Goal: Task Accomplishment & Management: Use online tool/utility

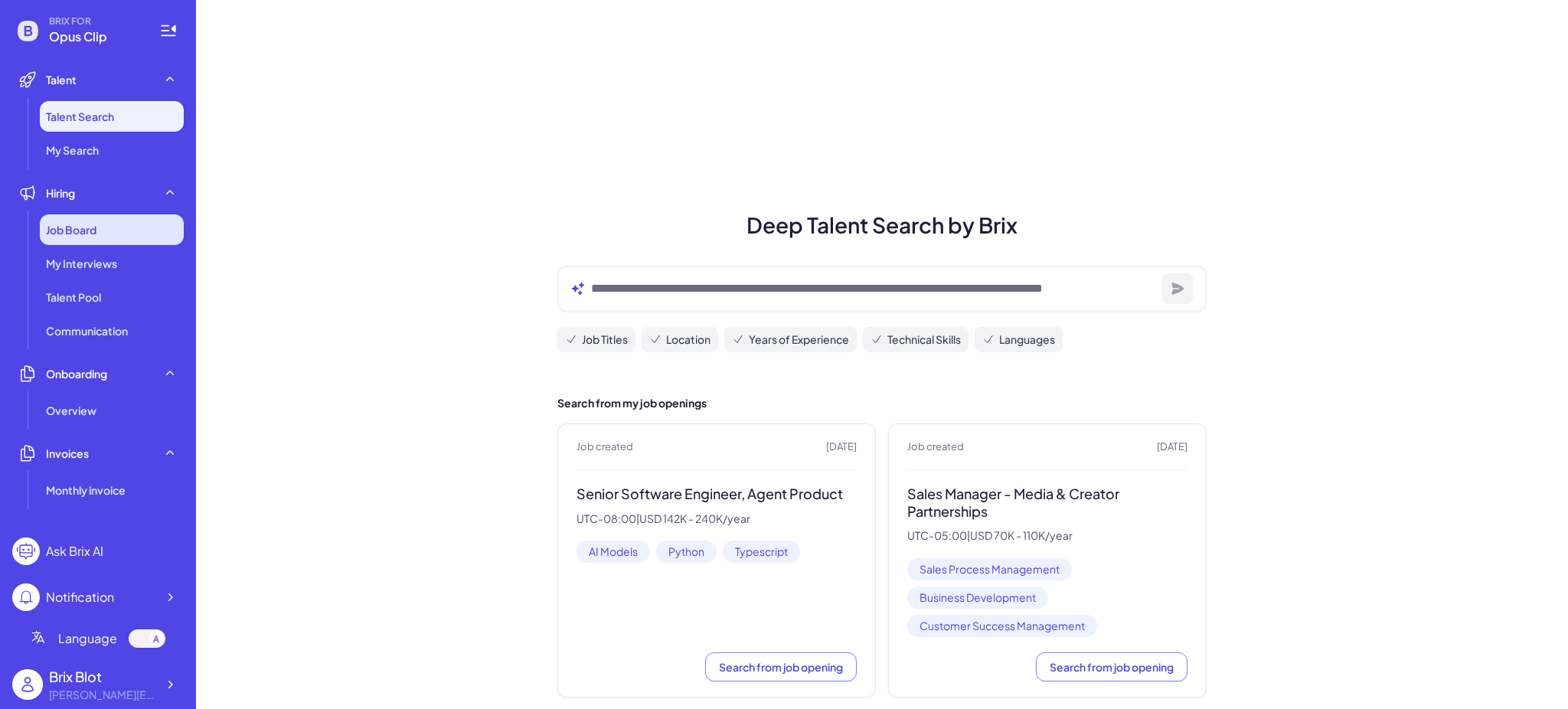
click at [64, 231] on span "Job Board" at bounding box center [71, 229] width 51 height 15
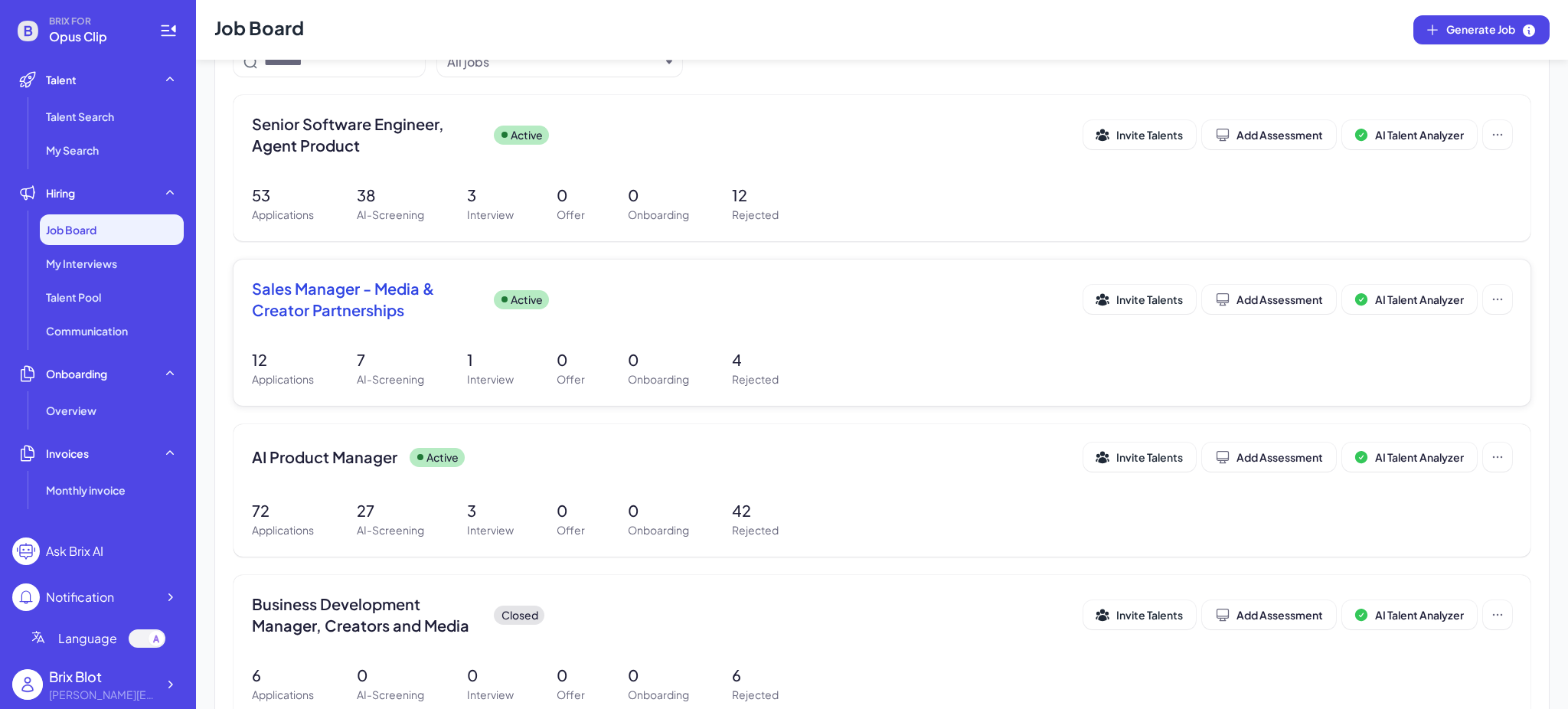
scroll to position [306, 0]
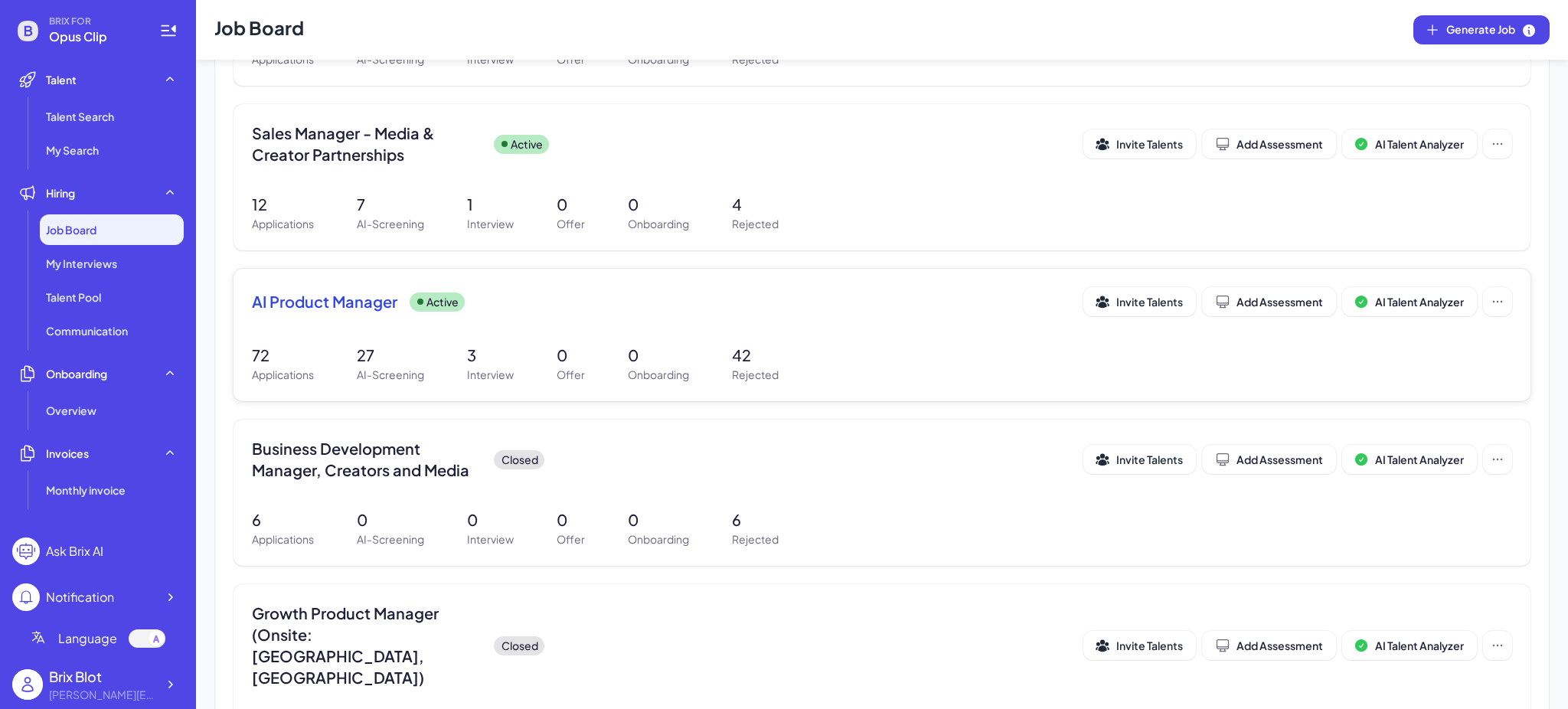
click at [403, 354] on p "27" at bounding box center [390, 355] width 68 height 23
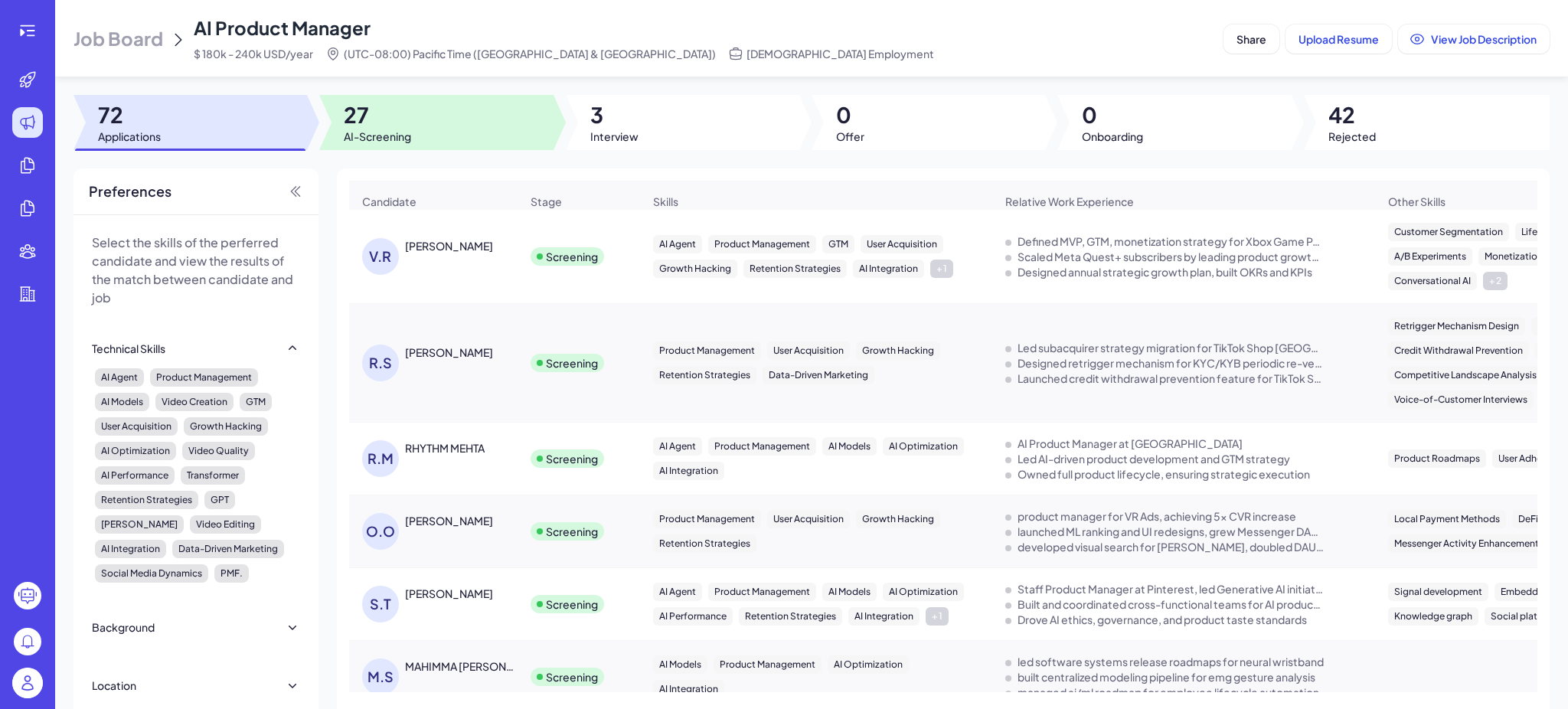
click at [404, 134] on span "AI-Screening" at bounding box center [378, 135] width 68 height 15
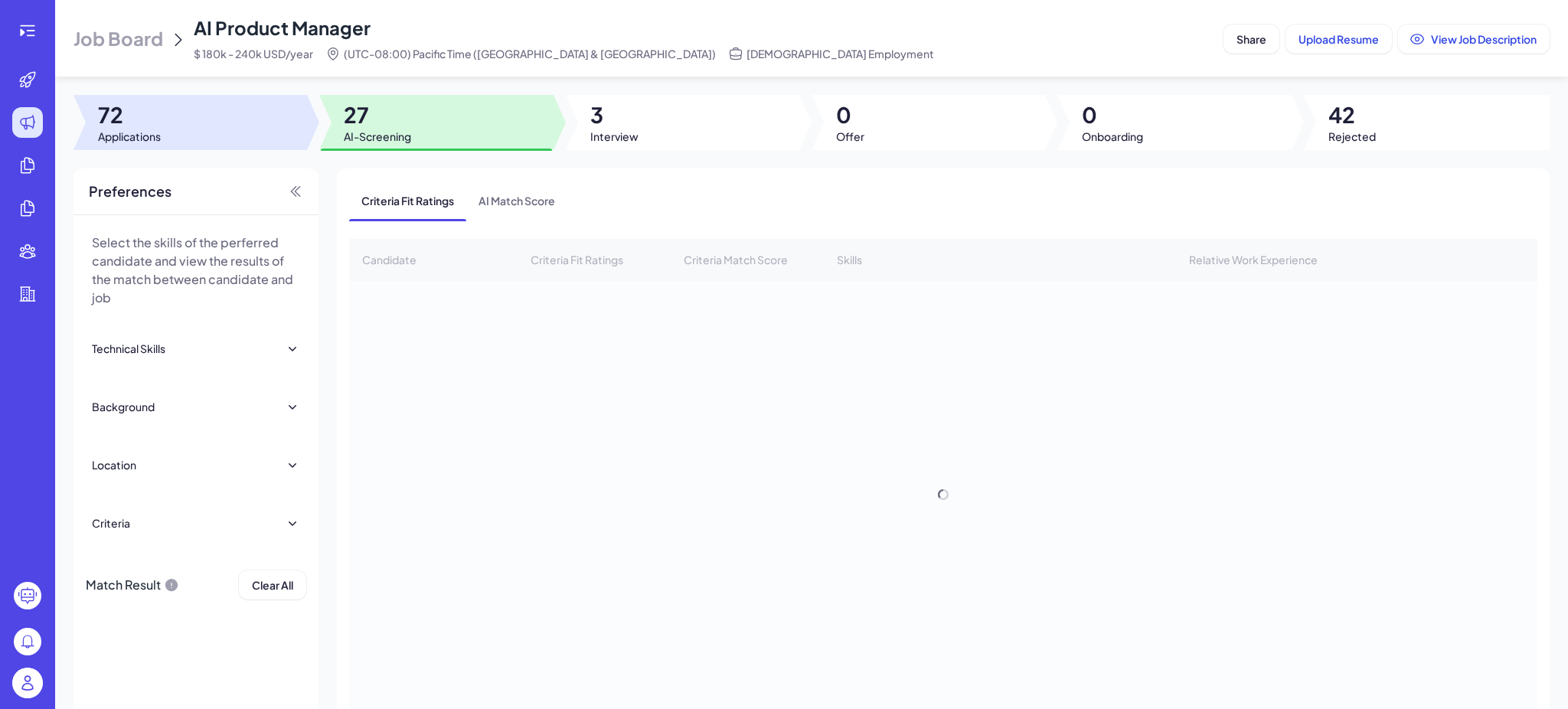
click at [245, 123] on div at bounding box center [190, 123] width 233 height 55
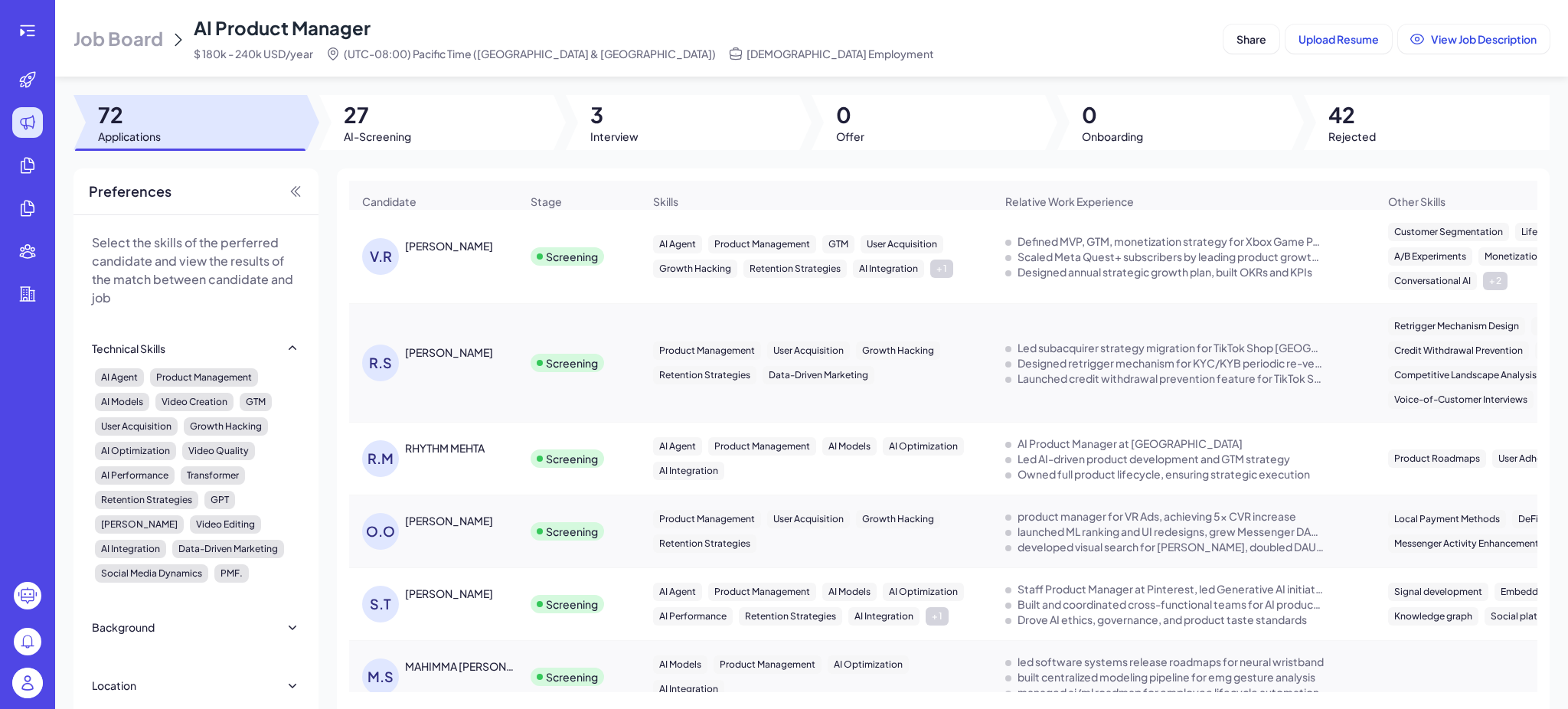
click at [470, 267] on div "[PERSON_NAME] Rajput" at bounding box center [440, 256] width 158 height 37
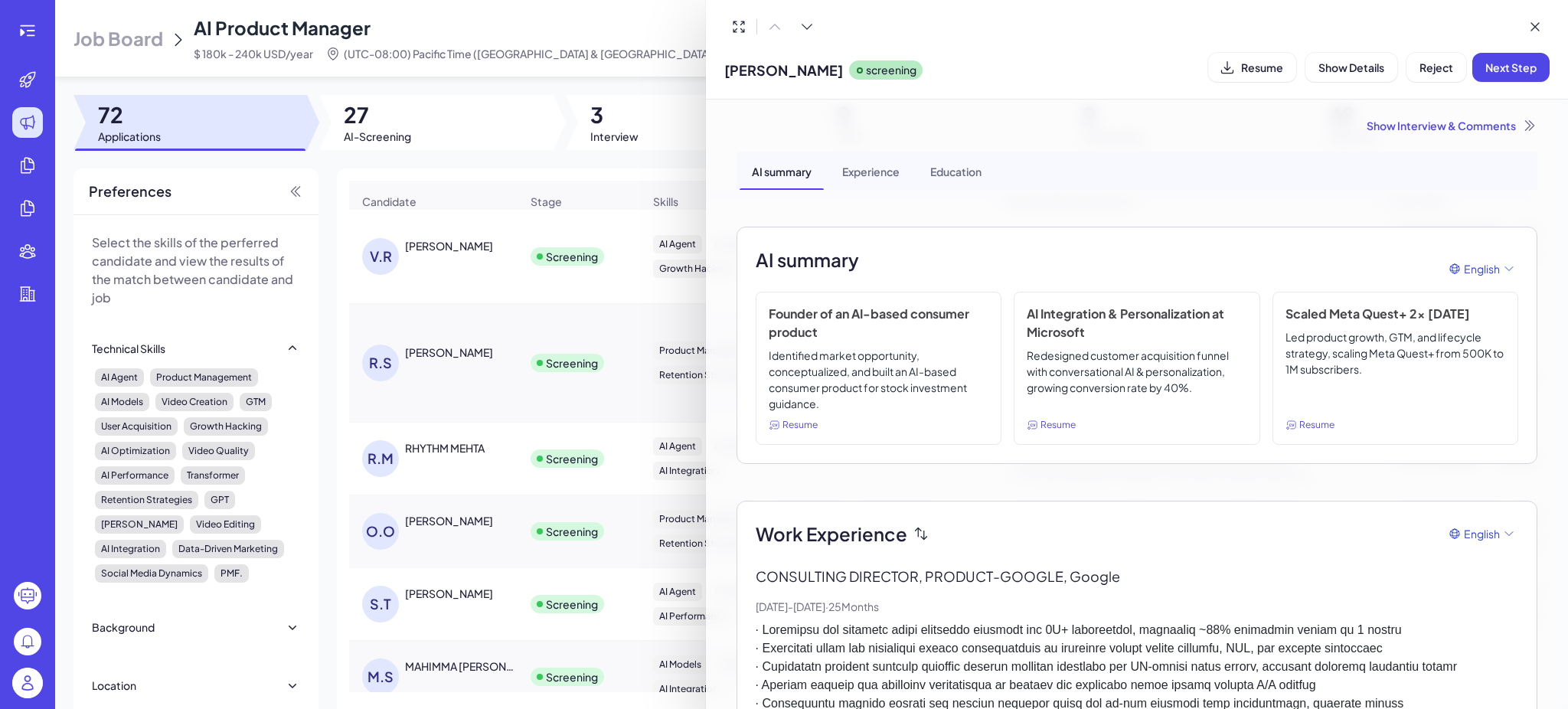
click at [556, 182] on div at bounding box center [784, 354] width 1568 height 709
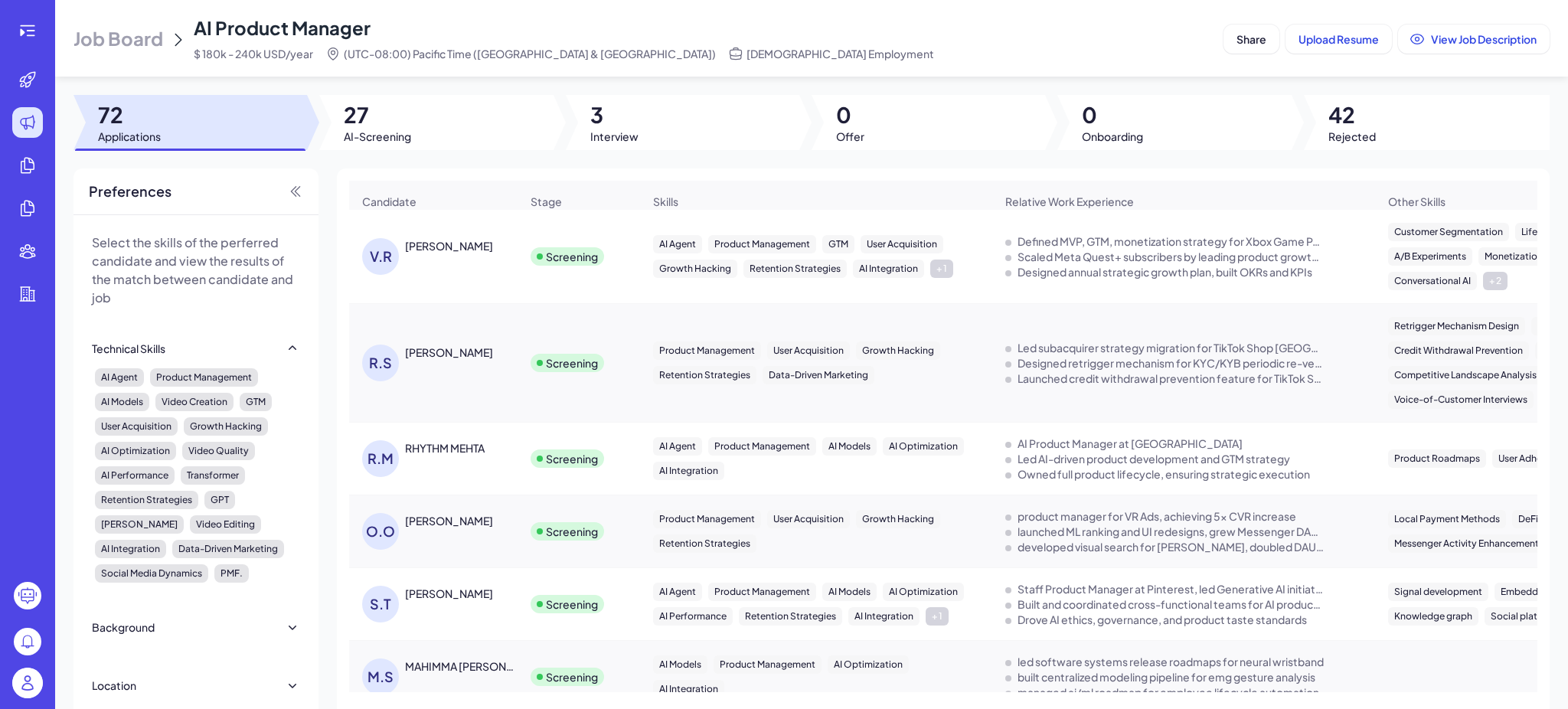
drag, startPoint x: 909, startPoint y: 53, endPoint x: 1091, endPoint y: 35, distance: 182.9
click at [911, 54] on div "Job Board AI Product Manager $ 180k - 240k USD/year (UTC-08:00) Pacific Time ([…" at bounding box center [645, 38] width 1144 height 46
click at [434, 270] on div "[PERSON_NAME] Rajput" at bounding box center [440, 256] width 158 height 37
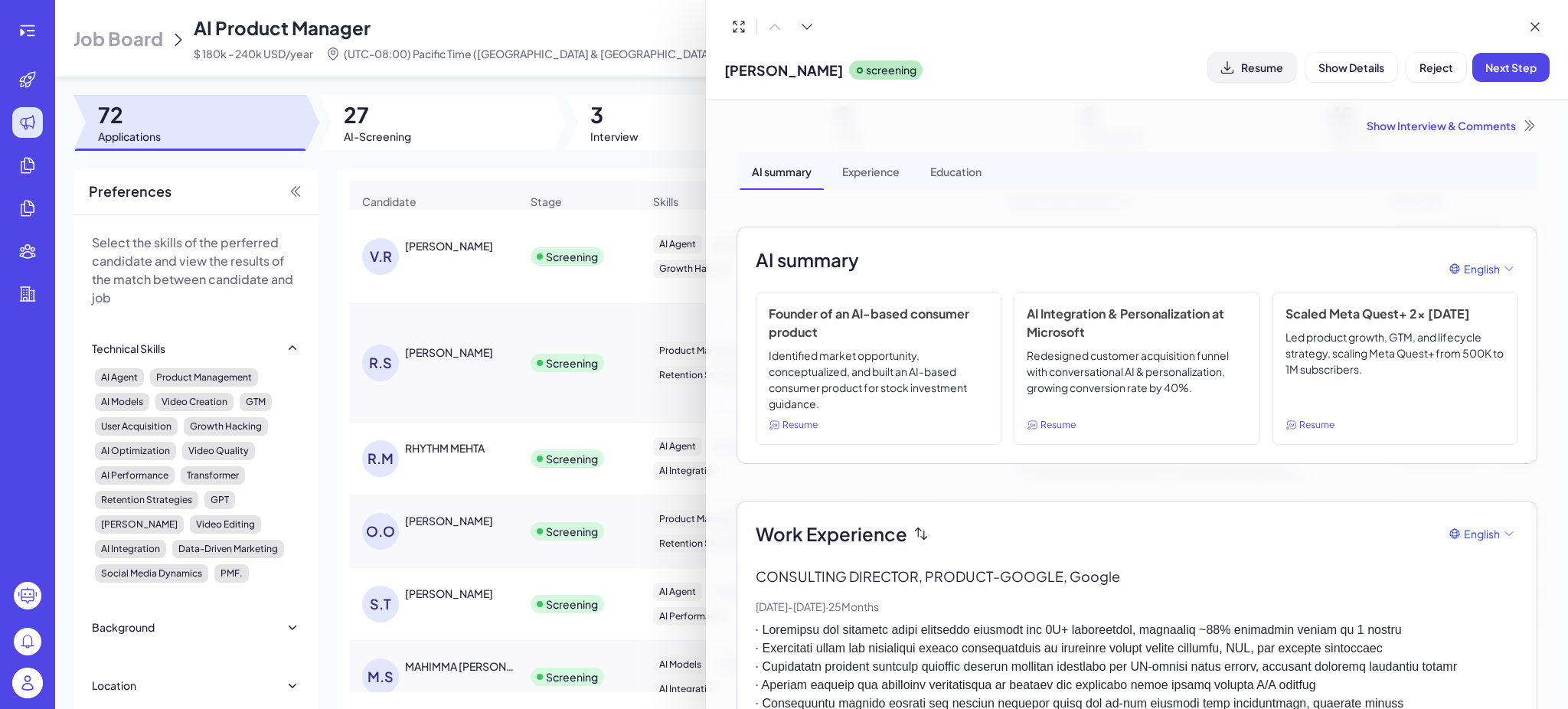
click at [1248, 68] on span "Resume" at bounding box center [1262, 67] width 42 height 13
drag, startPoint x: 61, startPoint y: 442, endPoint x: 53, endPoint y: 409, distance: 34.0
click at [61, 442] on div at bounding box center [784, 354] width 1568 height 709
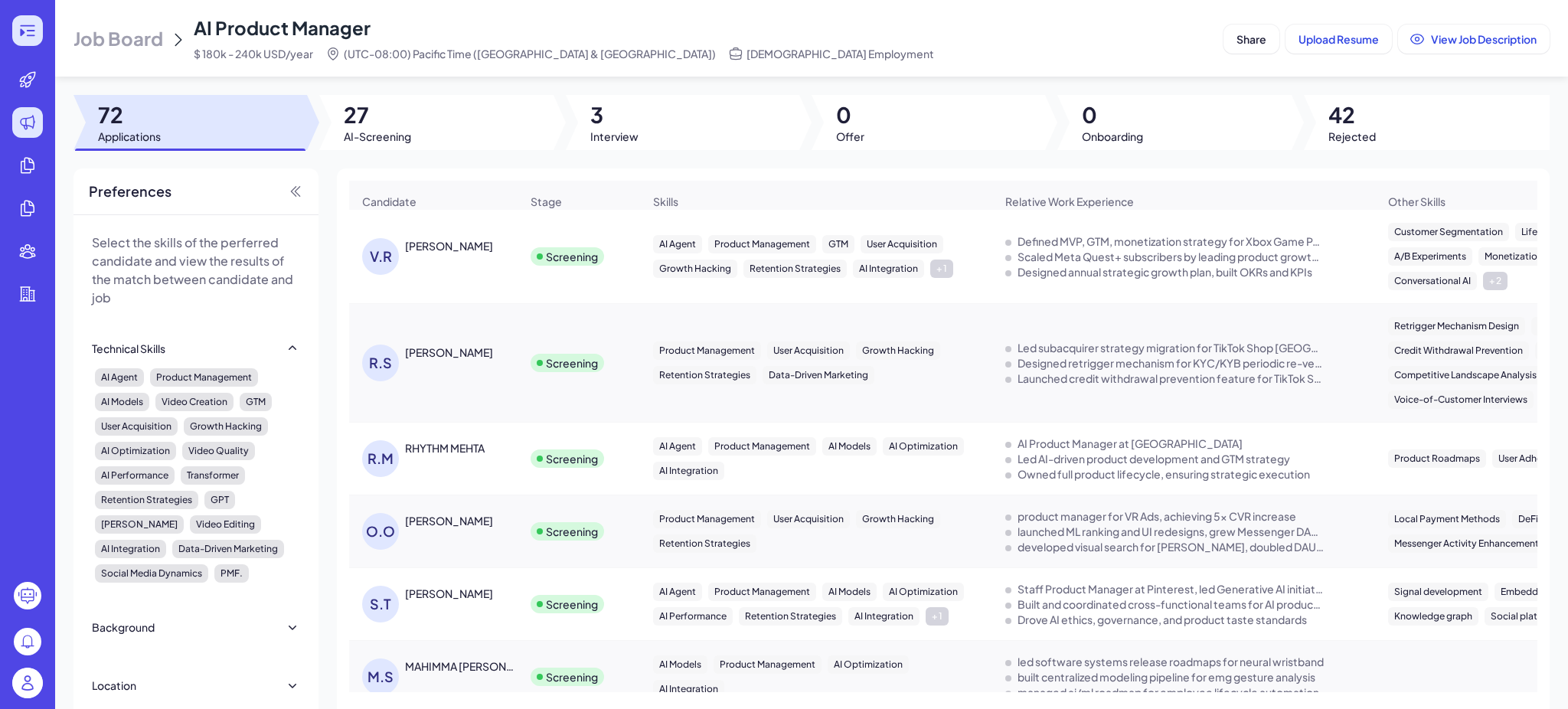
click at [19, 21] on icon at bounding box center [28, 30] width 19 height 19
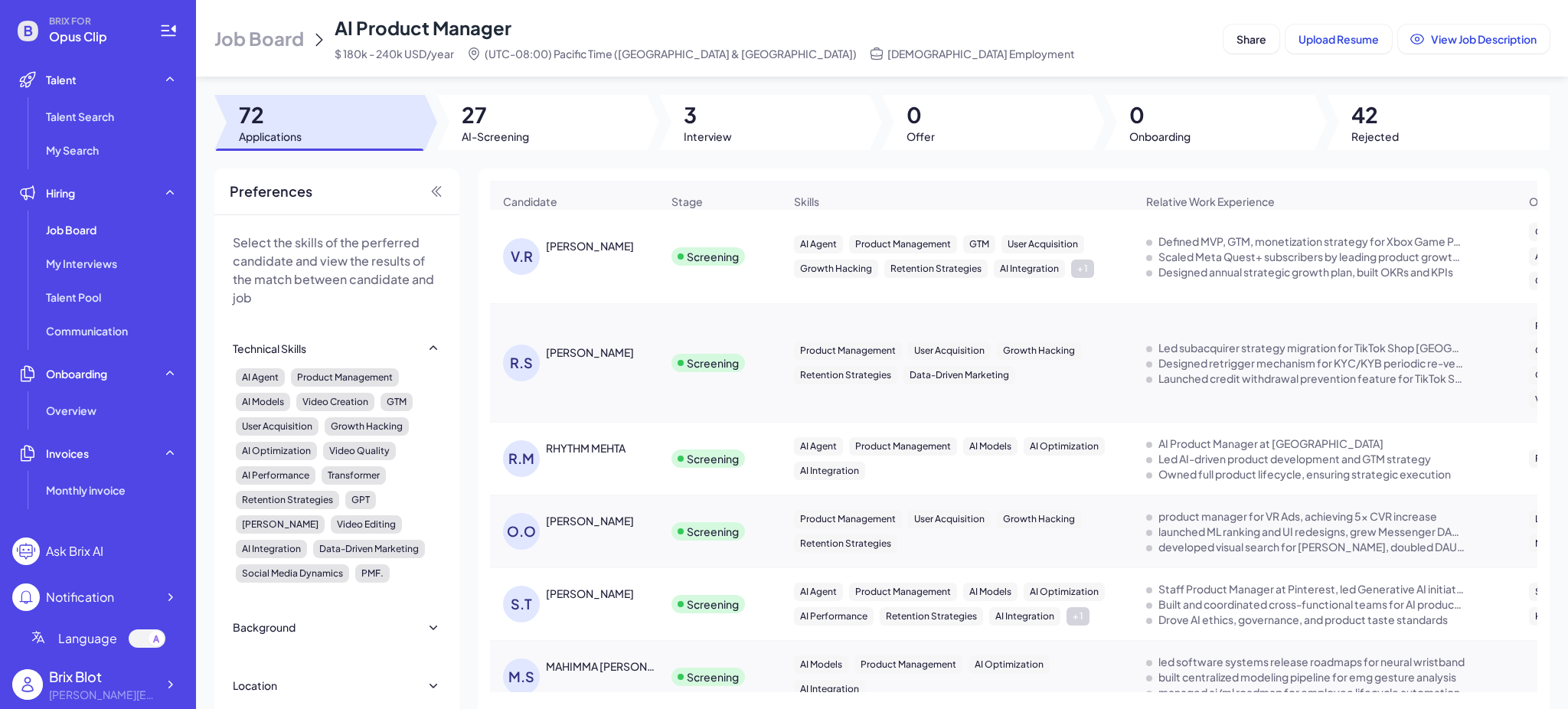
click at [637, 253] on div "[PERSON_NAME]" at bounding box center [603, 245] width 115 height 15
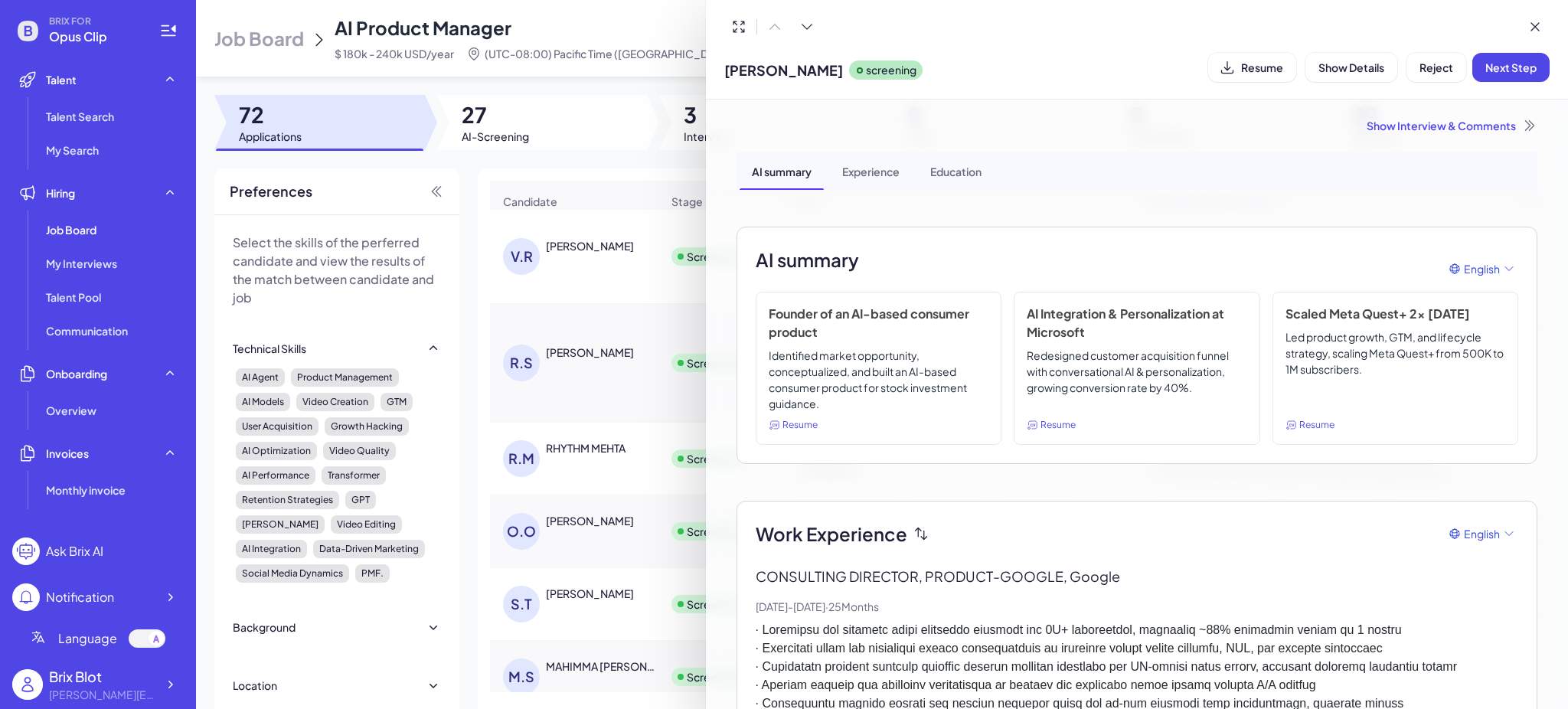
click at [909, 369] on p "Identified market opportunity, conceptualized, and built an AI-based consumer p…" at bounding box center [878, 379] width 220 height 64
click at [1427, 69] on span "Reject" at bounding box center [1436, 67] width 34 height 13
click at [1508, 156] on button "Ok" at bounding box center [1521, 166] width 36 height 26
click at [1426, 123] on div "Show Interview & Comments" at bounding box center [1137, 125] width 801 height 15
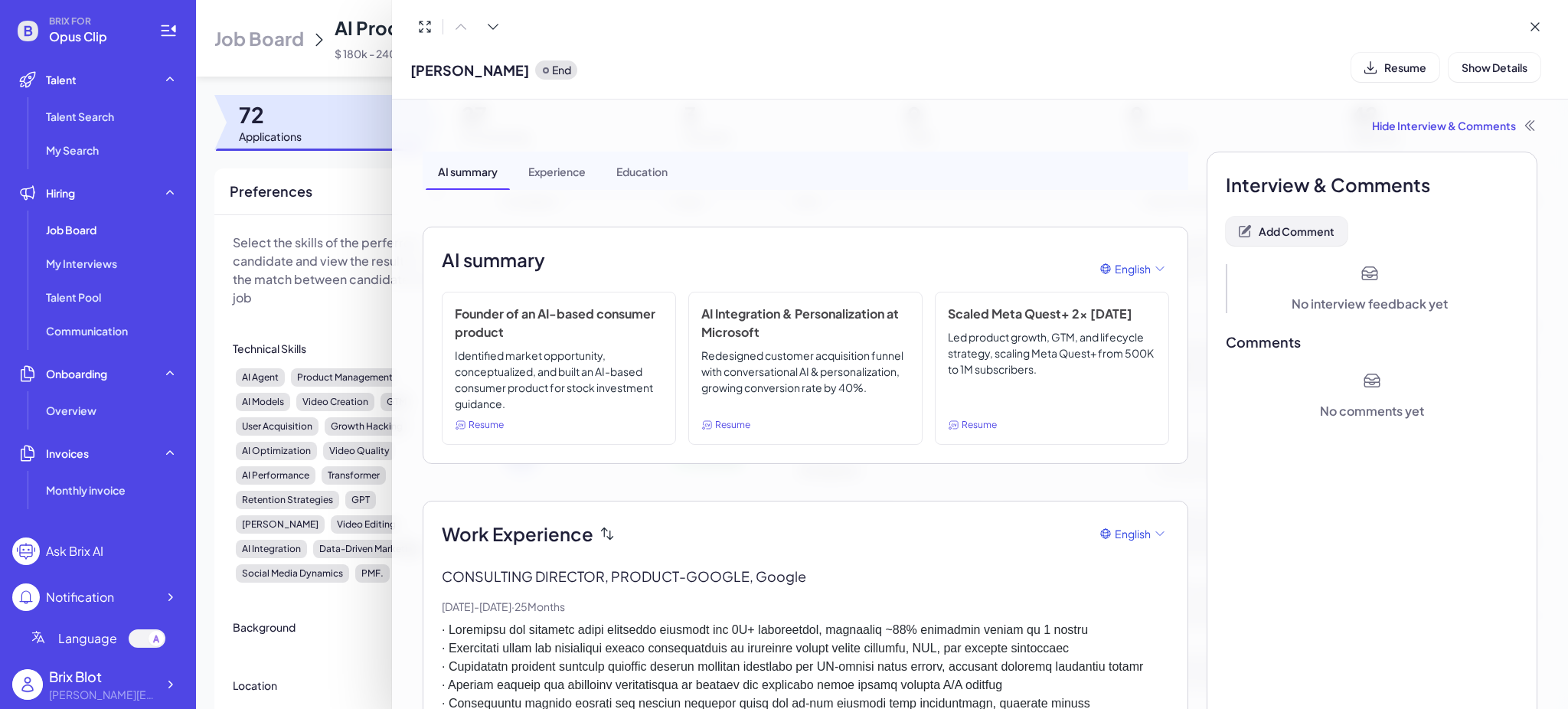
click at [1291, 226] on span "Add Comment" at bounding box center [1296, 231] width 76 height 13
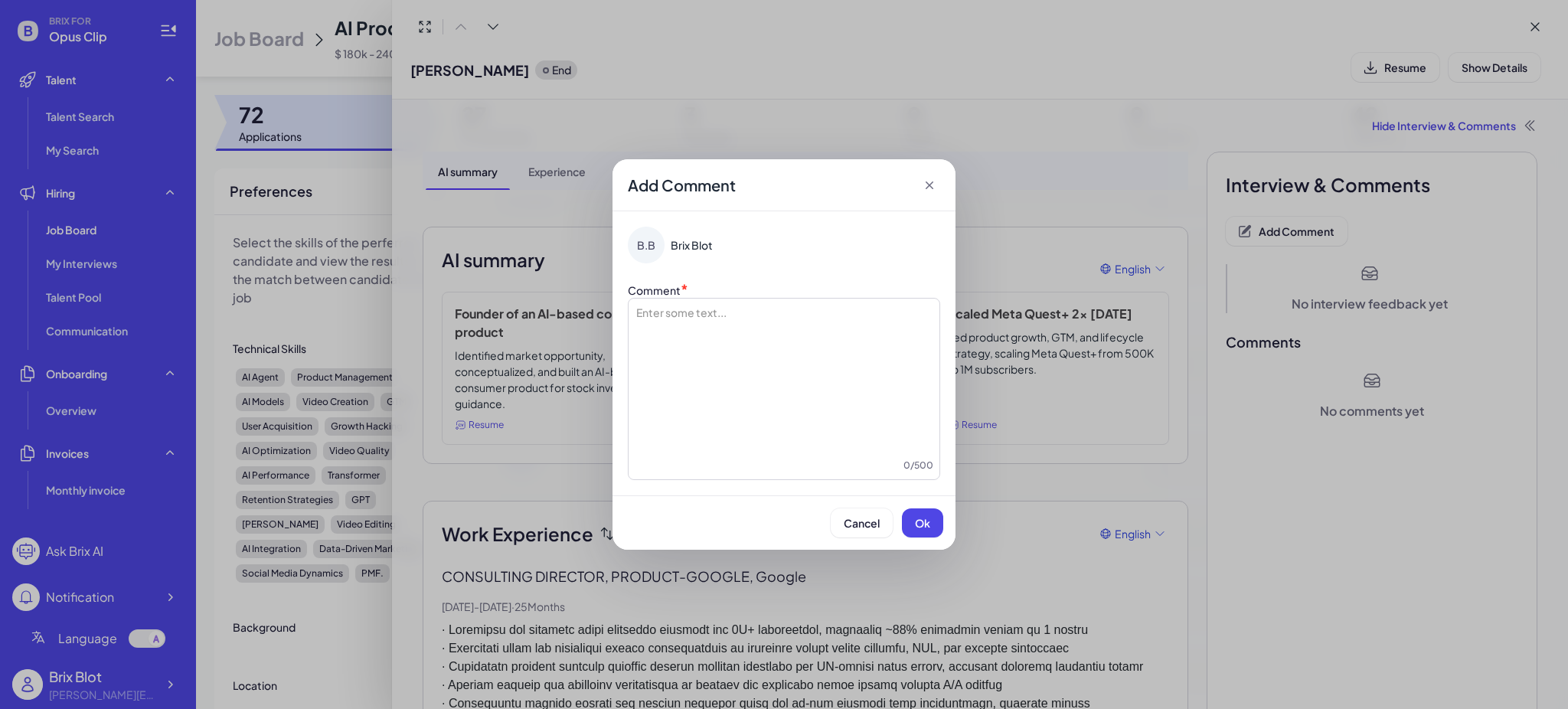
click at [721, 348] on div at bounding box center [783, 381] width 298 height 153
click at [909, 530] on button "Ok" at bounding box center [922, 523] width 41 height 29
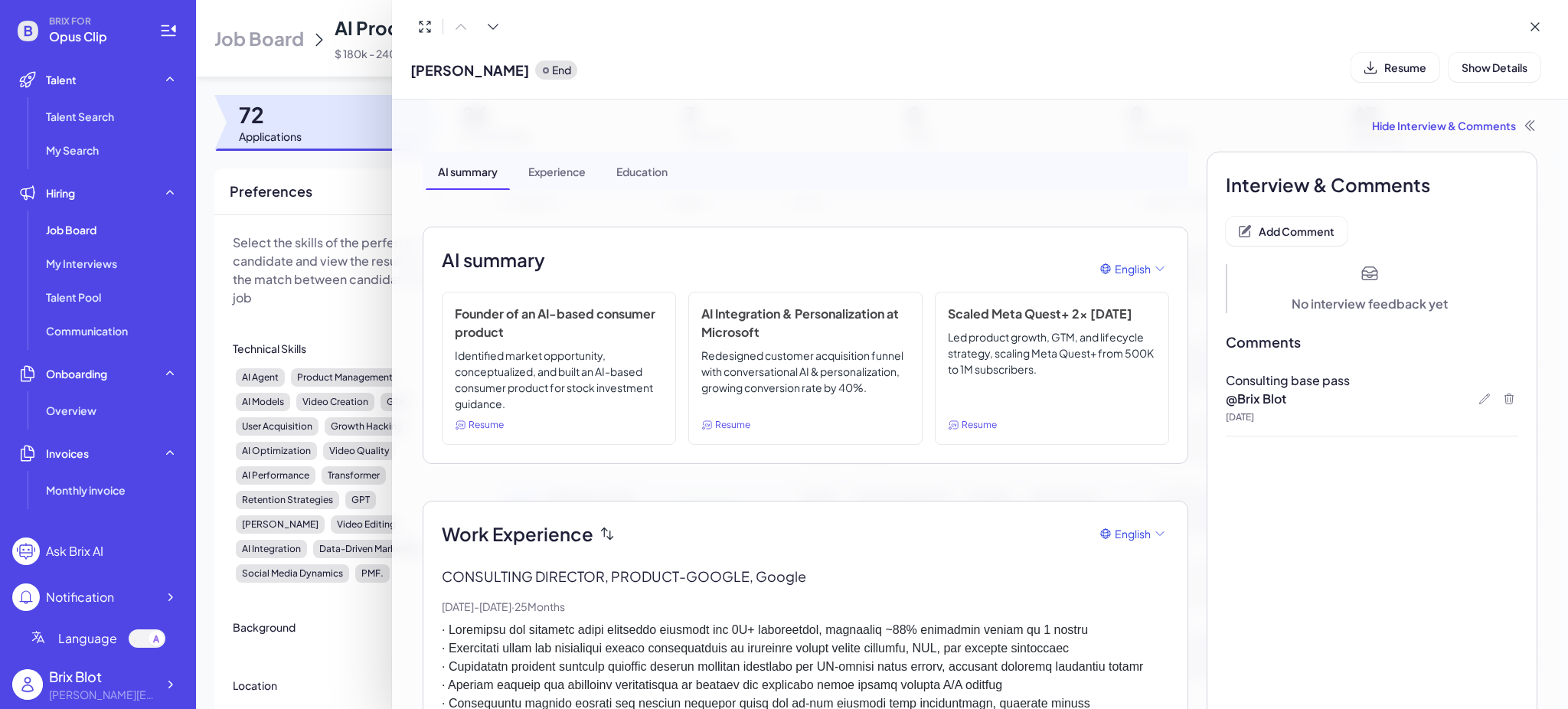
click at [334, 291] on div at bounding box center [784, 354] width 1568 height 709
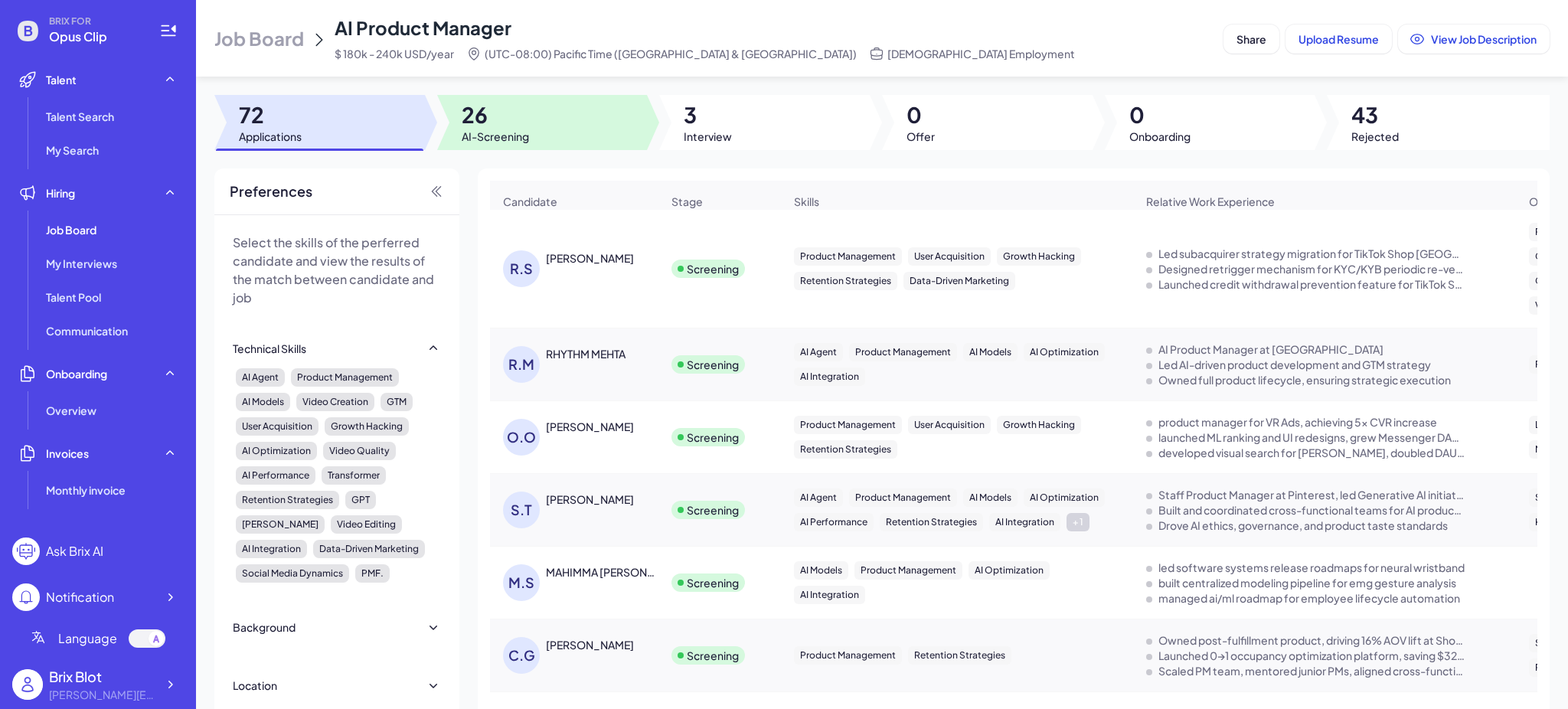
click at [511, 139] on span "AI-Screening" at bounding box center [495, 135] width 68 height 15
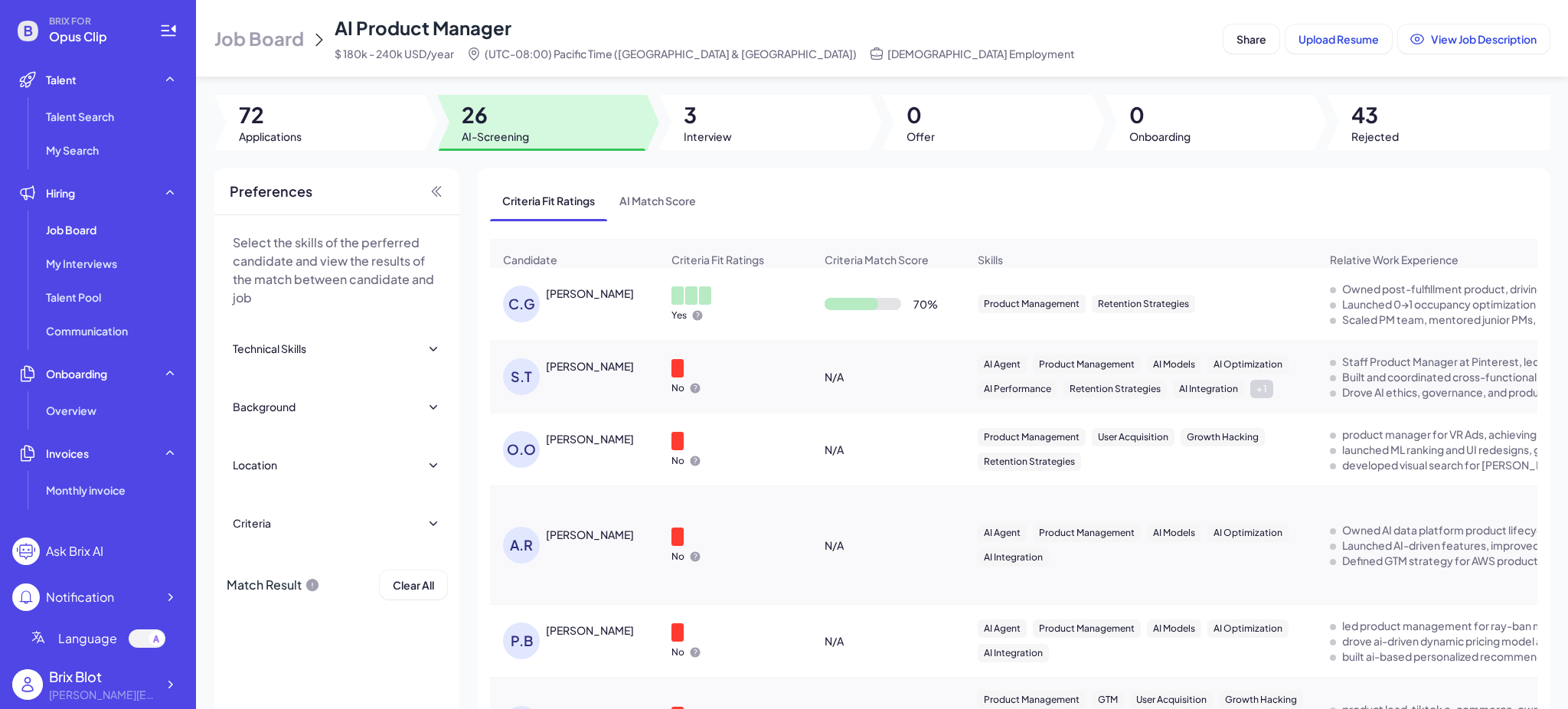
click at [596, 301] on div "[PERSON_NAME]" at bounding box center [590, 292] width 88 height 15
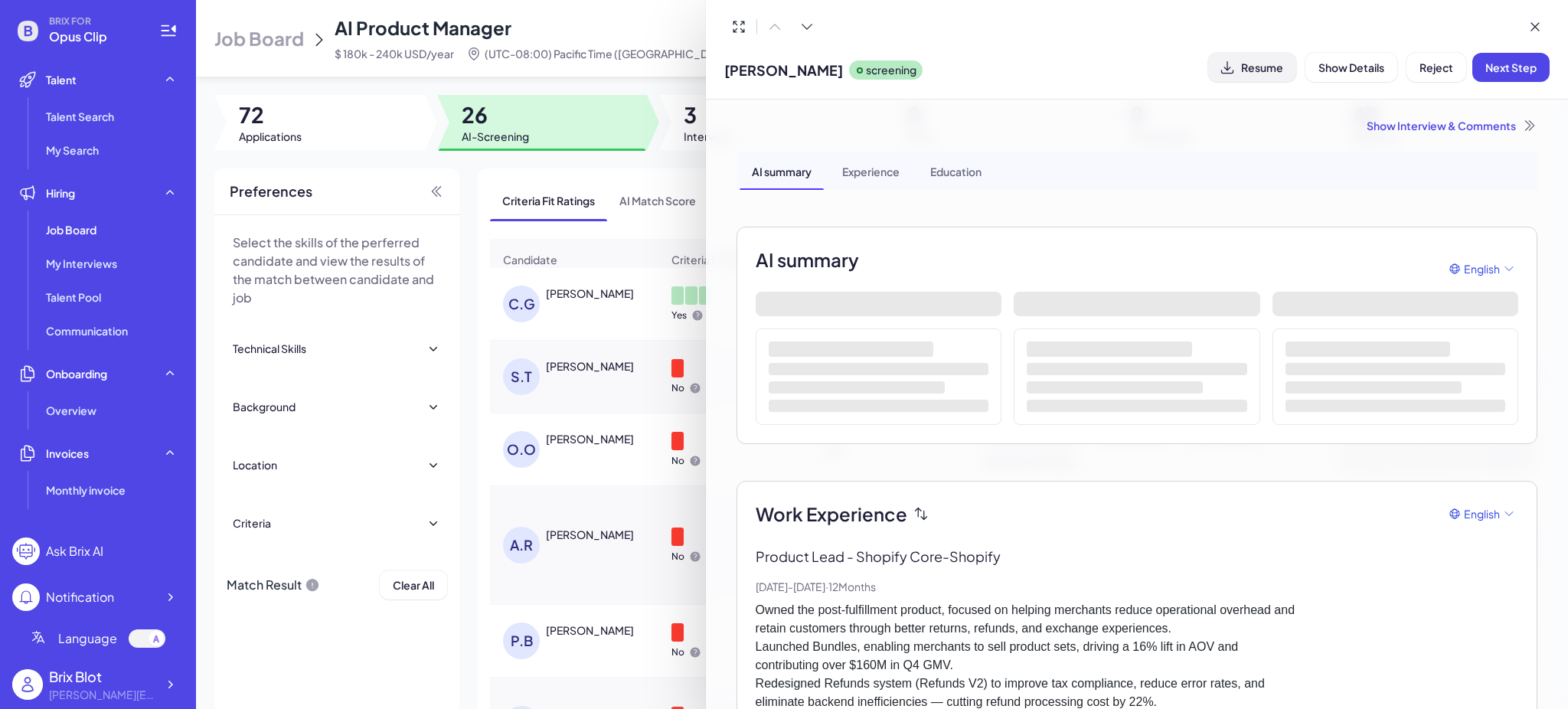
click at [1251, 61] on span "Resume" at bounding box center [1262, 67] width 42 height 13
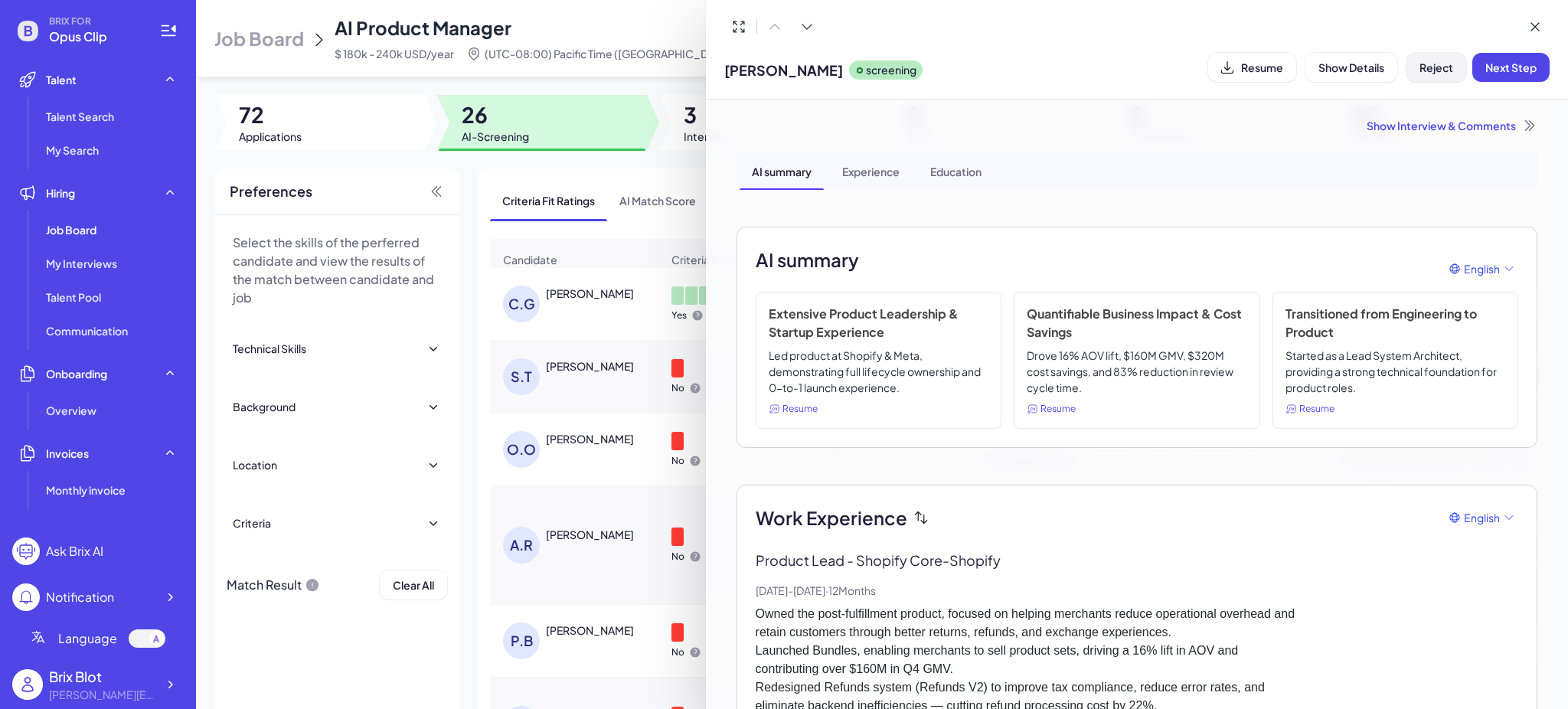
click at [1426, 55] on button "Reject" at bounding box center [1435, 67] width 60 height 29
click at [1526, 160] on span "Ok" at bounding box center [1520, 166] width 15 height 13
click at [1435, 124] on div "Show Interview & Comments" at bounding box center [1137, 125] width 801 height 15
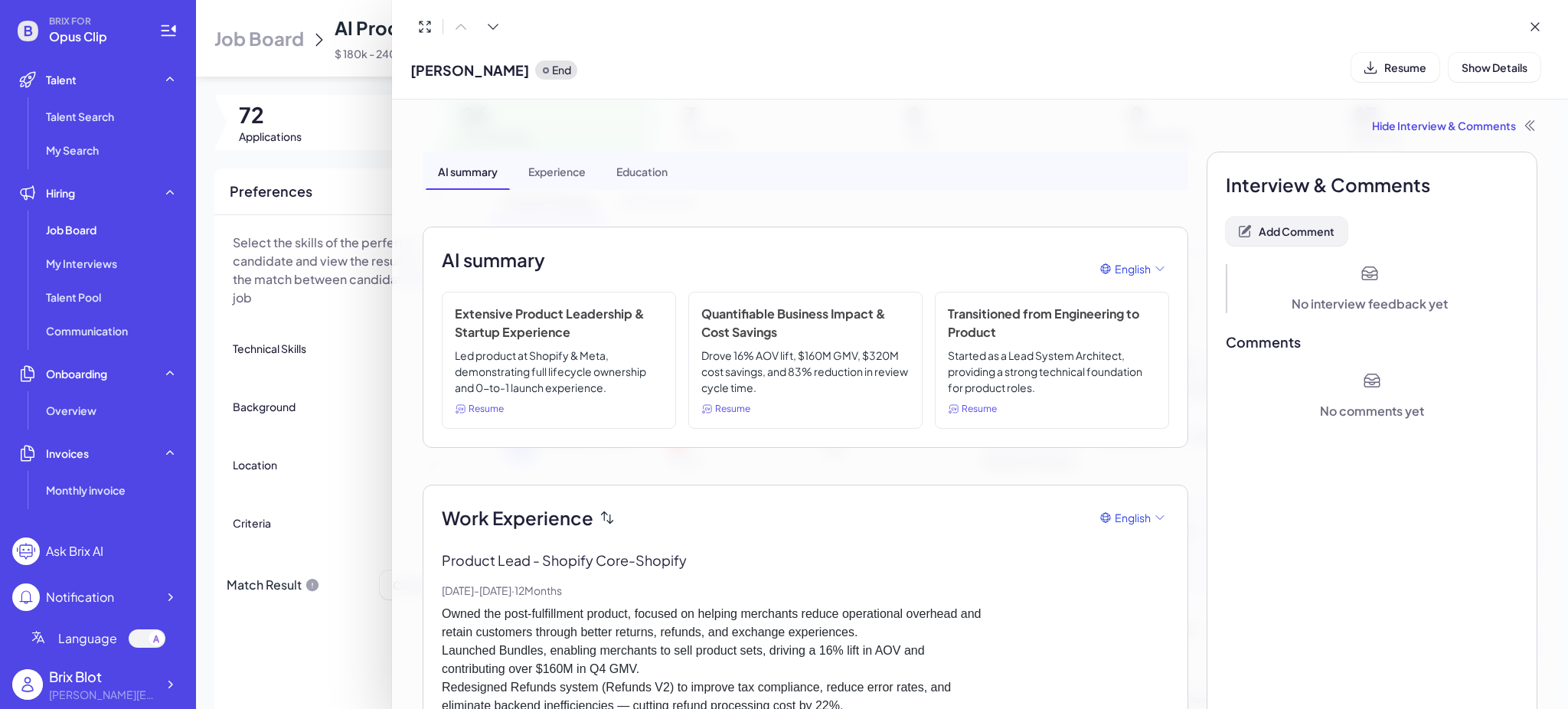
click at [1297, 229] on span "Add Comment" at bounding box center [1296, 231] width 76 height 13
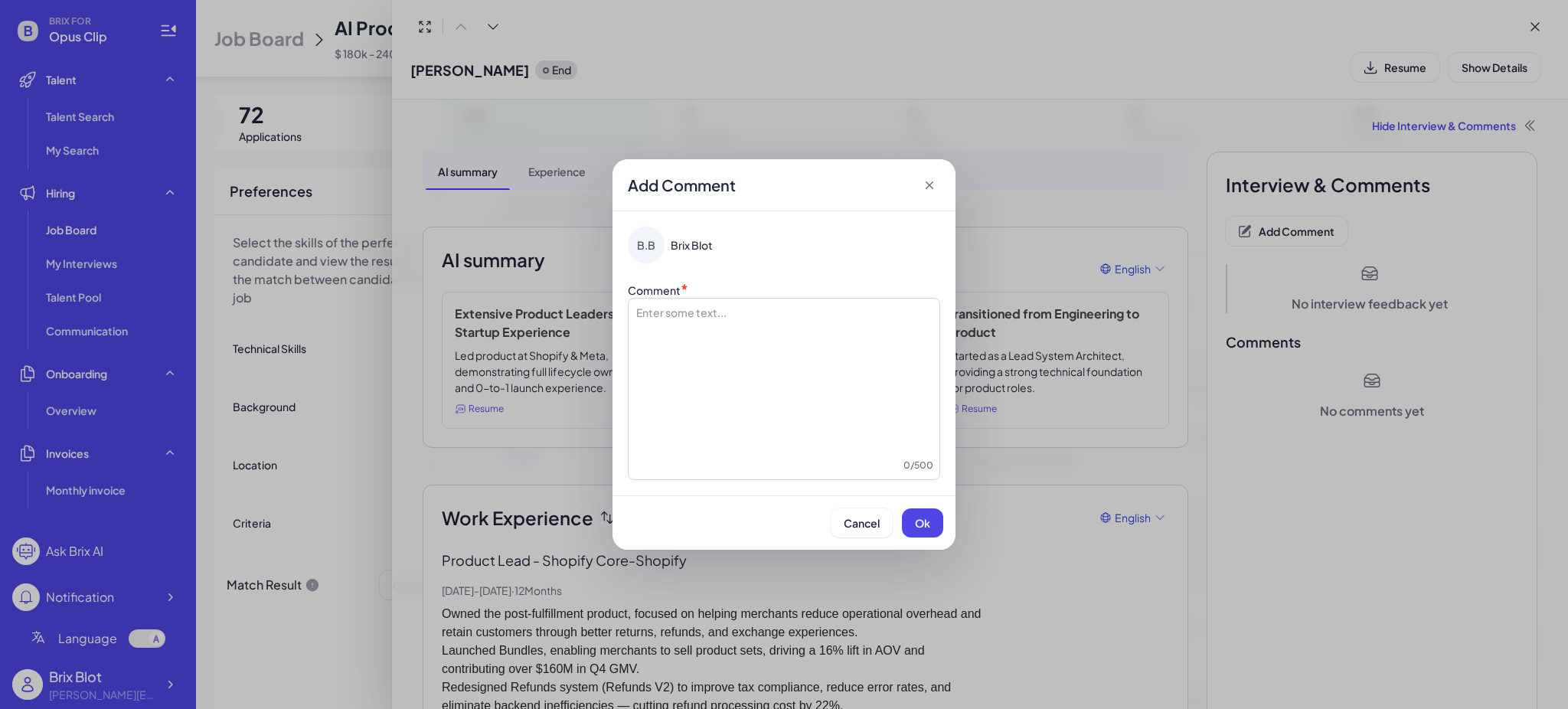
click at [752, 354] on div at bounding box center [783, 381] width 298 height 153
click at [664, 314] on span "**********" at bounding box center [654, 313] width 40 height 11
click at [931, 534] on button "Ok" at bounding box center [922, 523] width 41 height 29
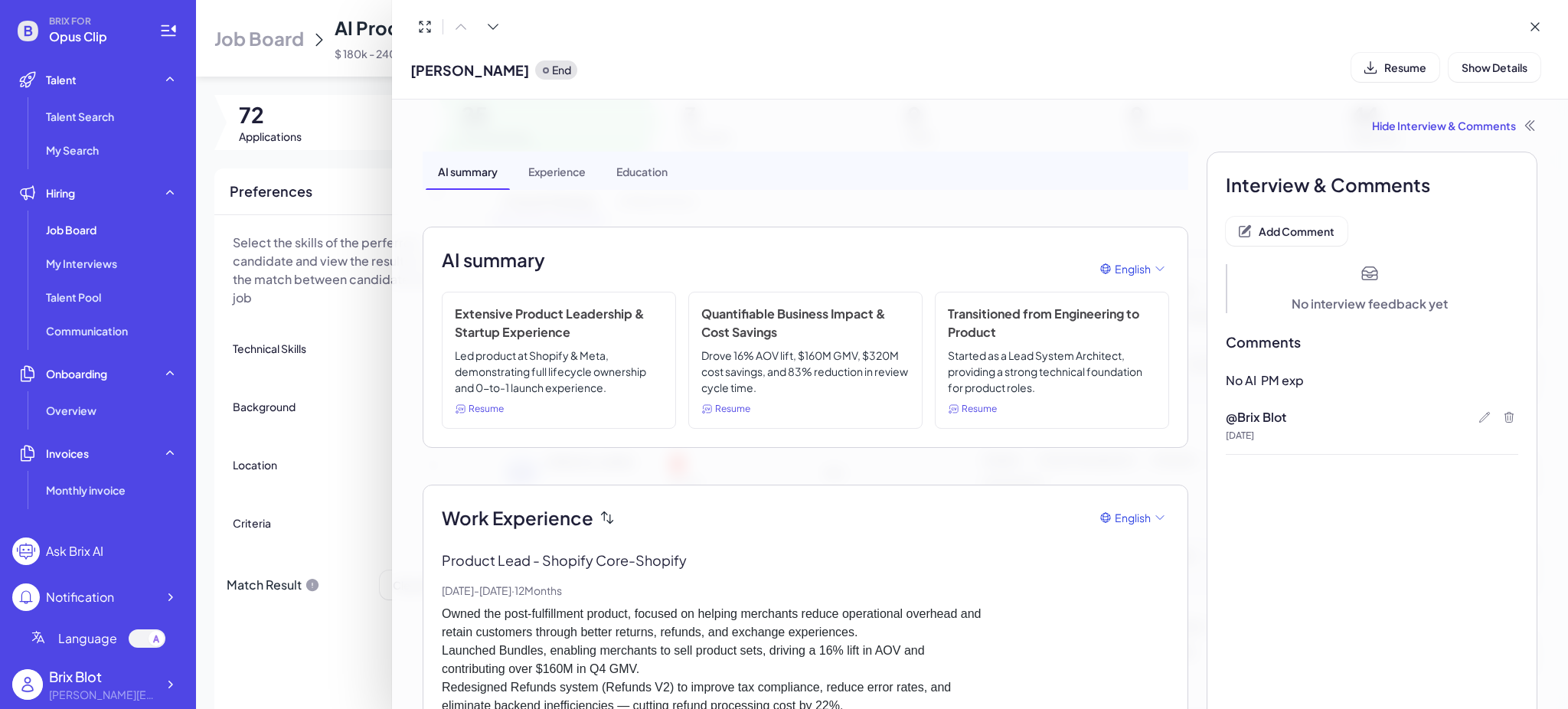
click at [107, 240] on div at bounding box center [784, 354] width 1568 height 709
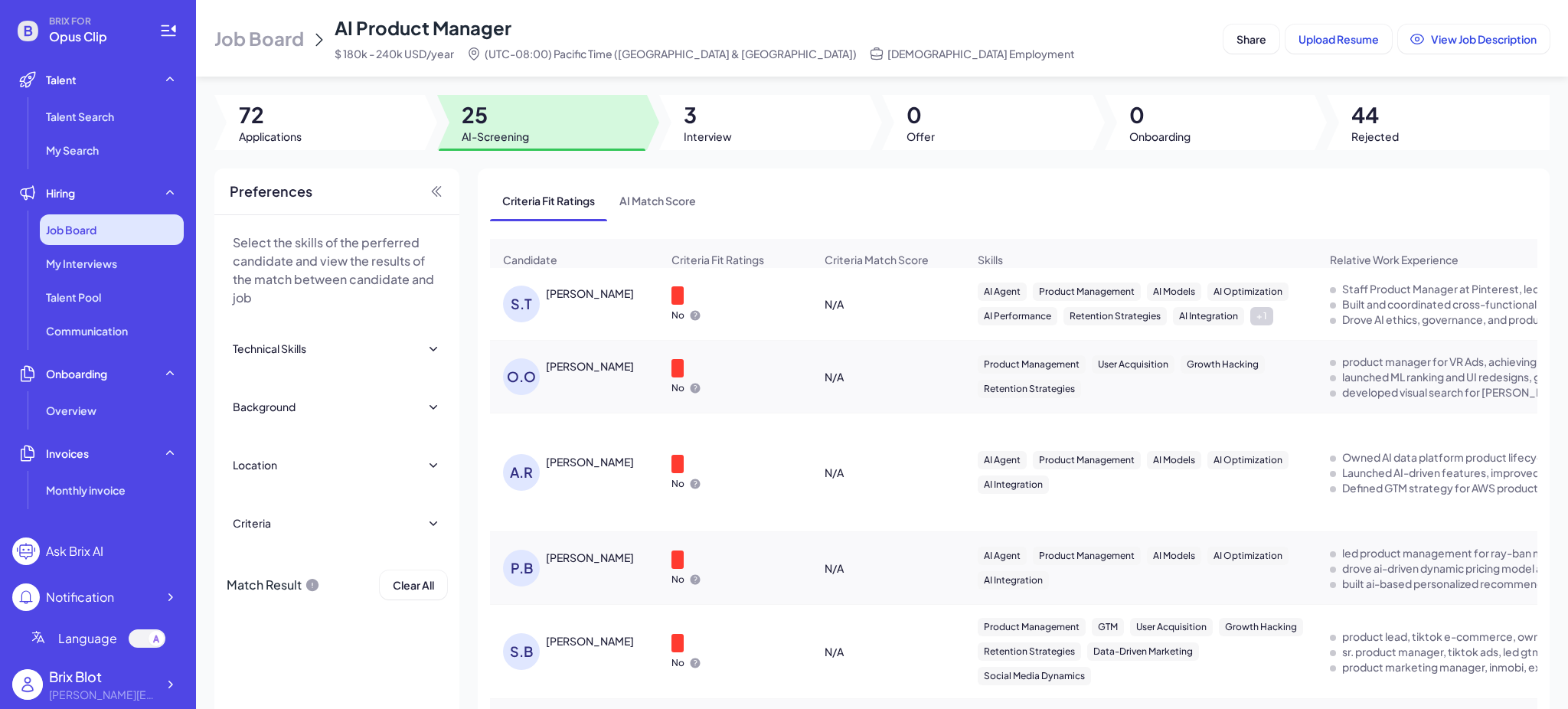
click at [96, 234] on span "Job Board" at bounding box center [71, 229] width 51 height 15
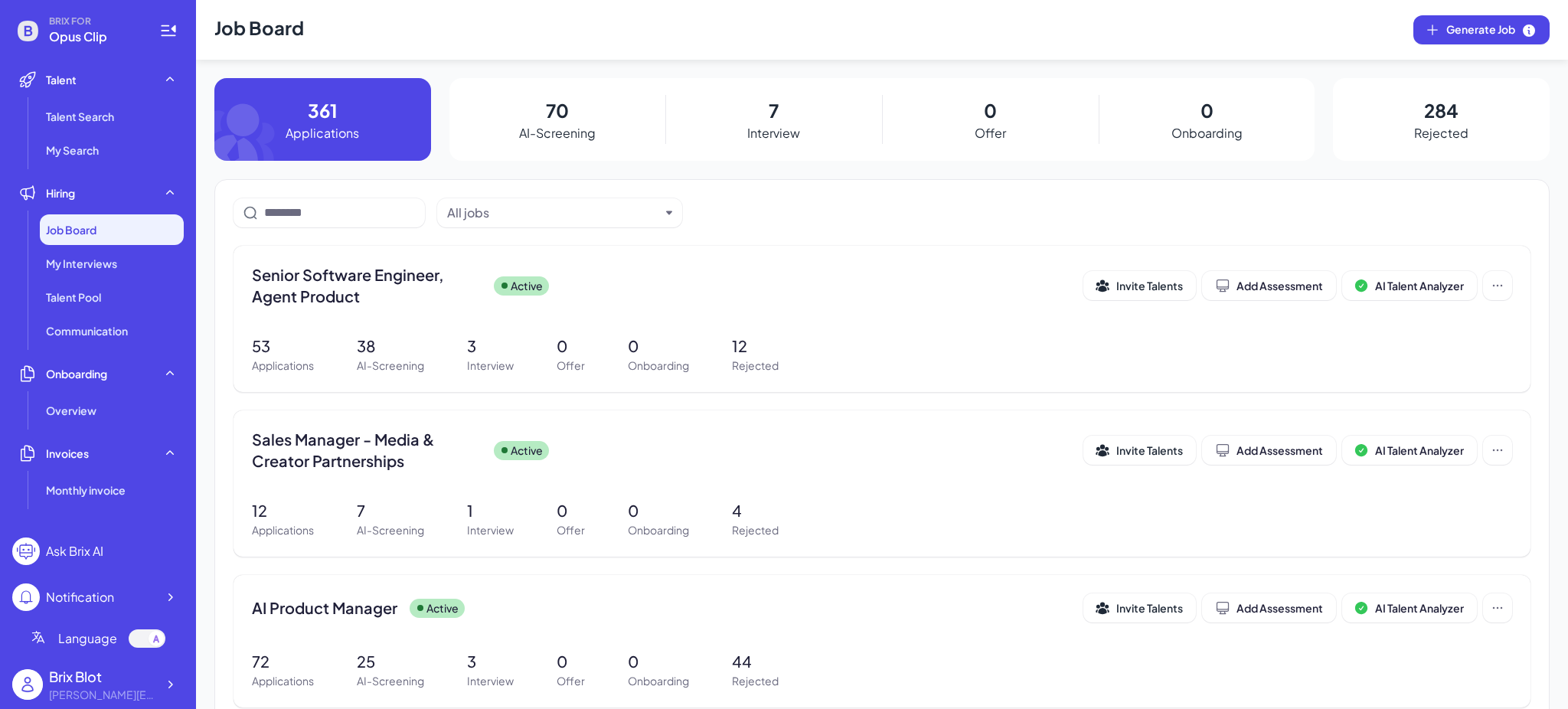
click at [505, 84] on div "70 AI-Screening" at bounding box center [557, 119] width 216 height 83
click at [531, 116] on div "70 AI-Screening" at bounding box center [557, 119] width 216 height 83
click at [546, 119] on p "70" at bounding box center [558, 110] width 23 height 28
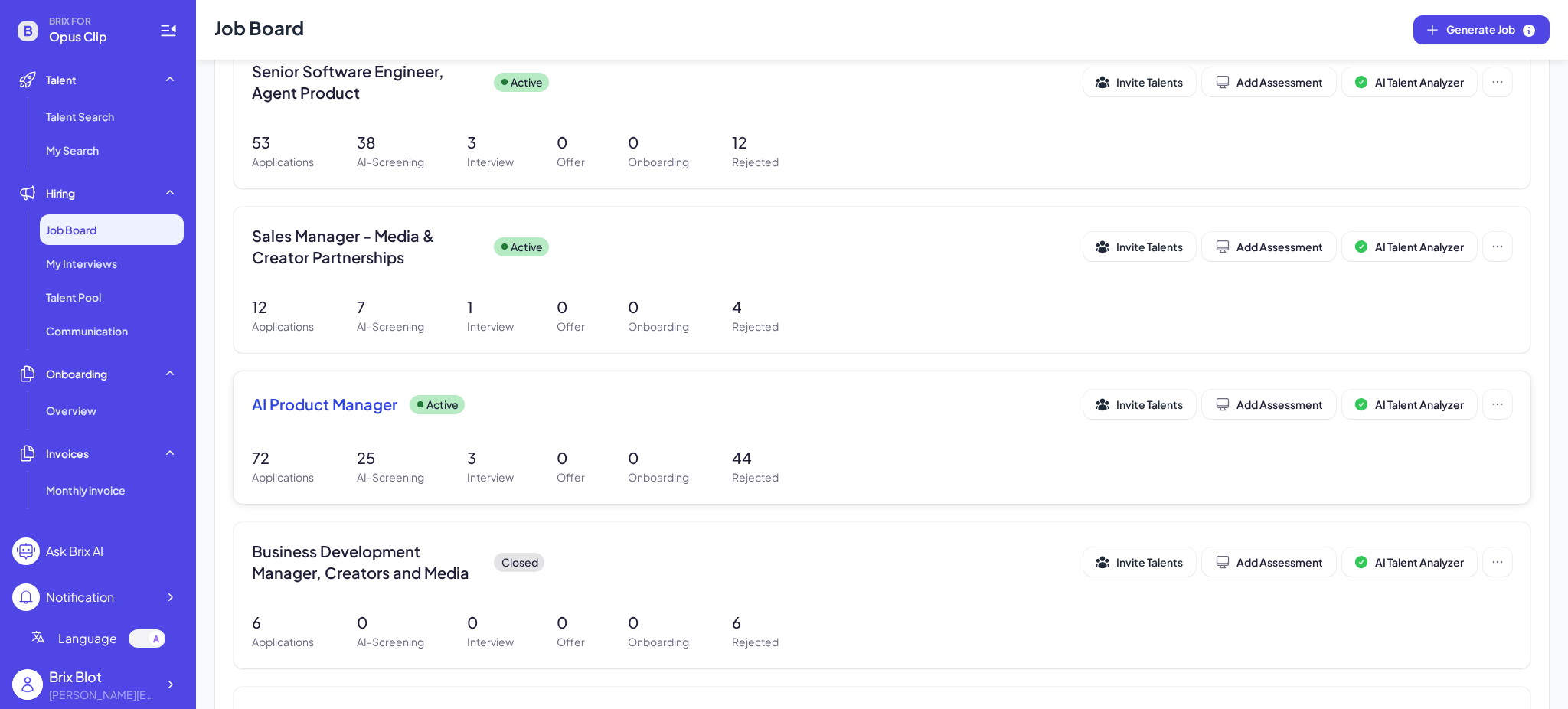
click at [380, 436] on div "AI Product Manager Active Invite Talents Add Assessment AI Talent Analyzer 72 A…" at bounding box center [882, 437] width 1297 height 133
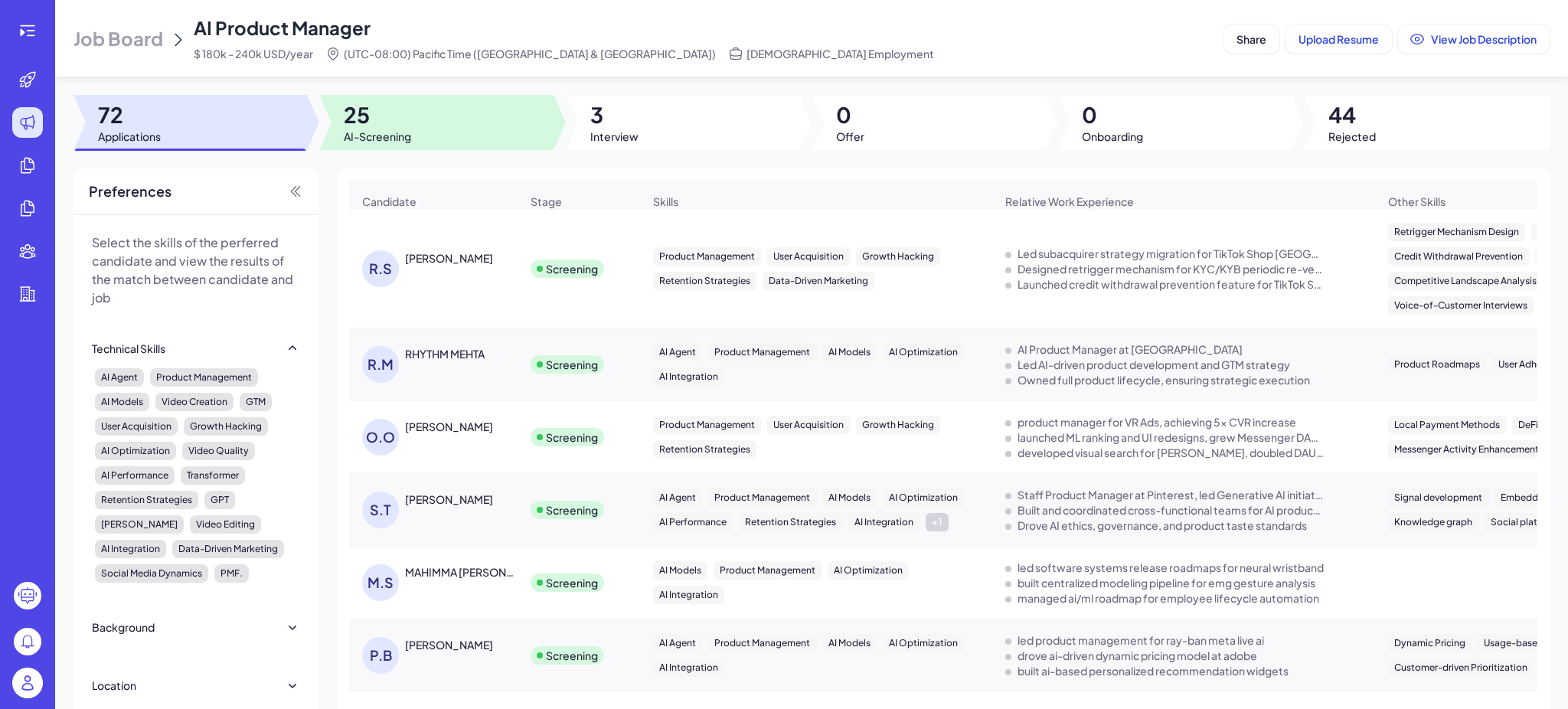
click at [435, 132] on div at bounding box center [436, 123] width 233 height 55
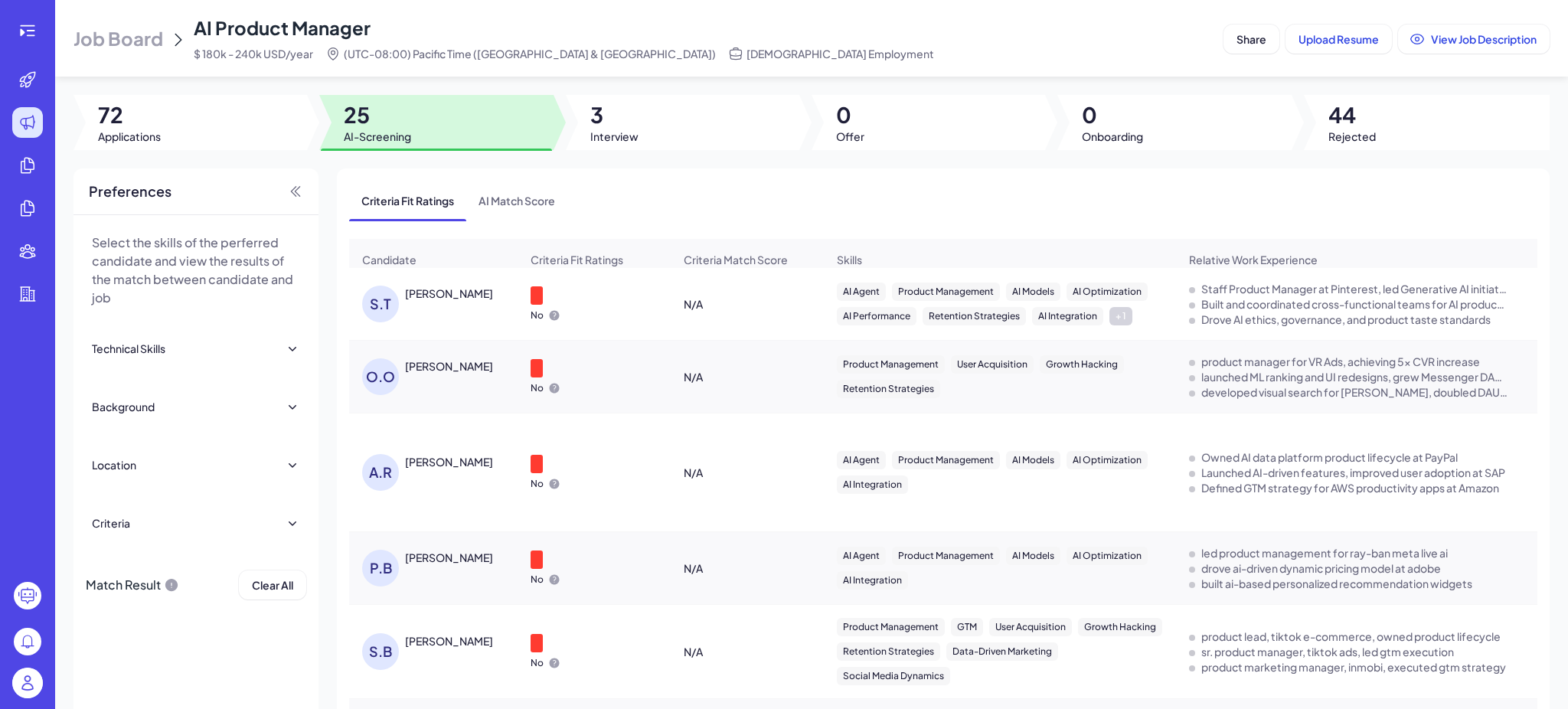
click at [452, 301] on div "[PERSON_NAME]" at bounding box center [449, 292] width 88 height 15
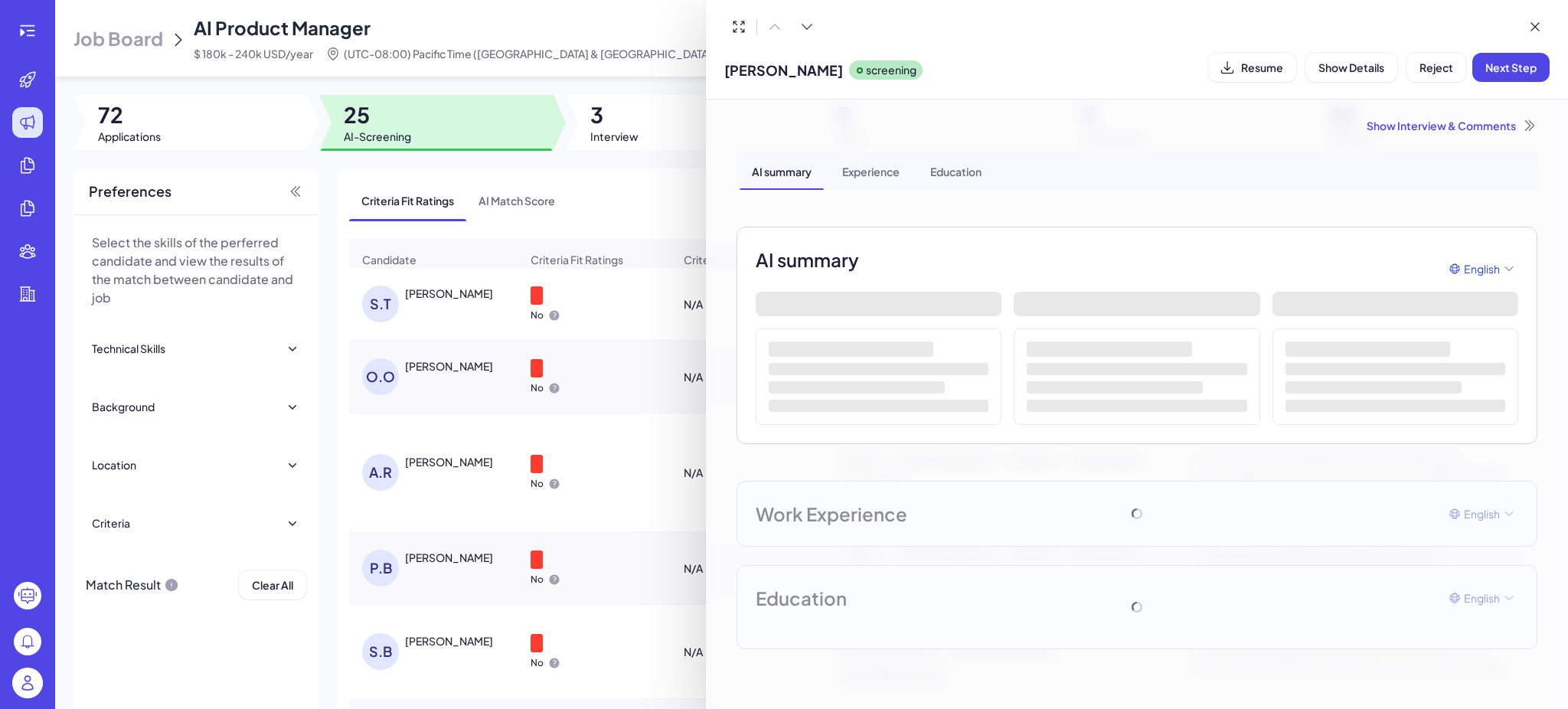
click at [886, 178] on div "Experience" at bounding box center [870, 170] width 82 height 38
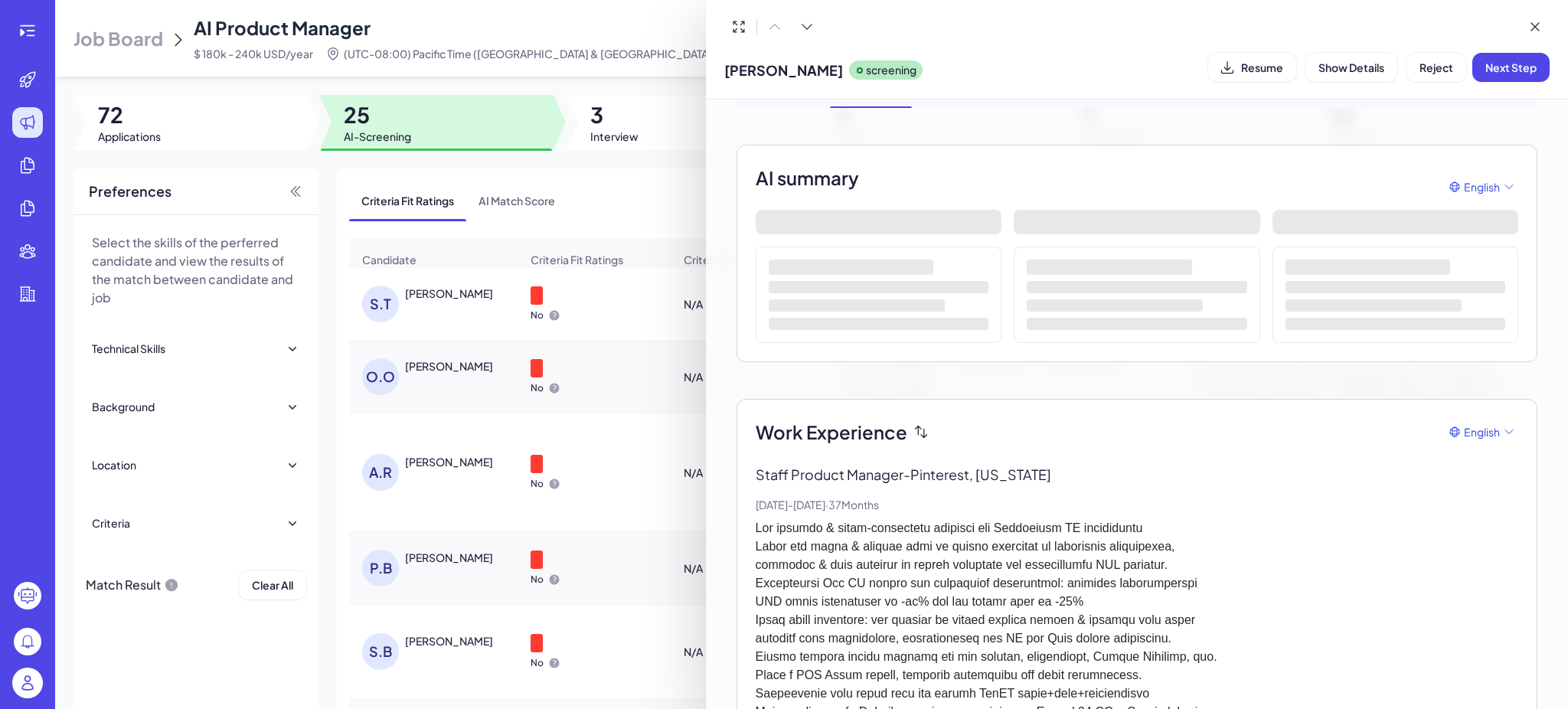
scroll to position [204, 0]
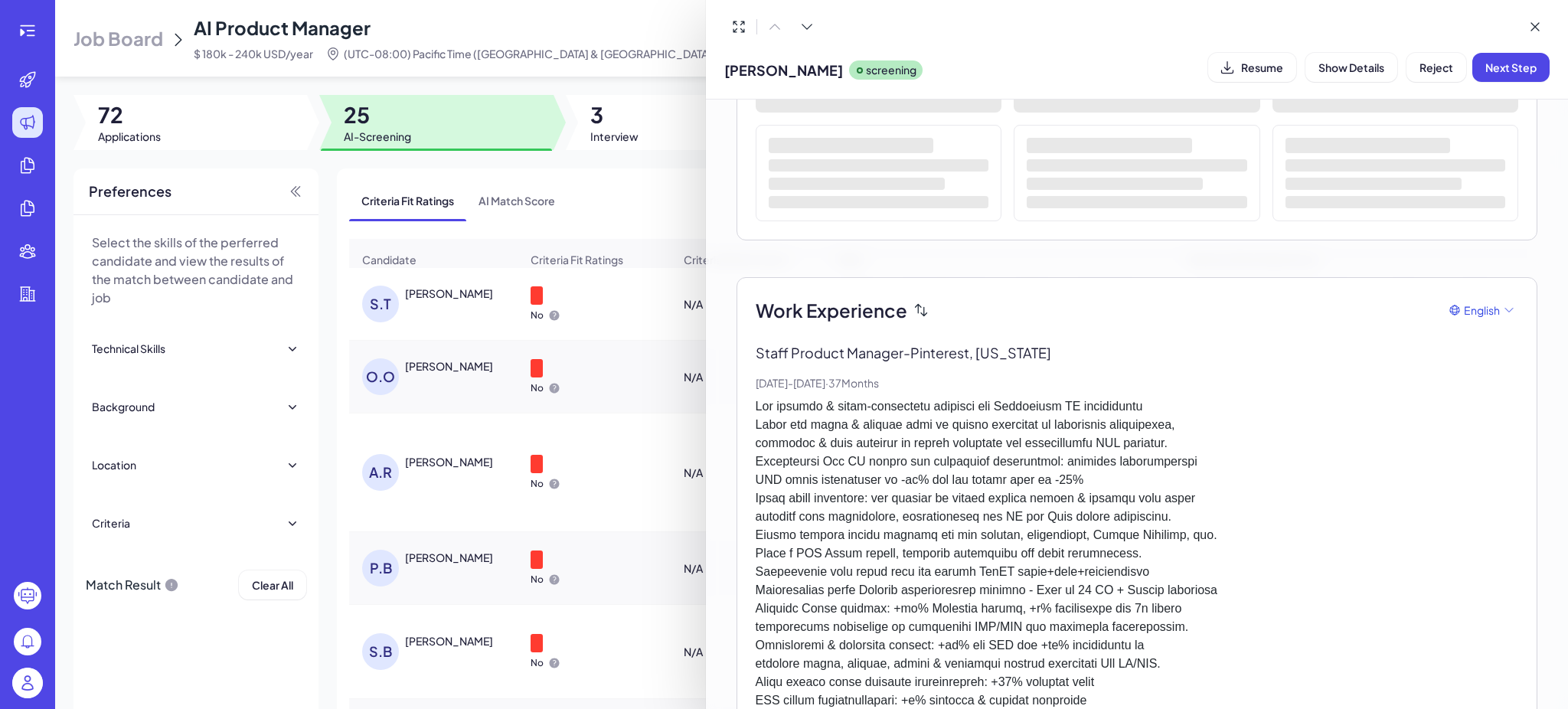
click at [620, 349] on div at bounding box center [784, 354] width 1568 height 709
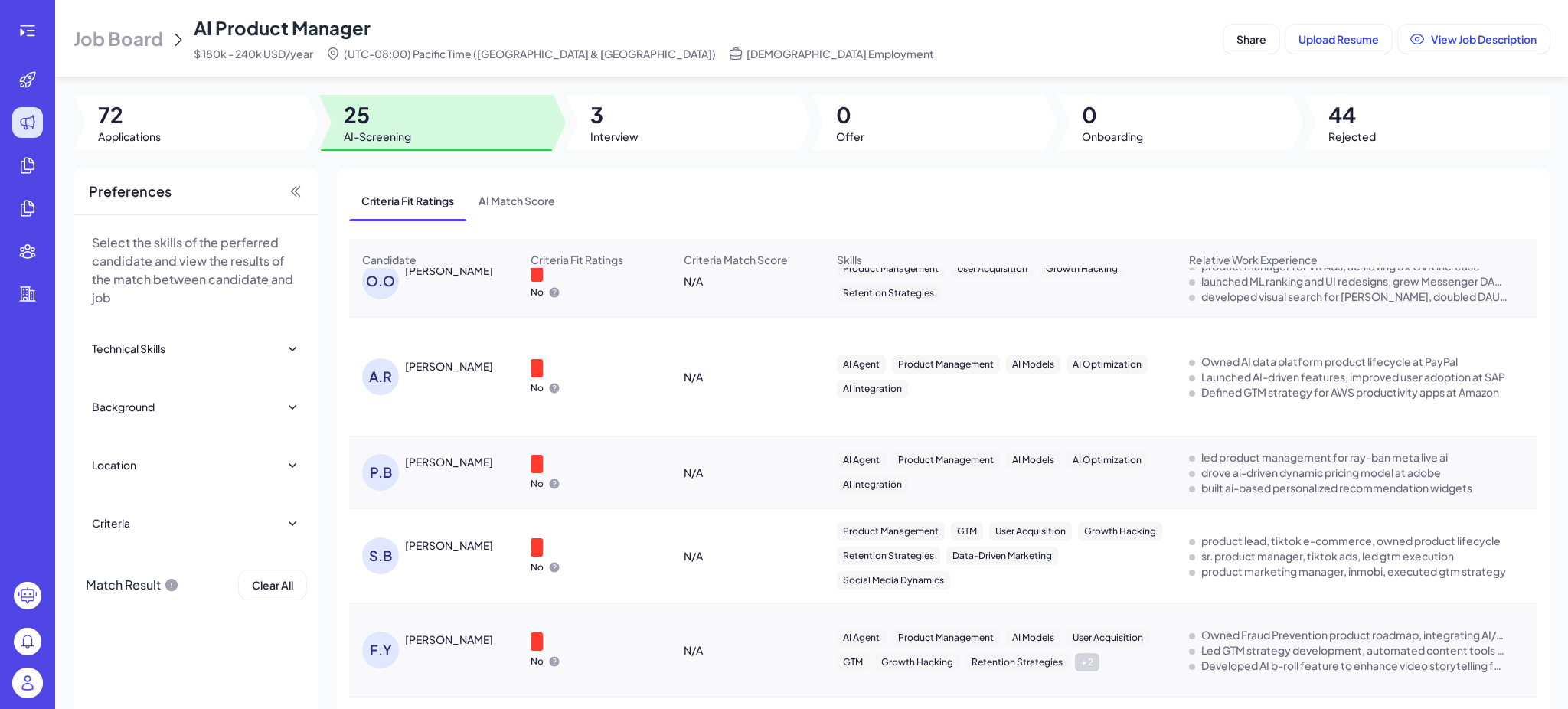
scroll to position [0, 0]
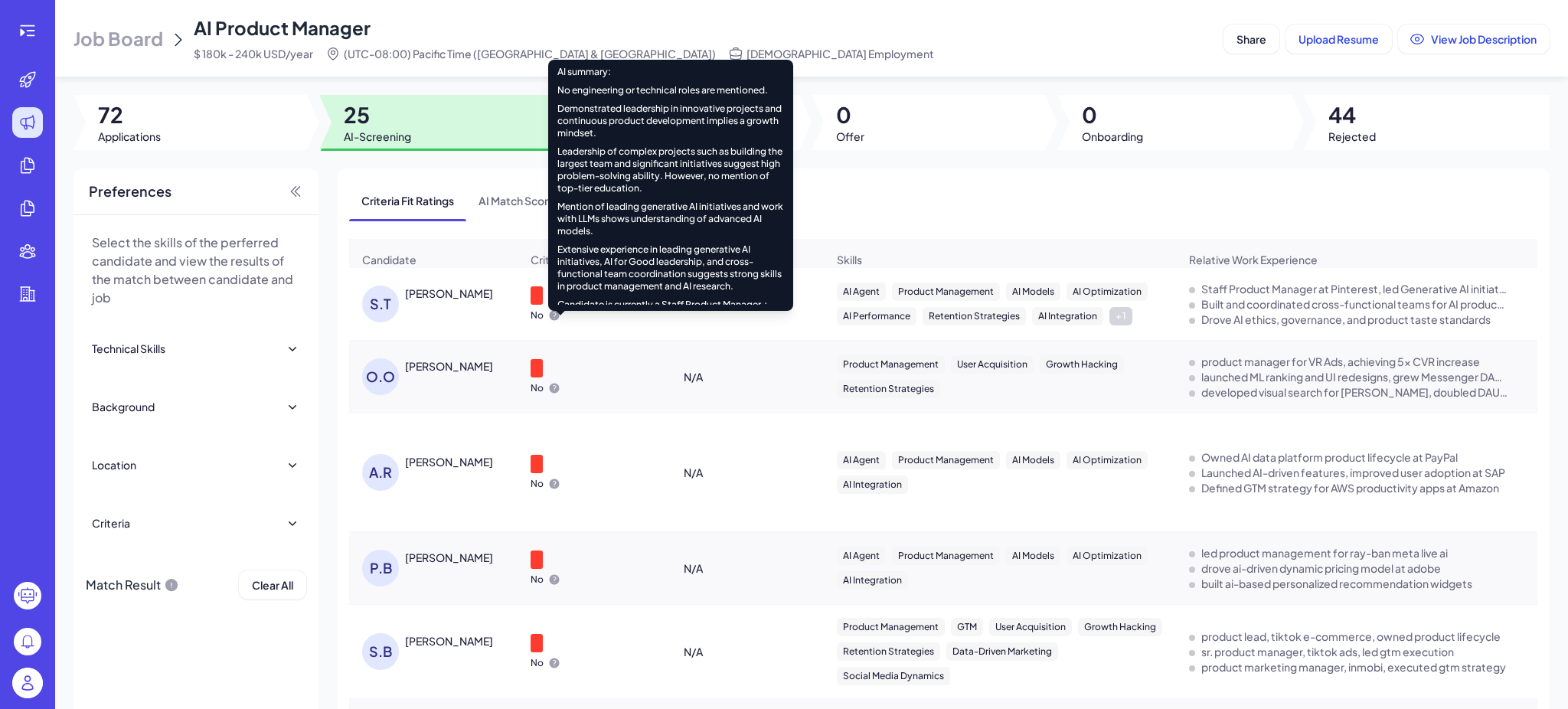
click at [433, 294] on div "[PERSON_NAME]" at bounding box center [433, 304] width 167 height 61
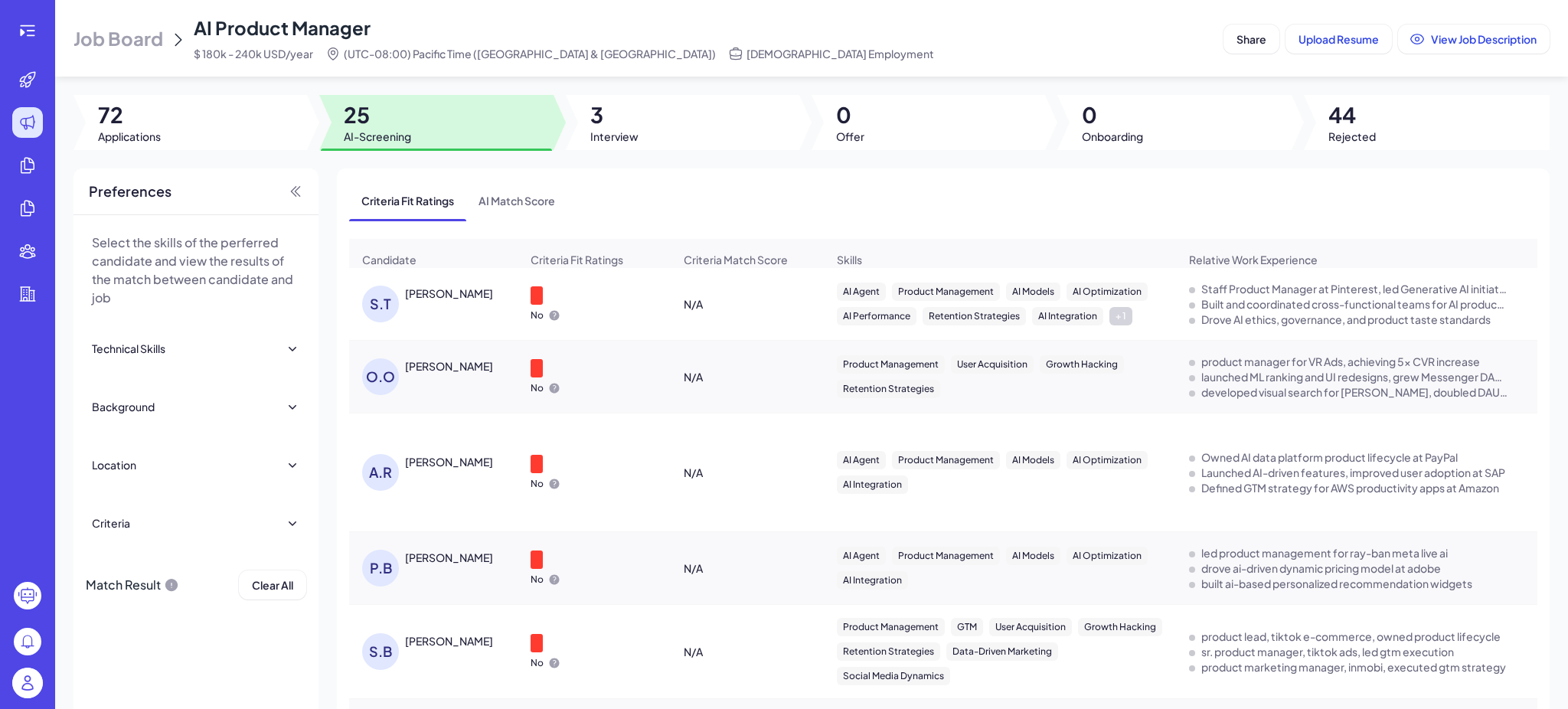
click at [455, 301] on div "[PERSON_NAME]" at bounding box center [449, 292] width 88 height 15
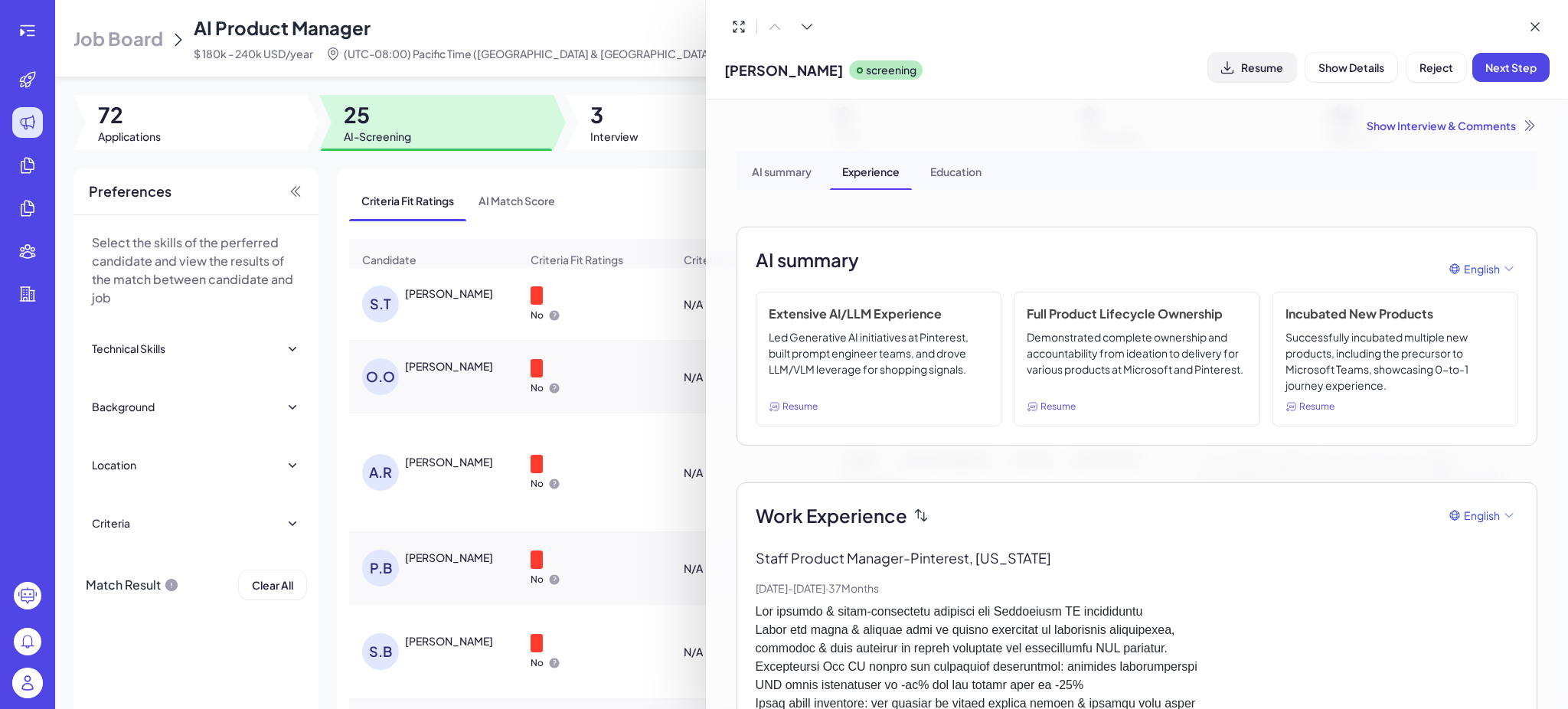
click at [1265, 68] on span "Resume" at bounding box center [1262, 67] width 42 height 13
click at [1514, 70] on span "Next Step" at bounding box center [1511, 67] width 52 height 13
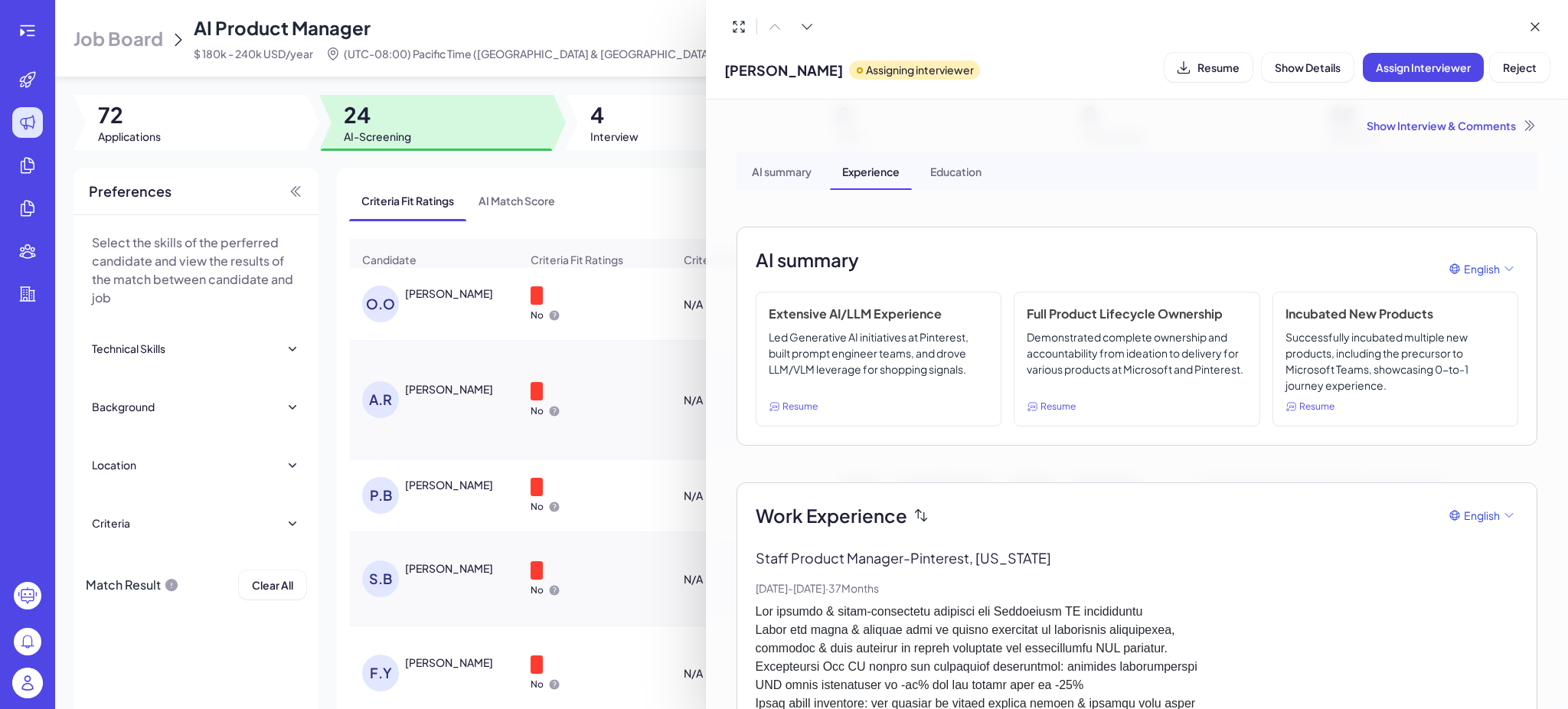
click at [1411, 118] on div "Show Interview & Comments" at bounding box center [1137, 125] width 801 height 15
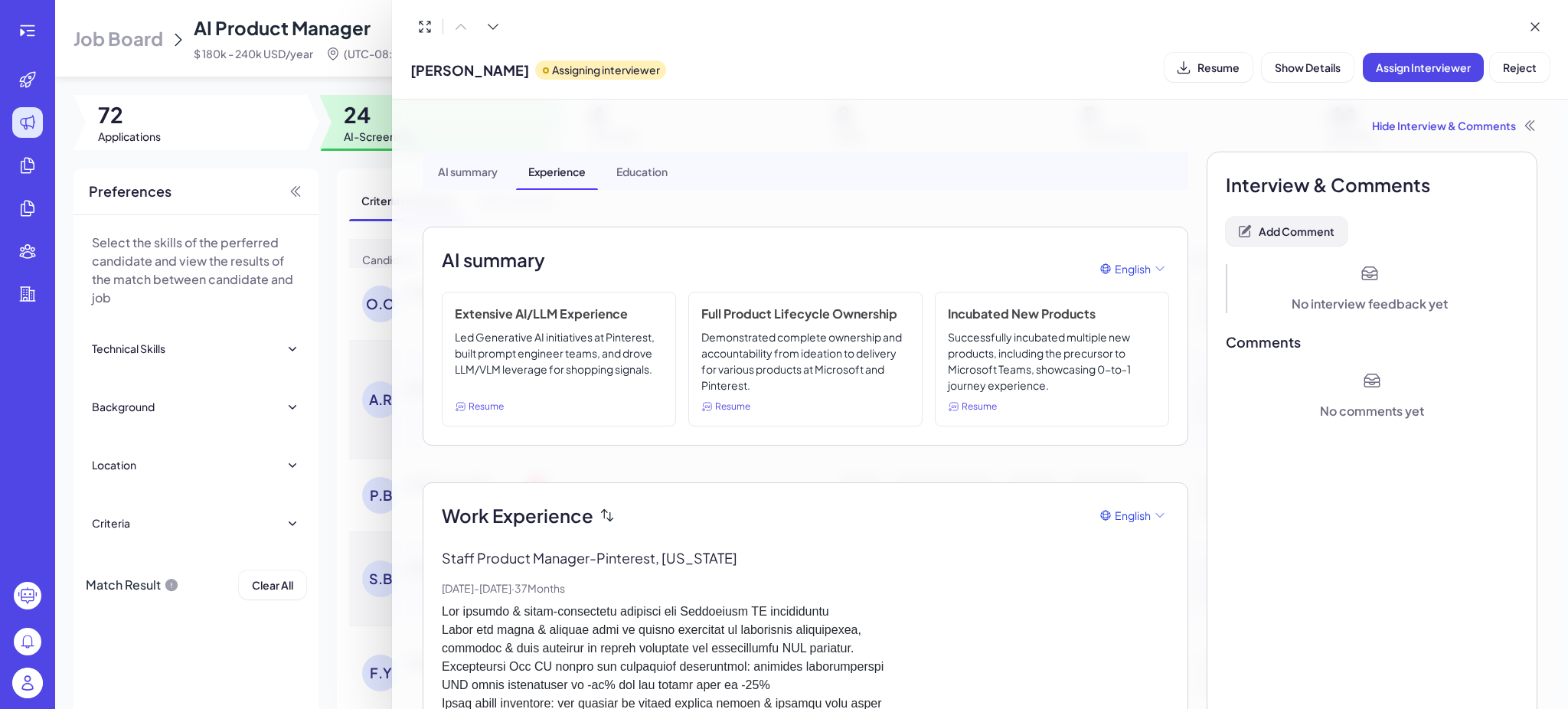
click at [1290, 240] on button "Add Comment" at bounding box center [1286, 231] width 122 height 29
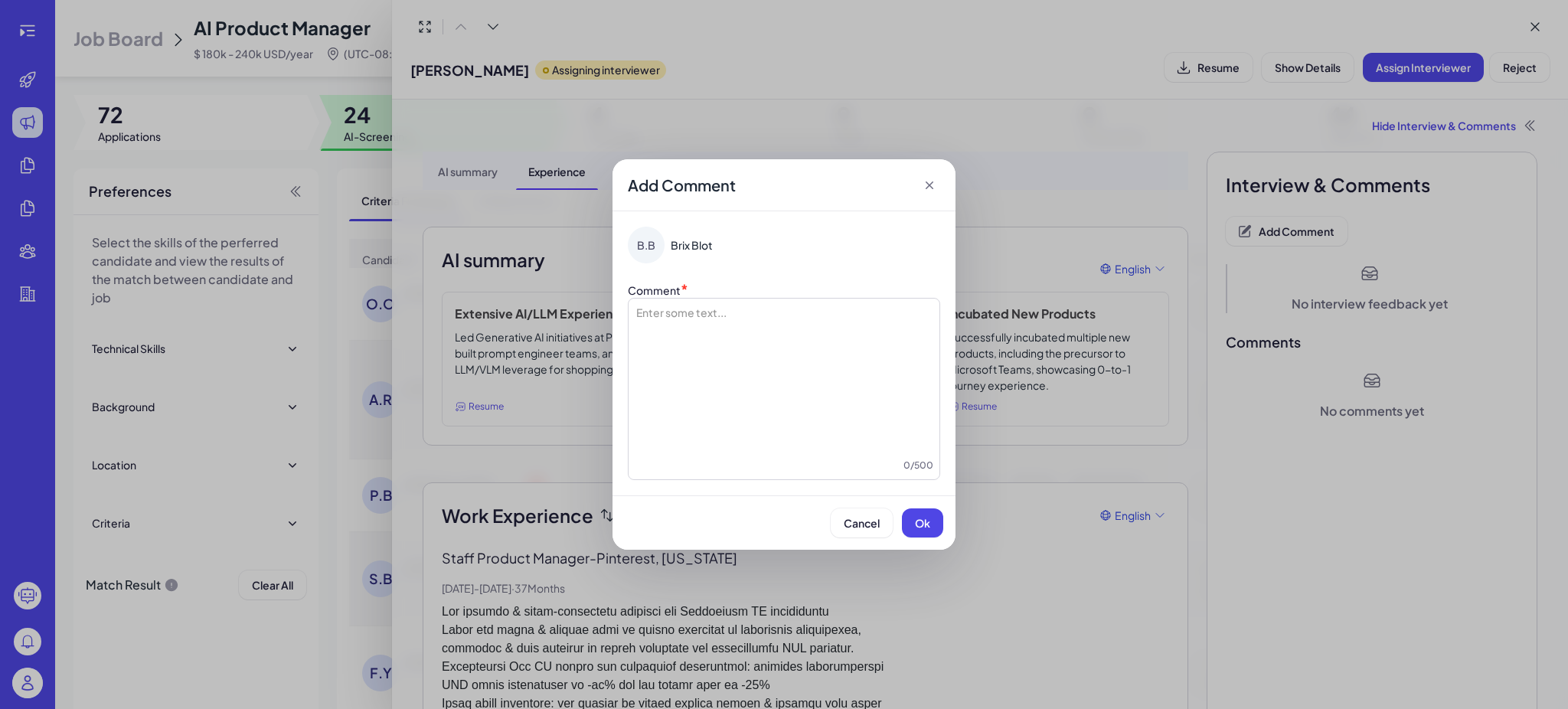
click at [854, 348] on div at bounding box center [783, 381] width 298 height 153
click at [927, 513] on button "Ok" at bounding box center [922, 523] width 41 height 29
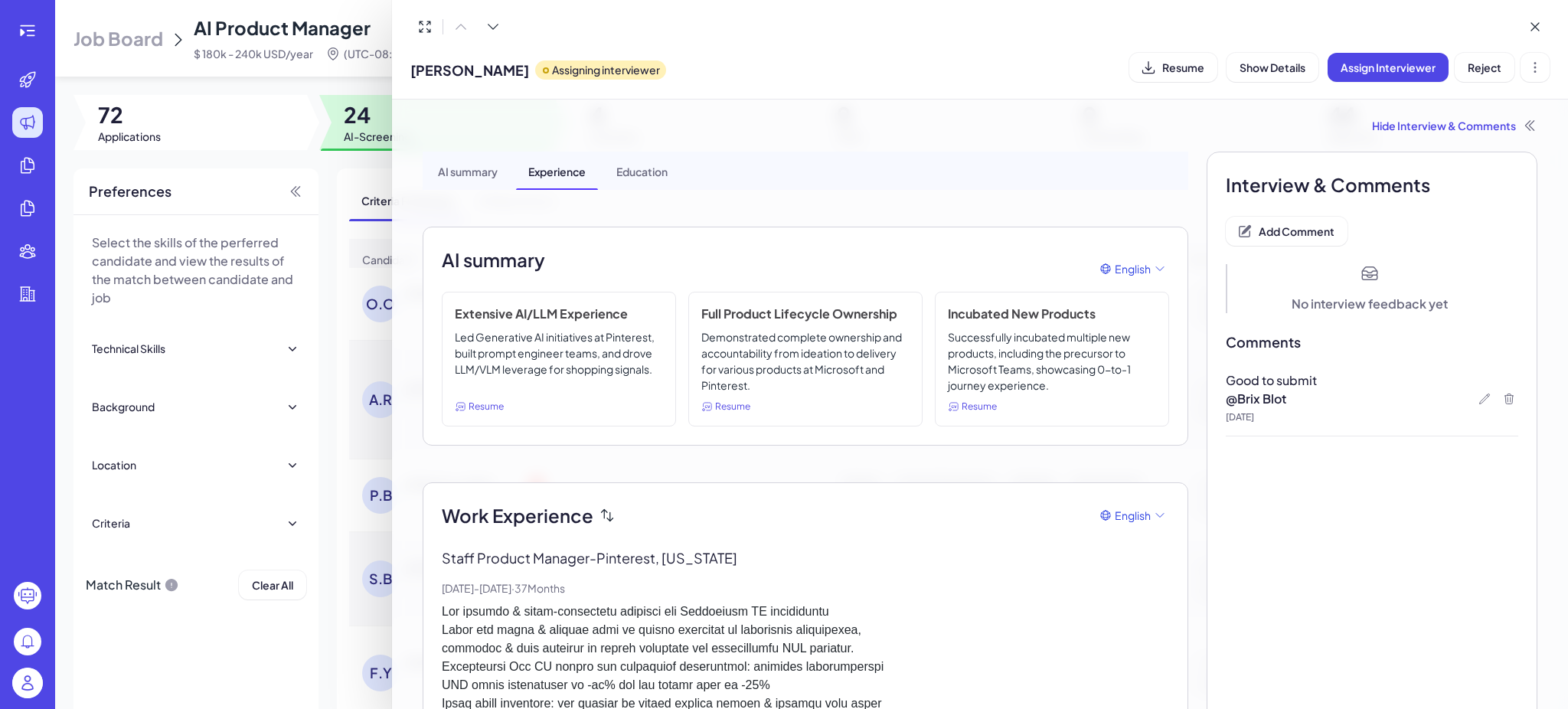
drag, startPoint x: 264, startPoint y: 497, endPoint x: 167, endPoint y: 368, distance: 161.4
click at [264, 497] on div at bounding box center [784, 354] width 1568 height 709
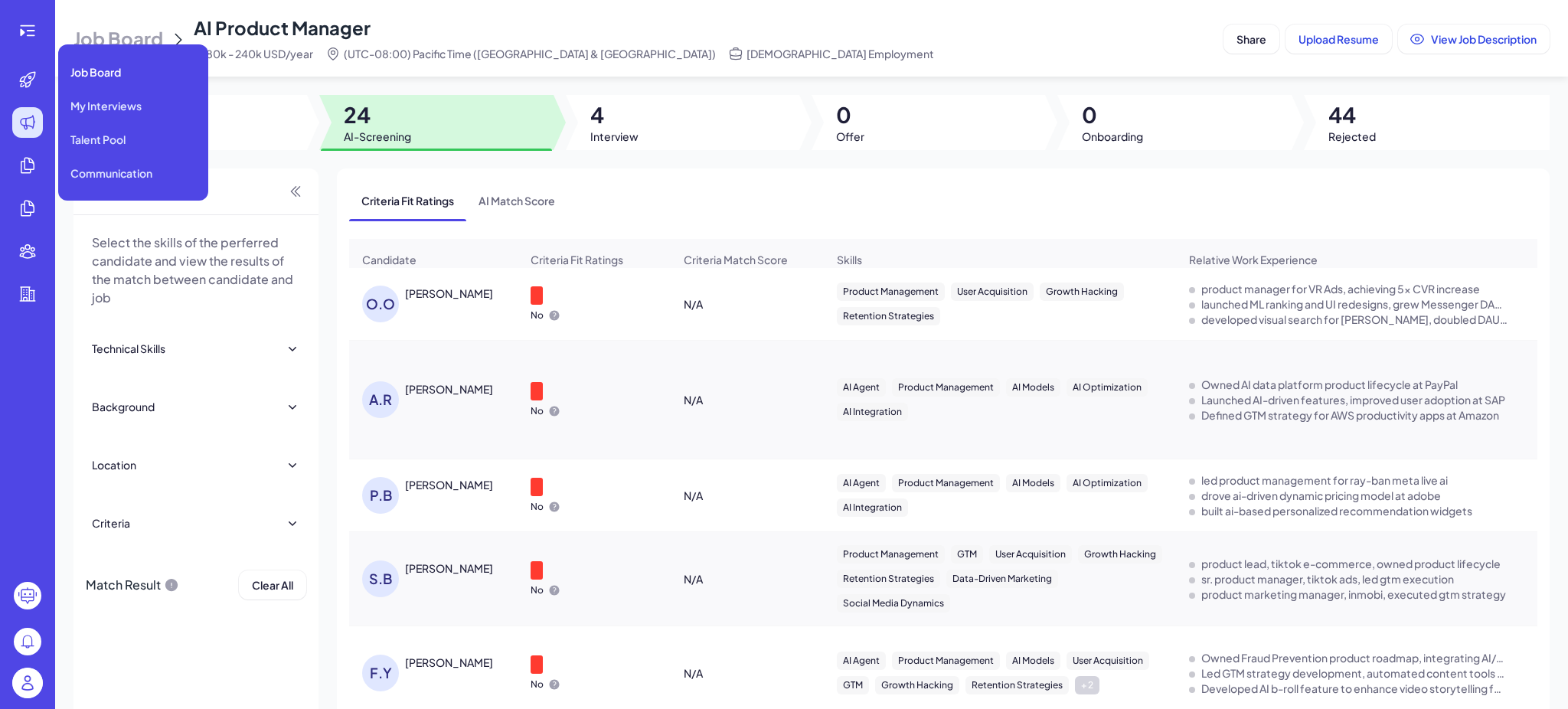
click at [30, 114] on icon at bounding box center [28, 122] width 19 height 19
click at [30, 79] on icon at bounding box center [28, 79] width 19 height 19
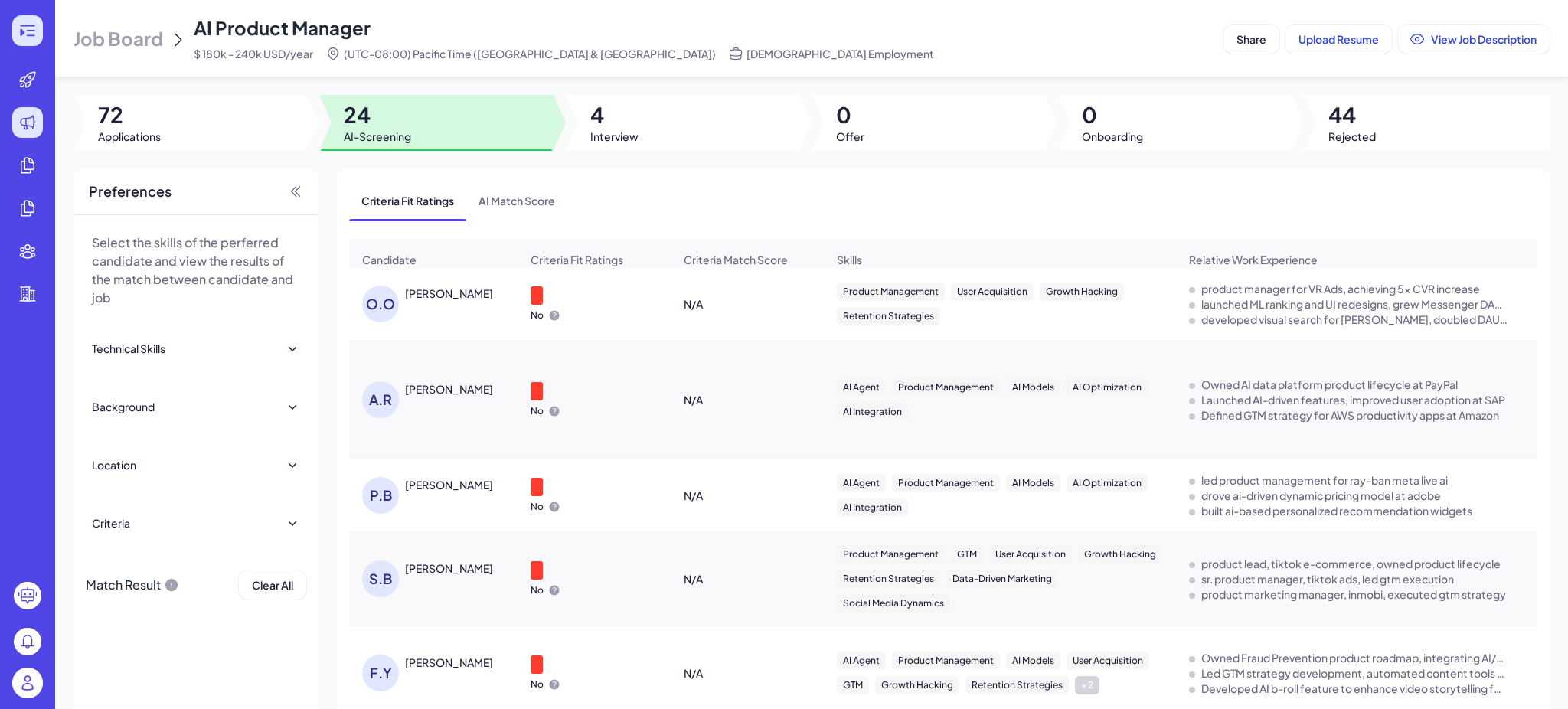
click at [41, 37] on div at bounding box center [28, 30] width 30 height 30
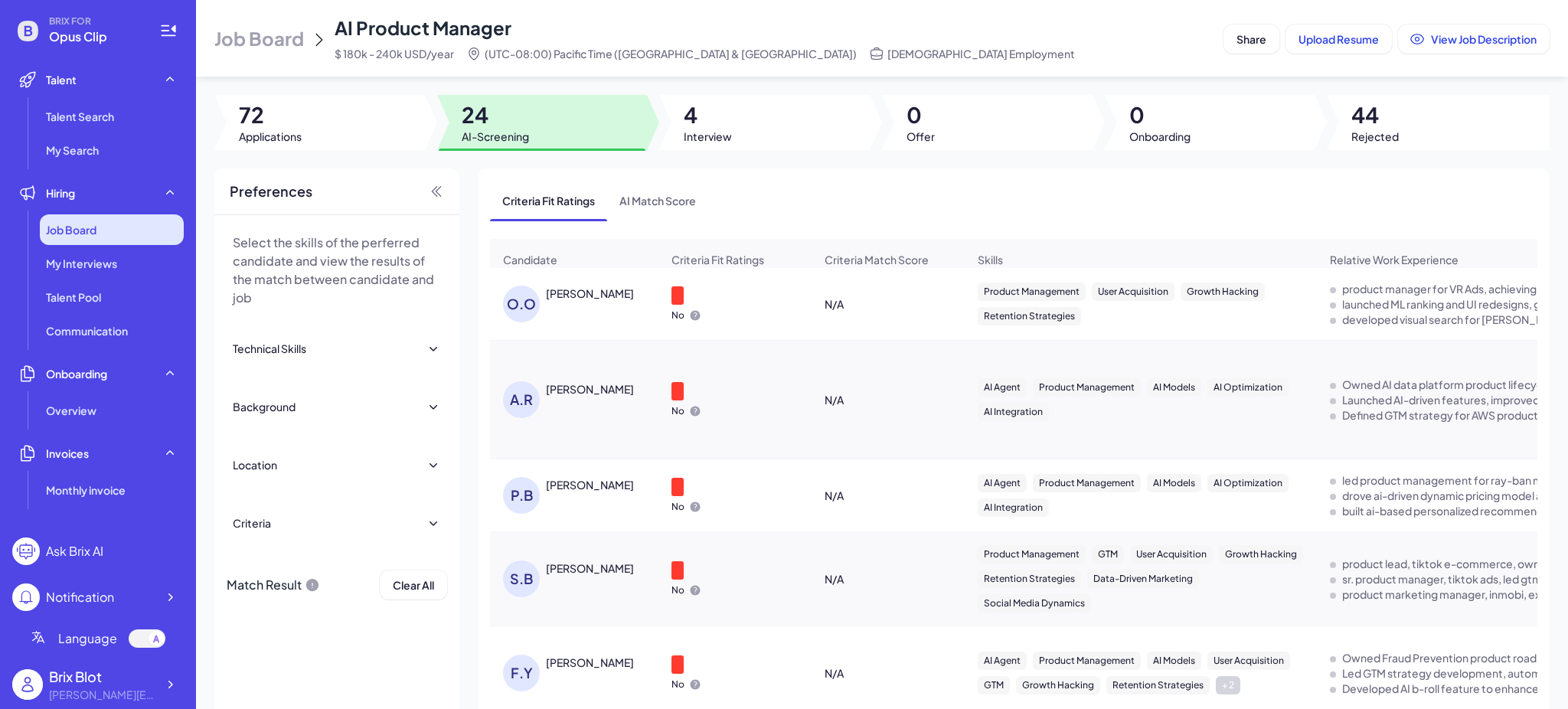
click at [115, 224] on div "Job Board" at bounding box center [112, 230] width 144 height 30
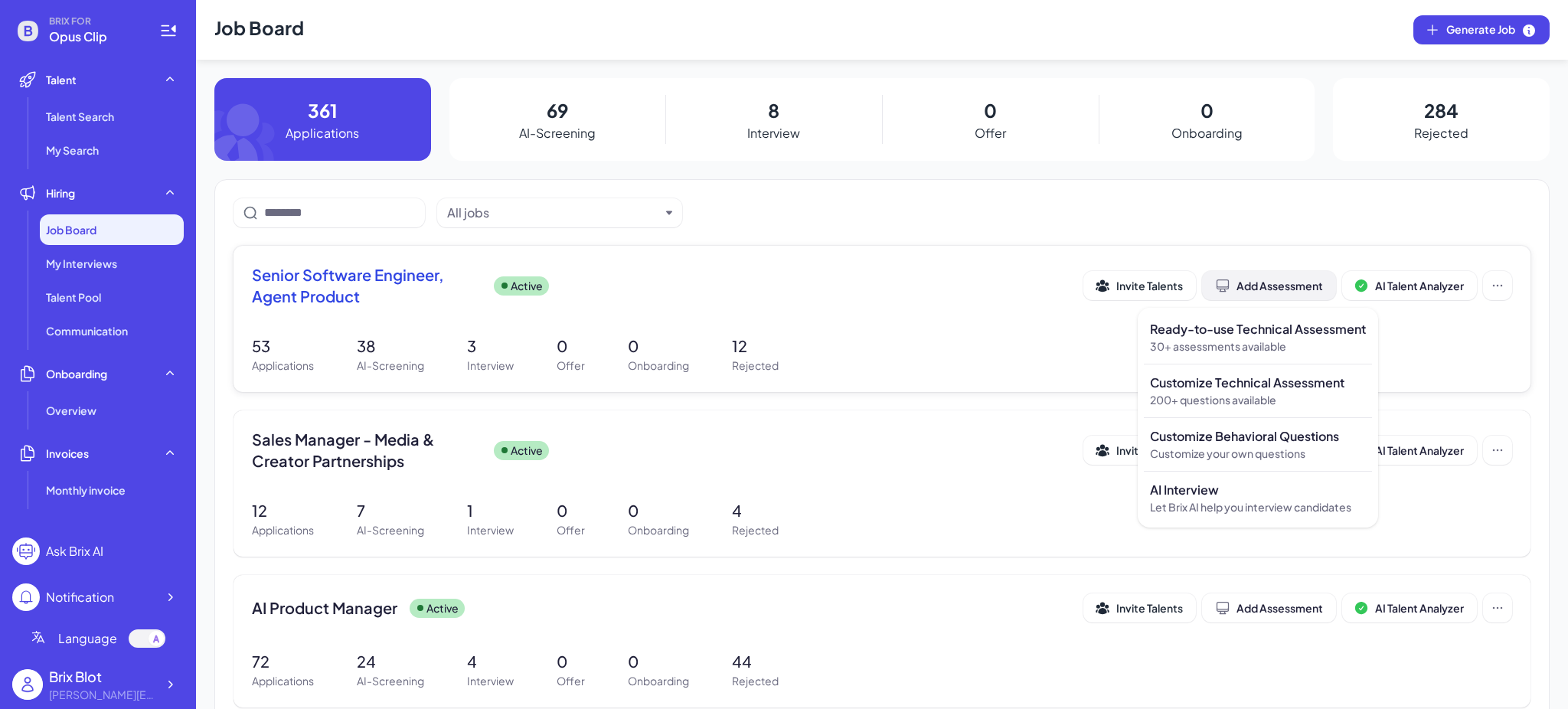
click at [1289, 291] on div "Add Assessment" at bounding box center [1269, 285] width 108 height 15
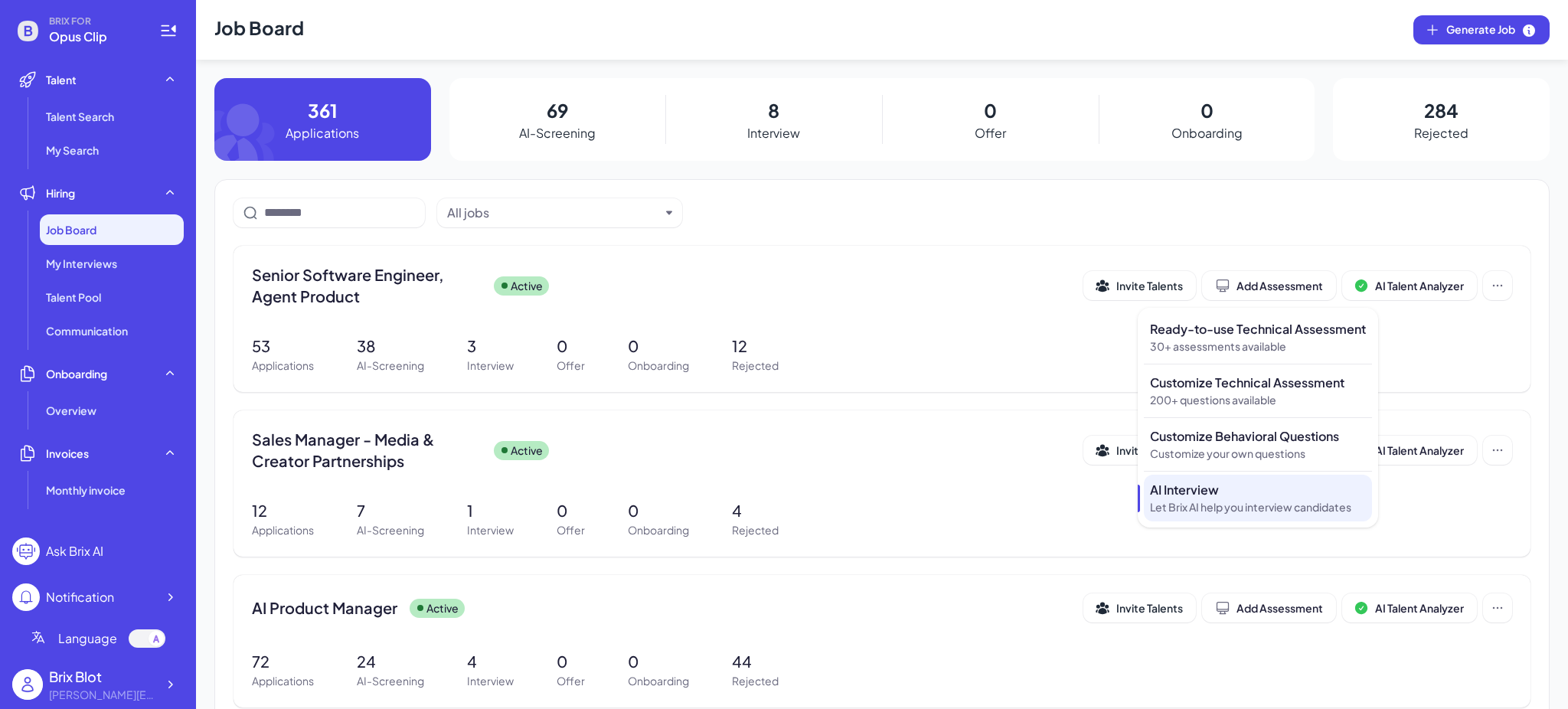
click at [1218, 499] on p "Let Brix AI help you interview candidates" at bounding box center [1258, 507] width 216 height 16
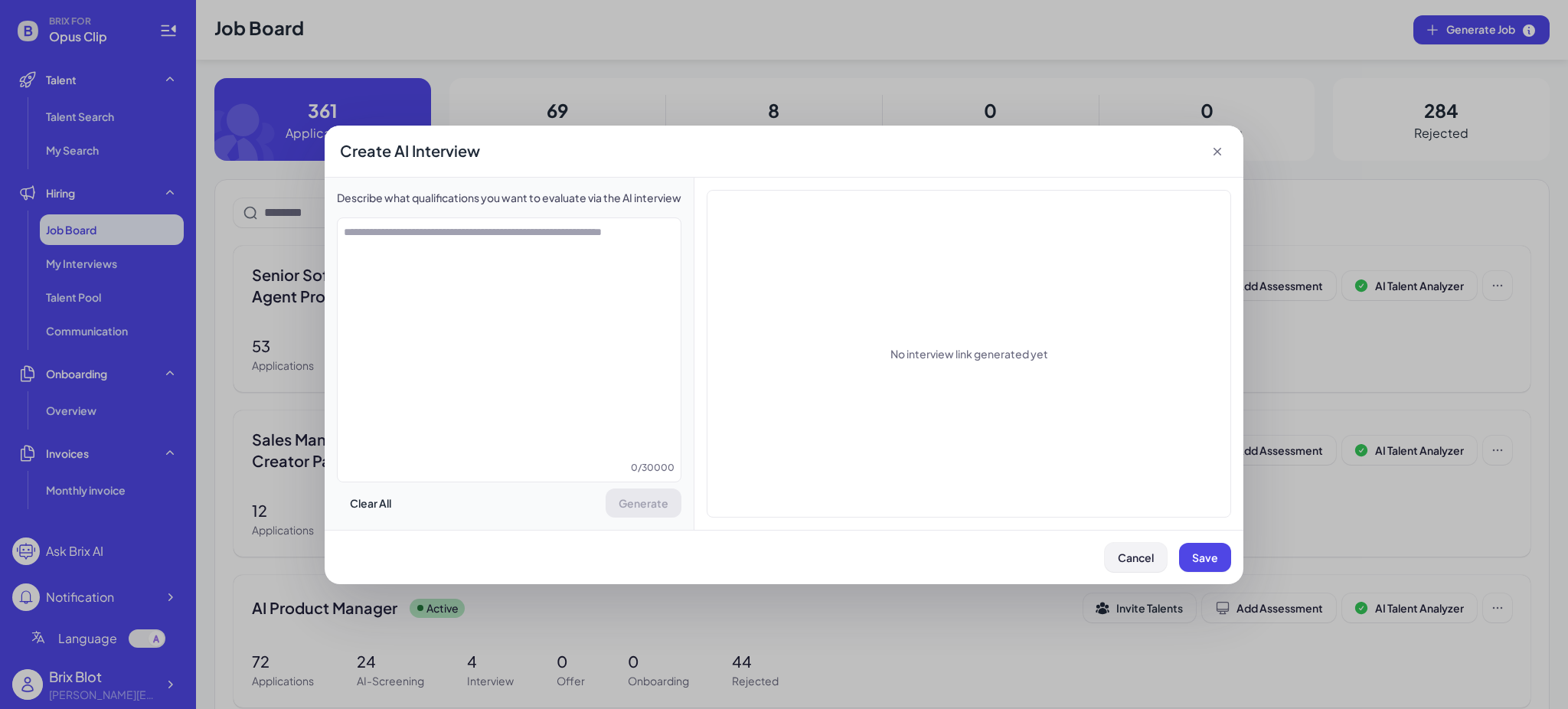
click at [1124, 542] on button "Cancel" at bounding box center [1136, 557] width 62 height 29
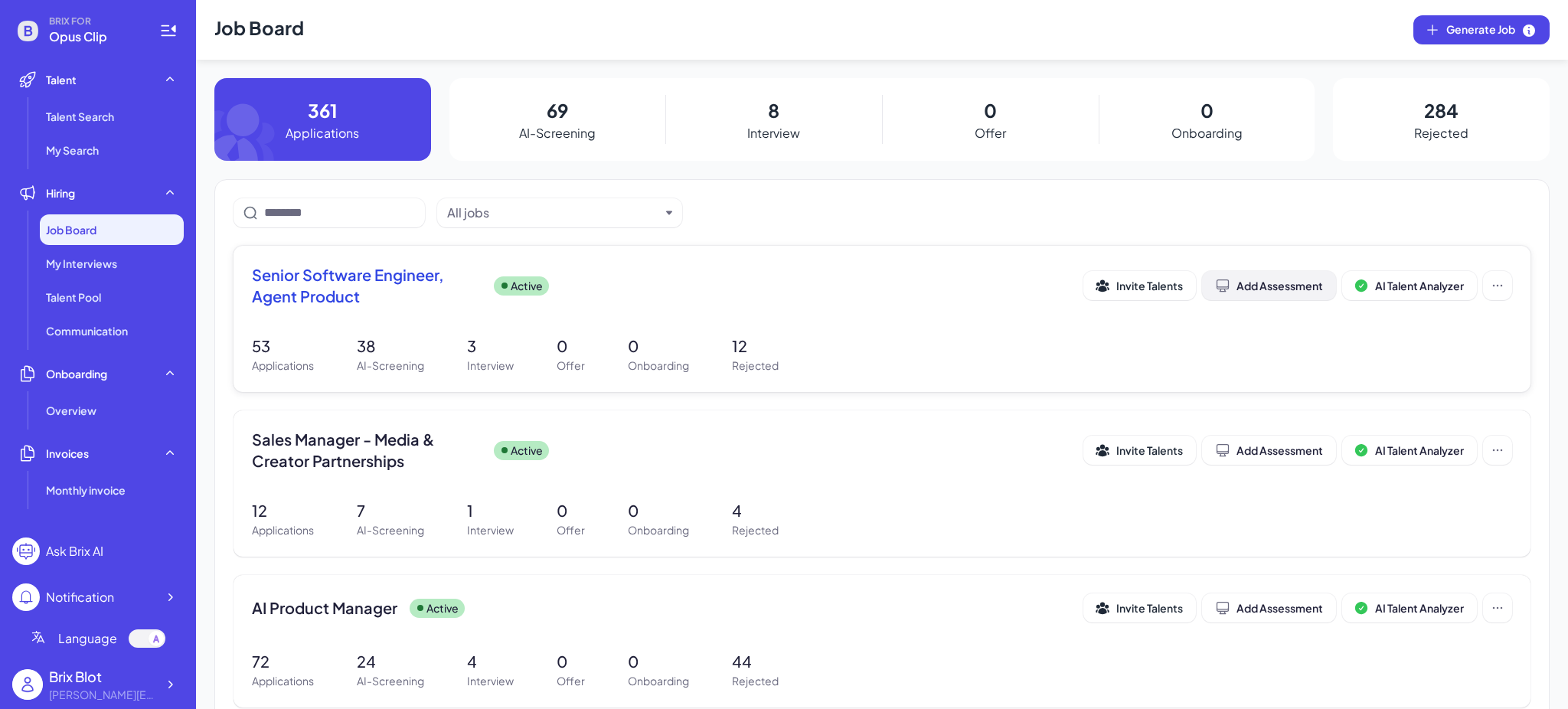
click at [1262, 282] on div "Add Assessment" at bounding box center [1269, 285] width 108 height 15
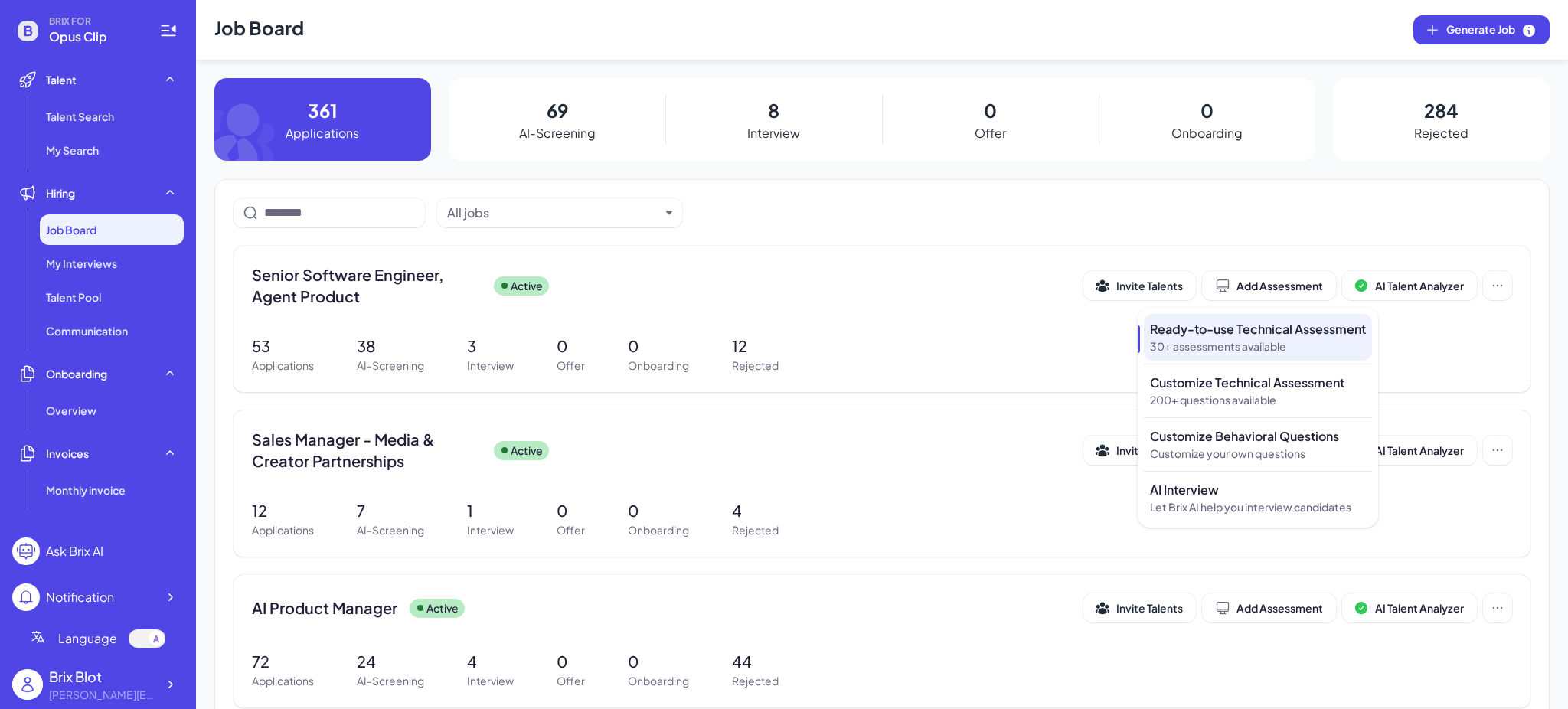
click at [1229, 338] on p "Ready-to-use Technical Assessment" at bounding box center [1258, 329] width 216 height 19
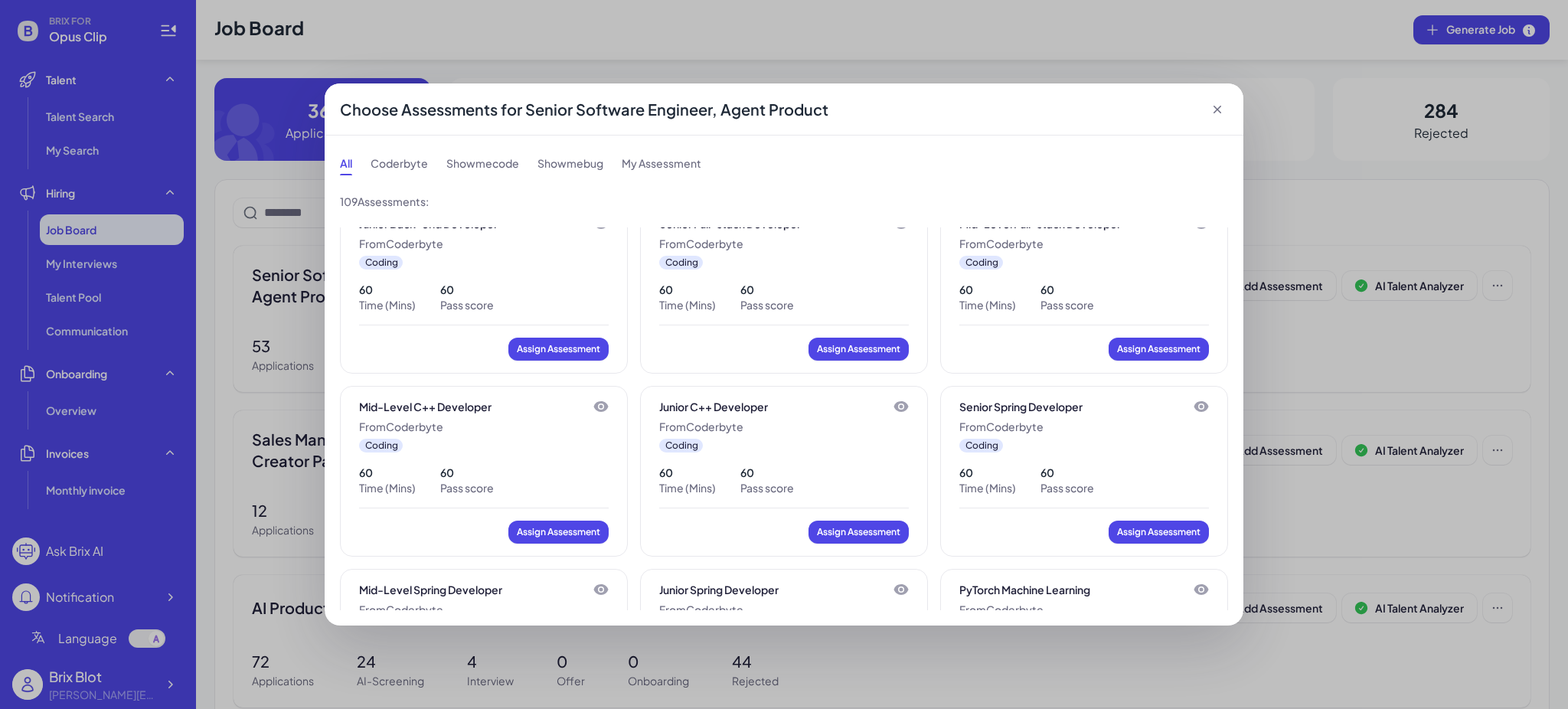
scroll to position [1734, 0]
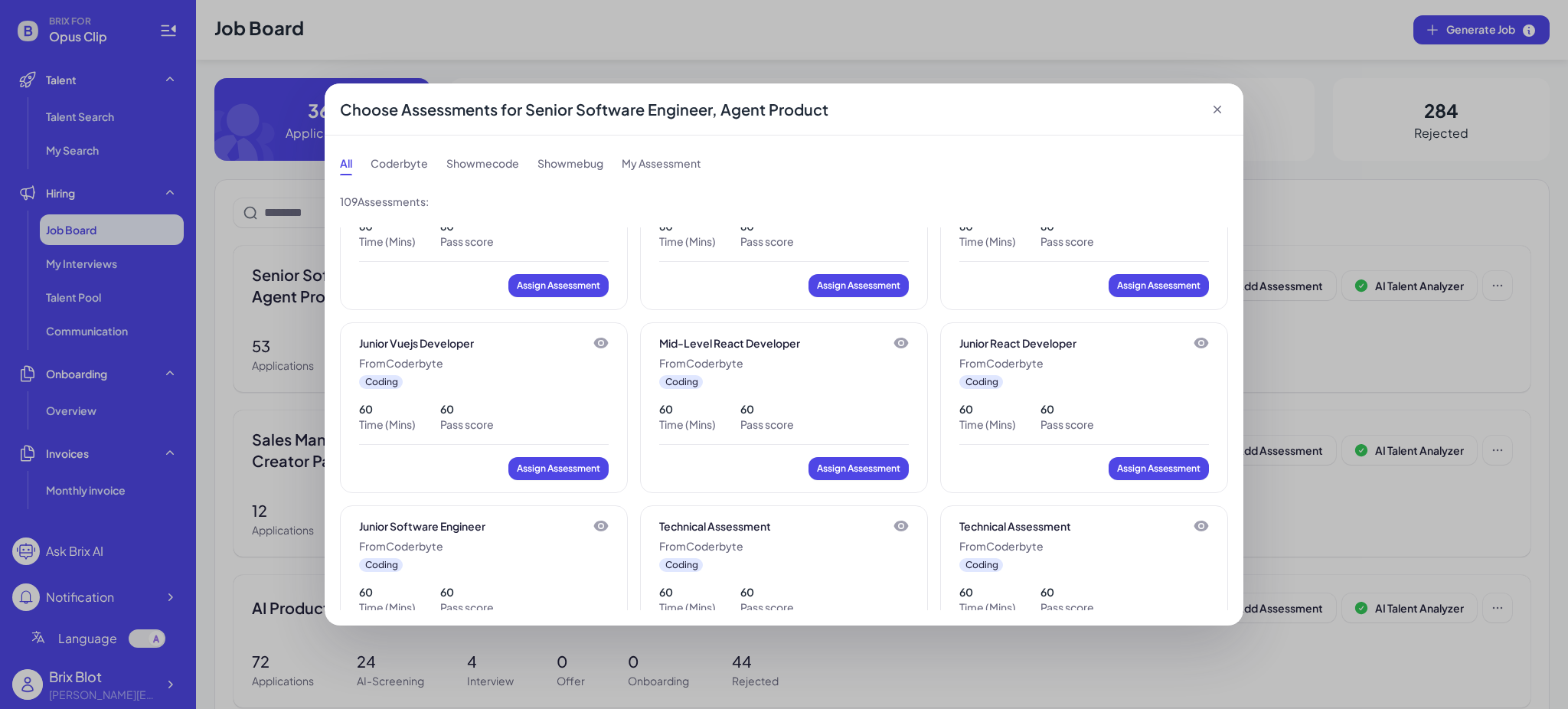
click at [740, 417] on p "Pass score" at bounding box center [767, 423] width 53 height 15
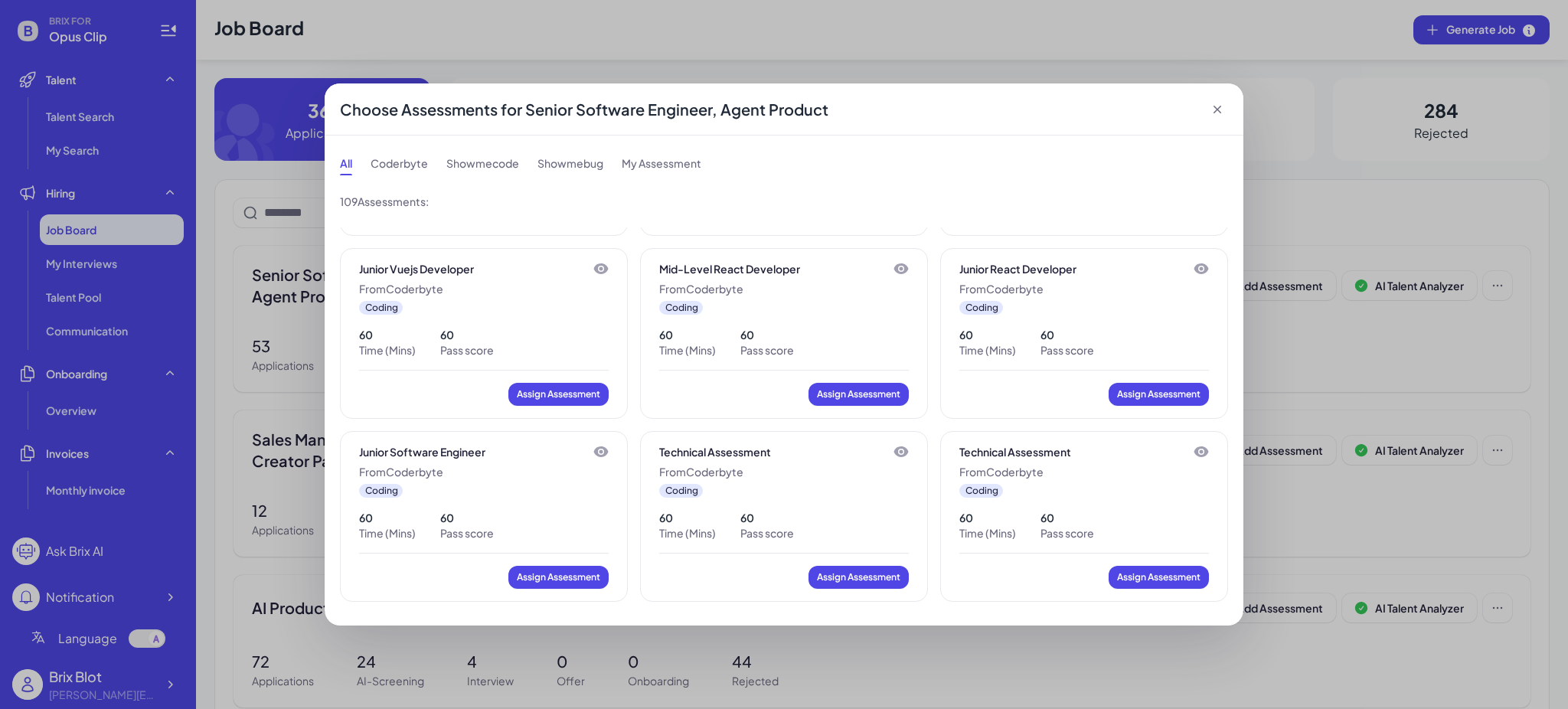
scroll to position [1938, 0]
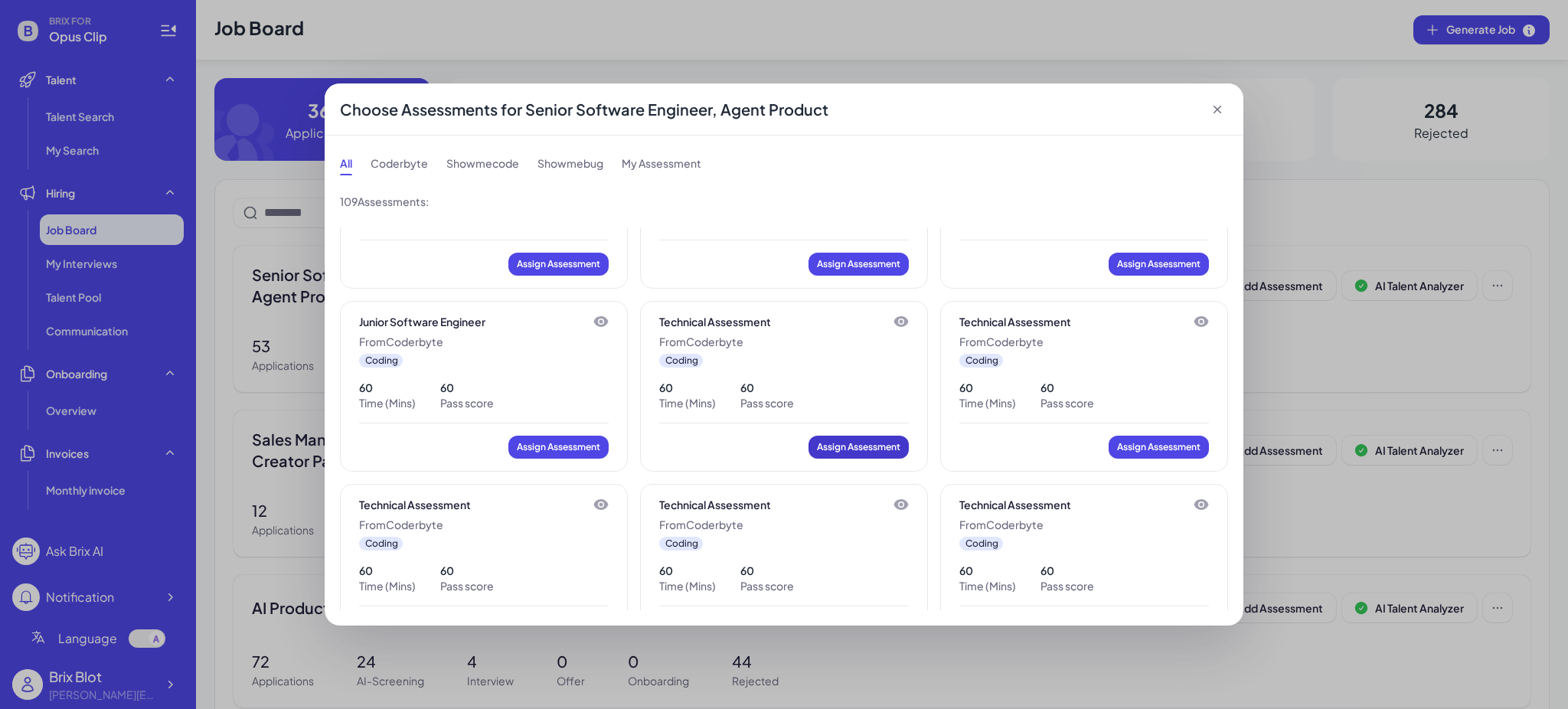
click at [818, 445] on div "Assign Assessment" at bounding box center [859, 446] width 84 height 15
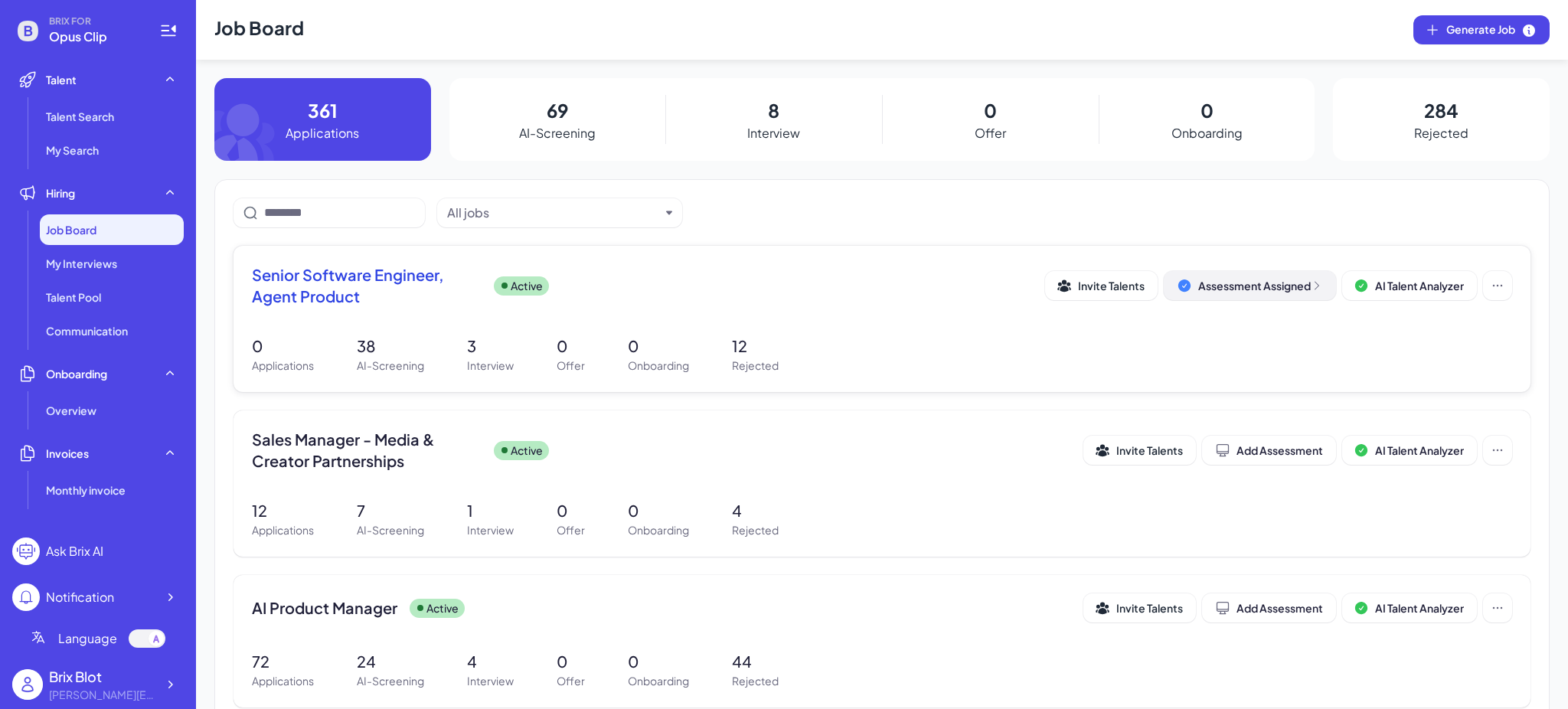
click at [1267, 285] on div "Assessment Assigned" at bounding box center [1261, 285] width 125 height 15
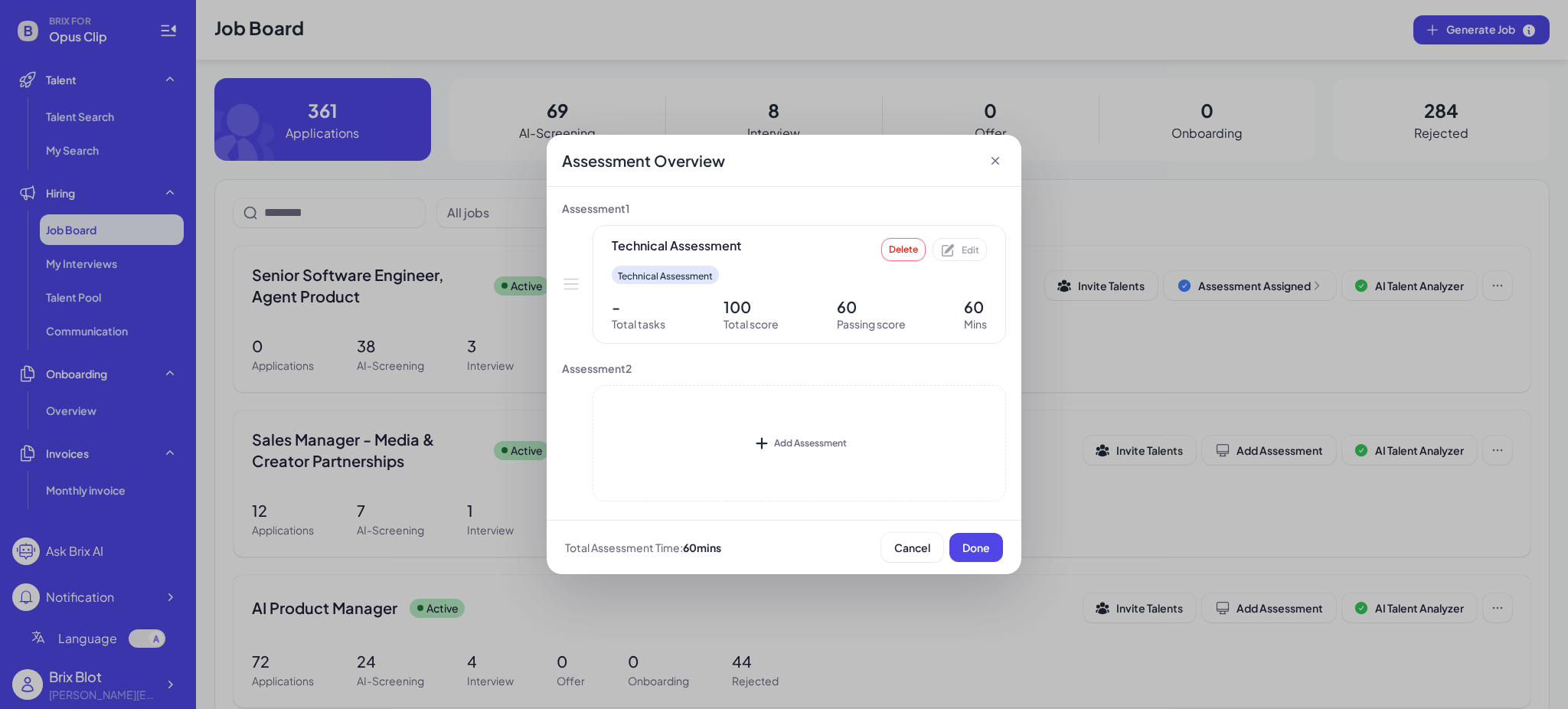
drag, startPoint x: 916, startPoint y: 536, endPoint x: 911, endPoint y: 335, distance: 201.1
click at [903, 346] on div "Assessment Overview Assessment 1 Technical Assessment Delete Edit Technical Ass…" at bounding box center [783, 354] width 475 height 439
click at [904, 251] on span "Delete" at bounding box center [903, 249] width 29 height 12
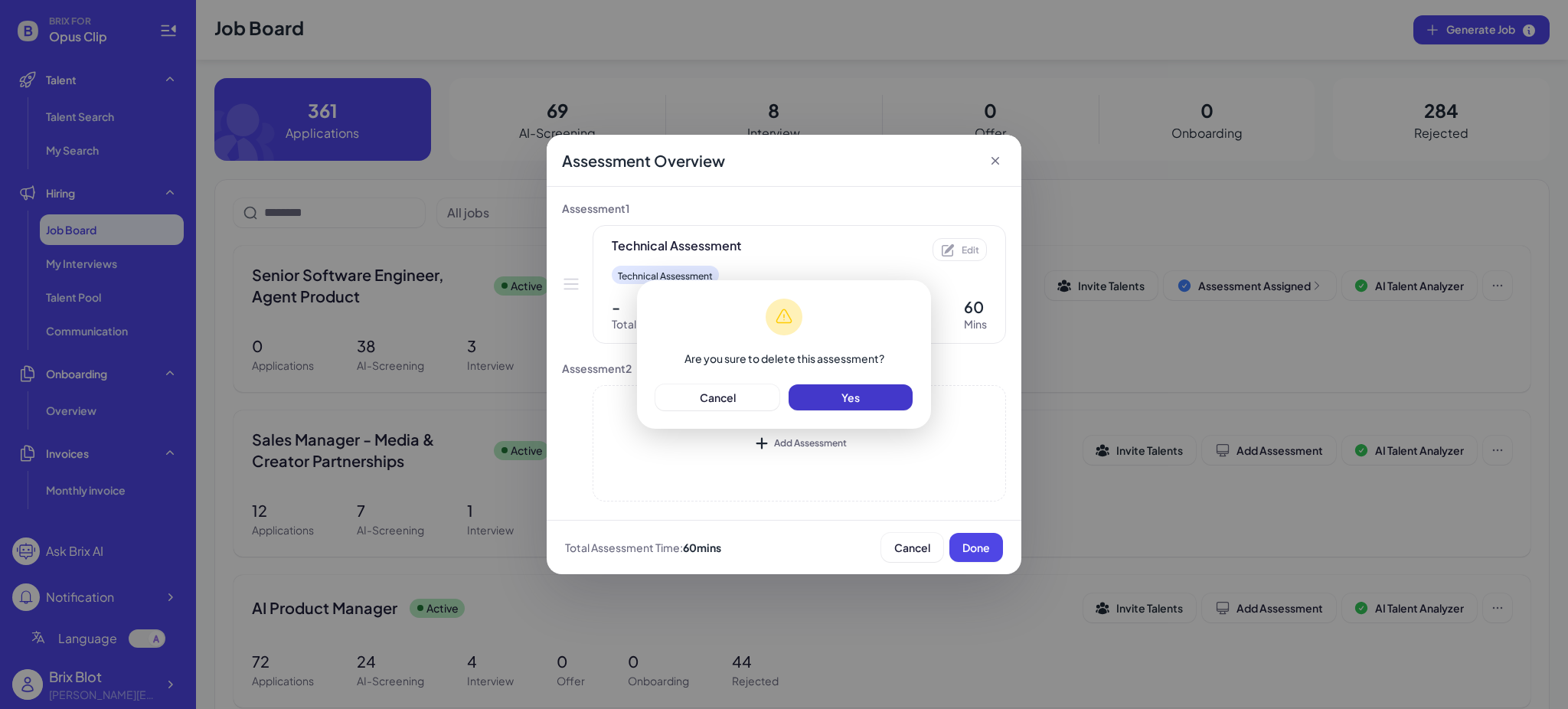
click at [855, 390] on span "Yes" at bounding box center [850, 396] width 19 height 13
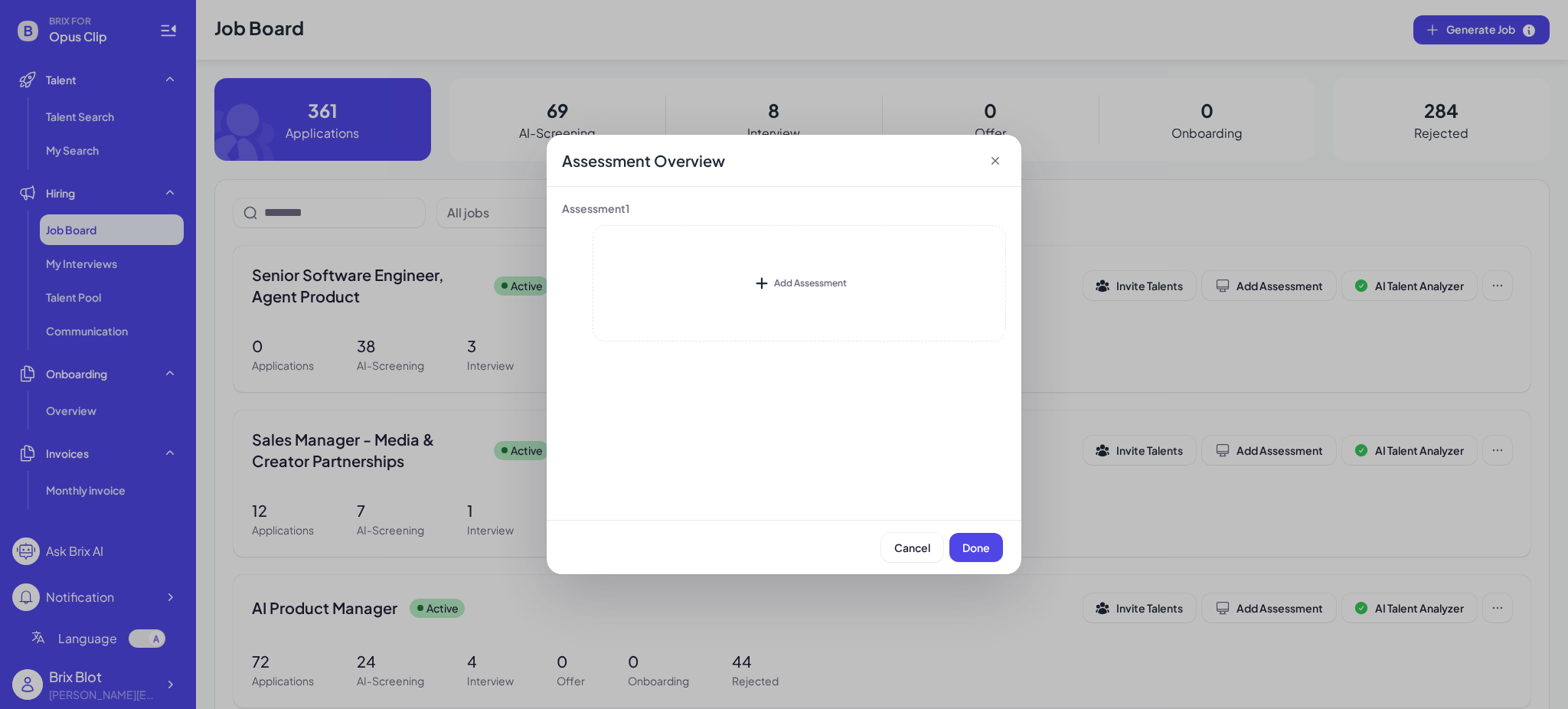
click at [992, 162] on icon at bounding box center [994, 160] width 15 height 15
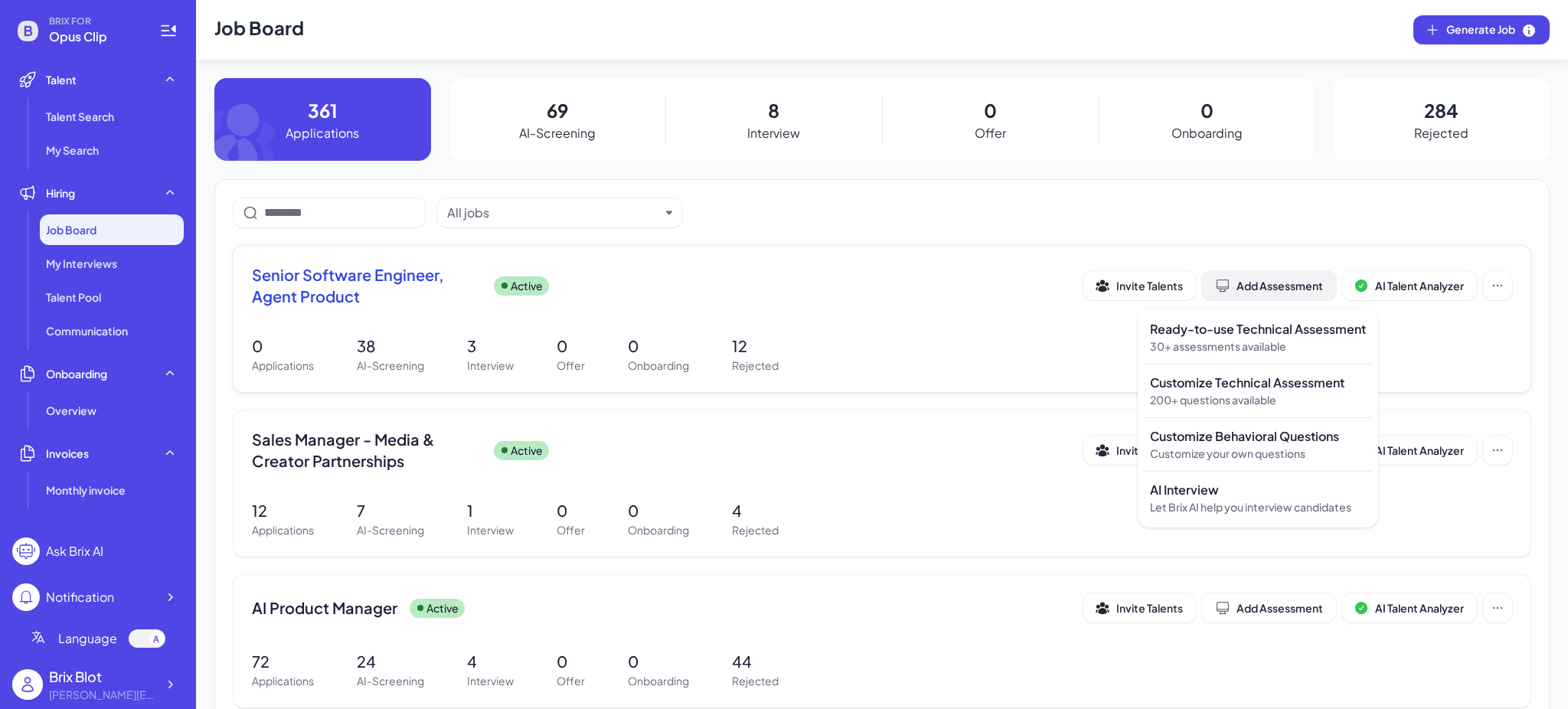
click at [1283, 283] on div "Add Assessment" at bounding box center [1269, 285] width 108 height 15
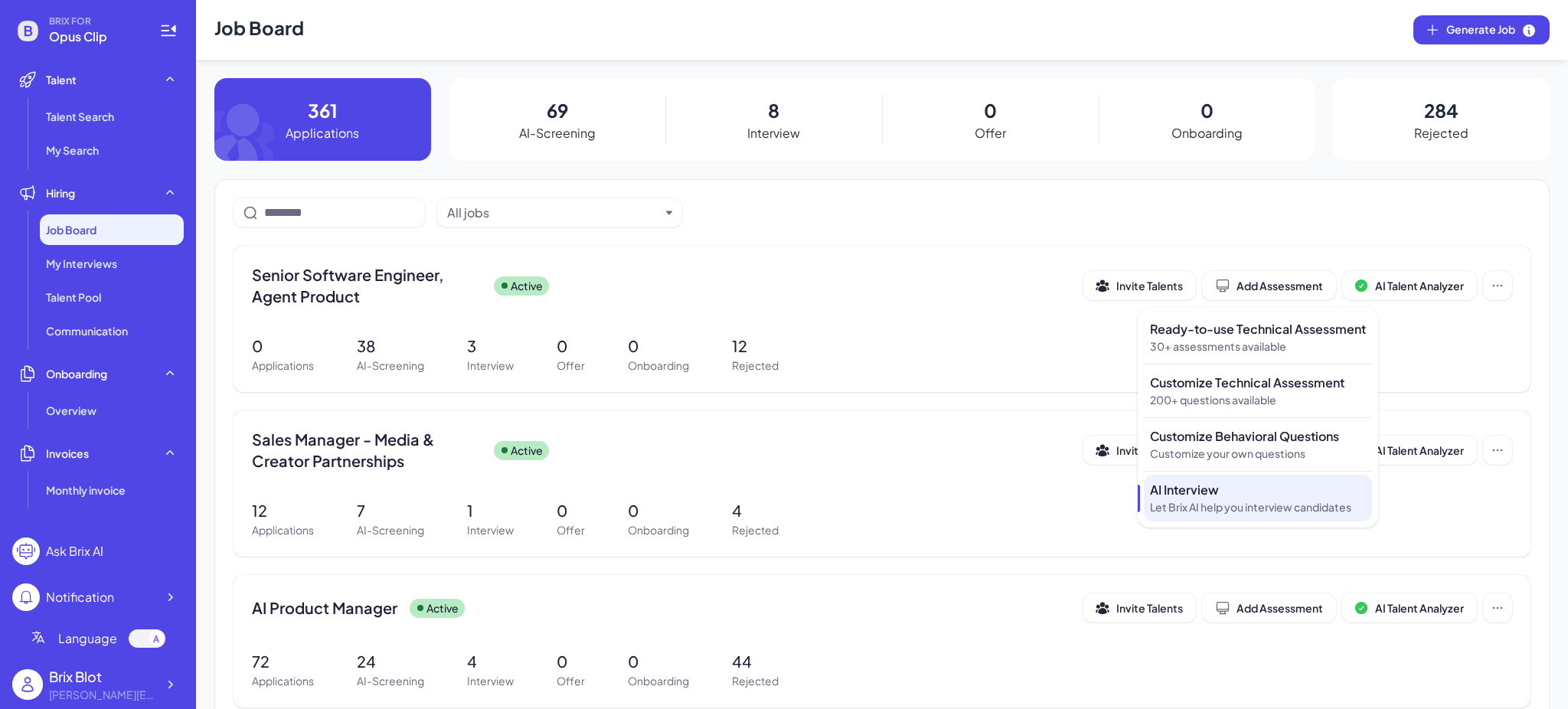
click at [1288, 487] on p "AI Interview" at bounding box center [1258, 490] width 216 height 19
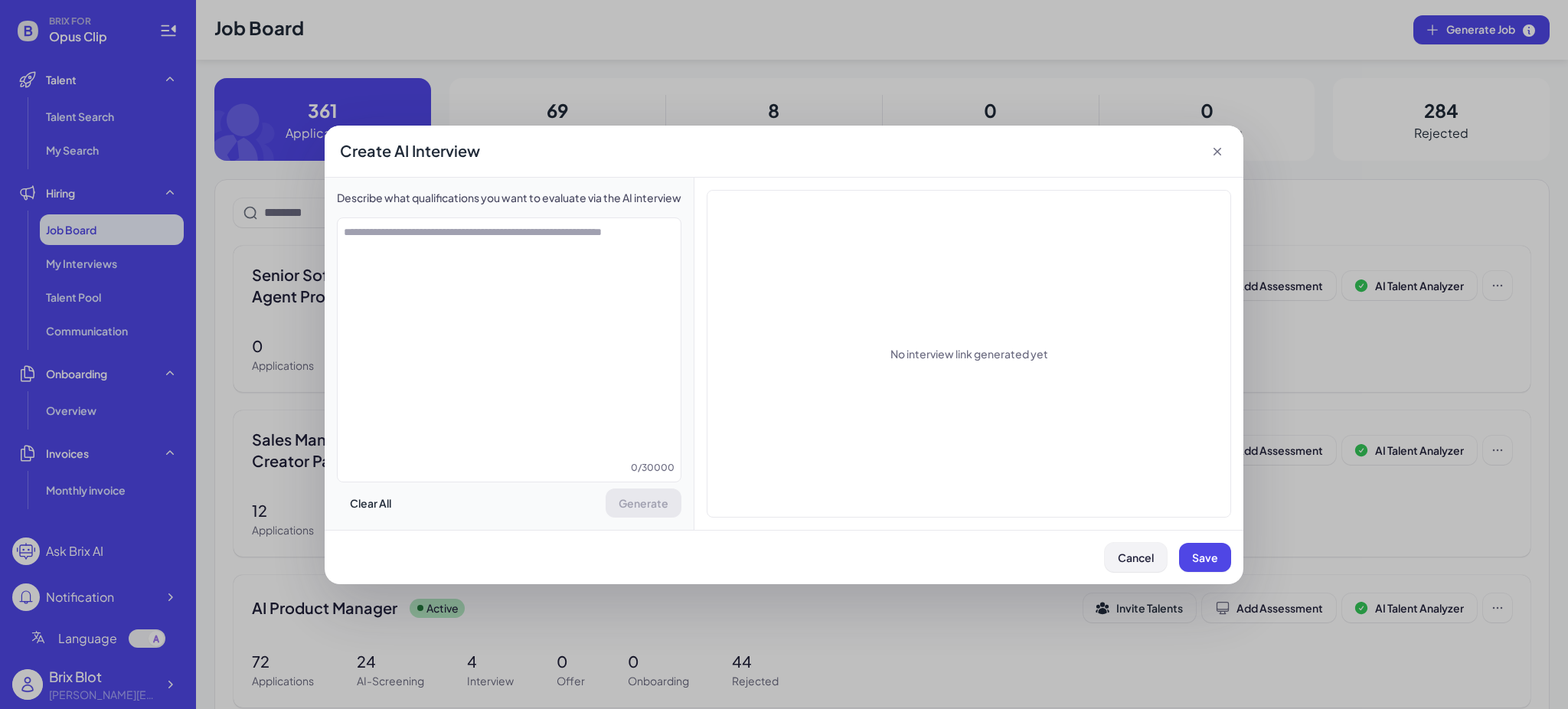
click at [1139, 563] on span "Cancel" at bounding box center [1135, 557] width 36 height 13
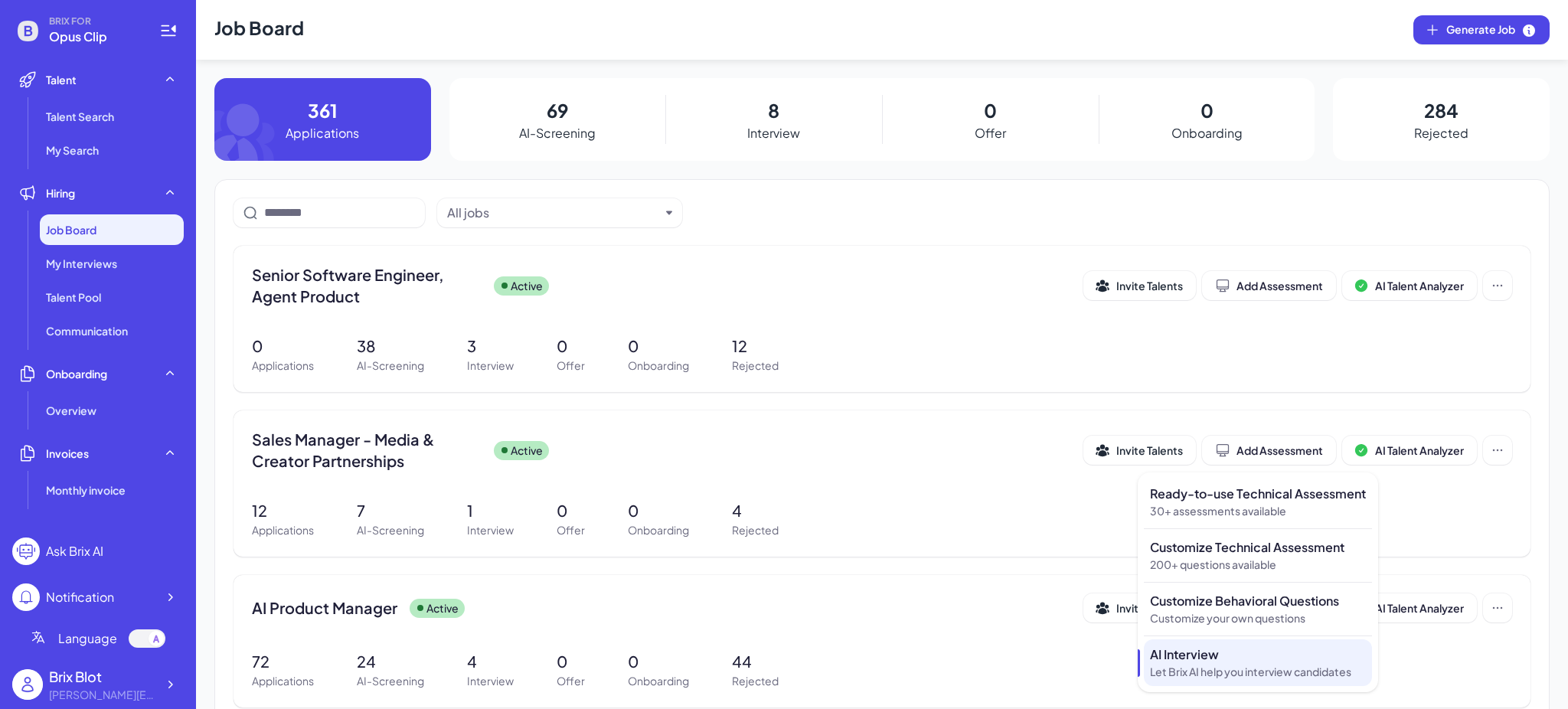
click at [1260, 646] on p "AI Interview" at bounding box center [1258, 654] width 216 height 19
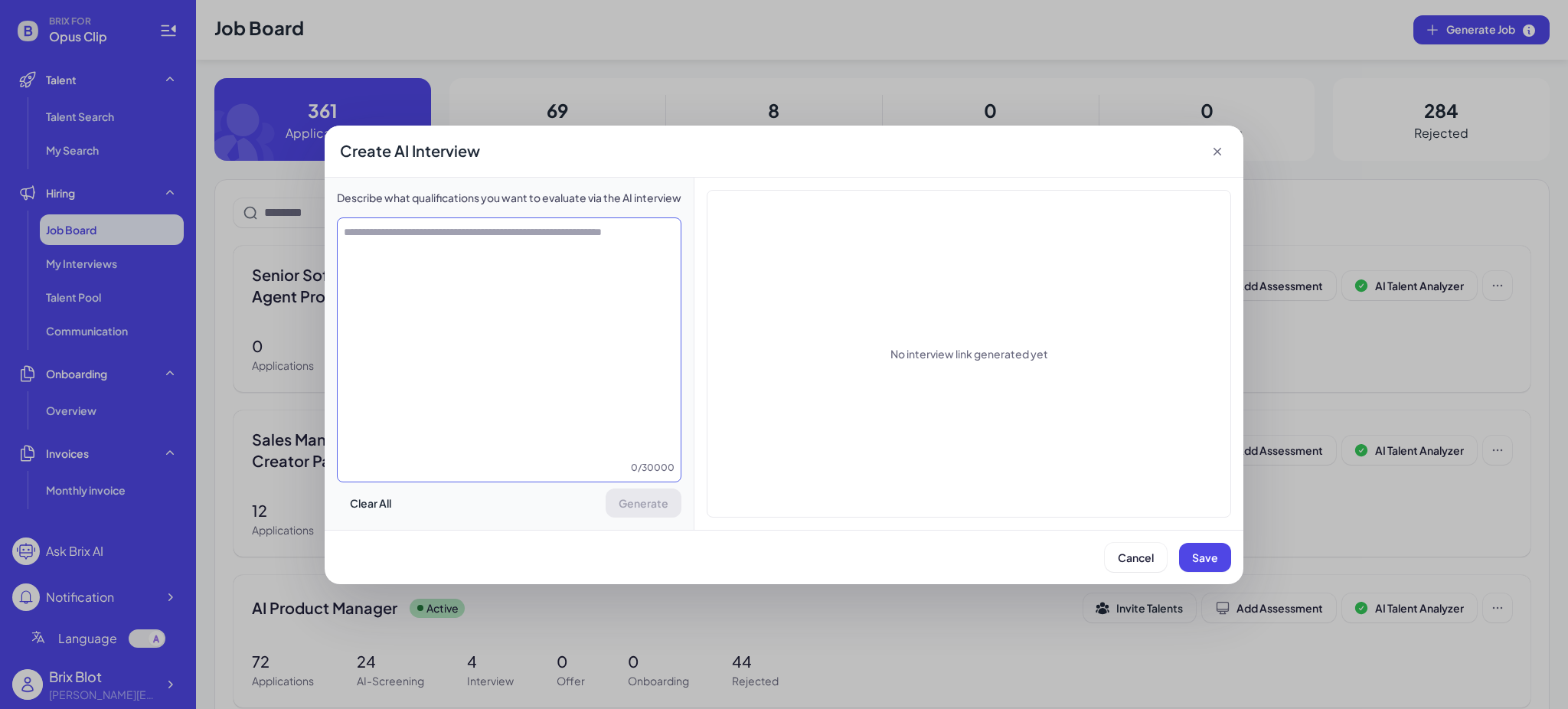
click at [640, 420] on textarea at bounding box center [509, 342] width 343 height 236
type textarea "*"
drag, startPoint x: 552, startPoint y: 386, endPoint x: 1026, endPoint y: 349, distance: 475.4
click at [552, 386] on textarea at bounding box center [510, 342] width 346 height 236
click at [1150, 562] on span "Cancel" at bounding box center [1135, 557] width 36 height 13
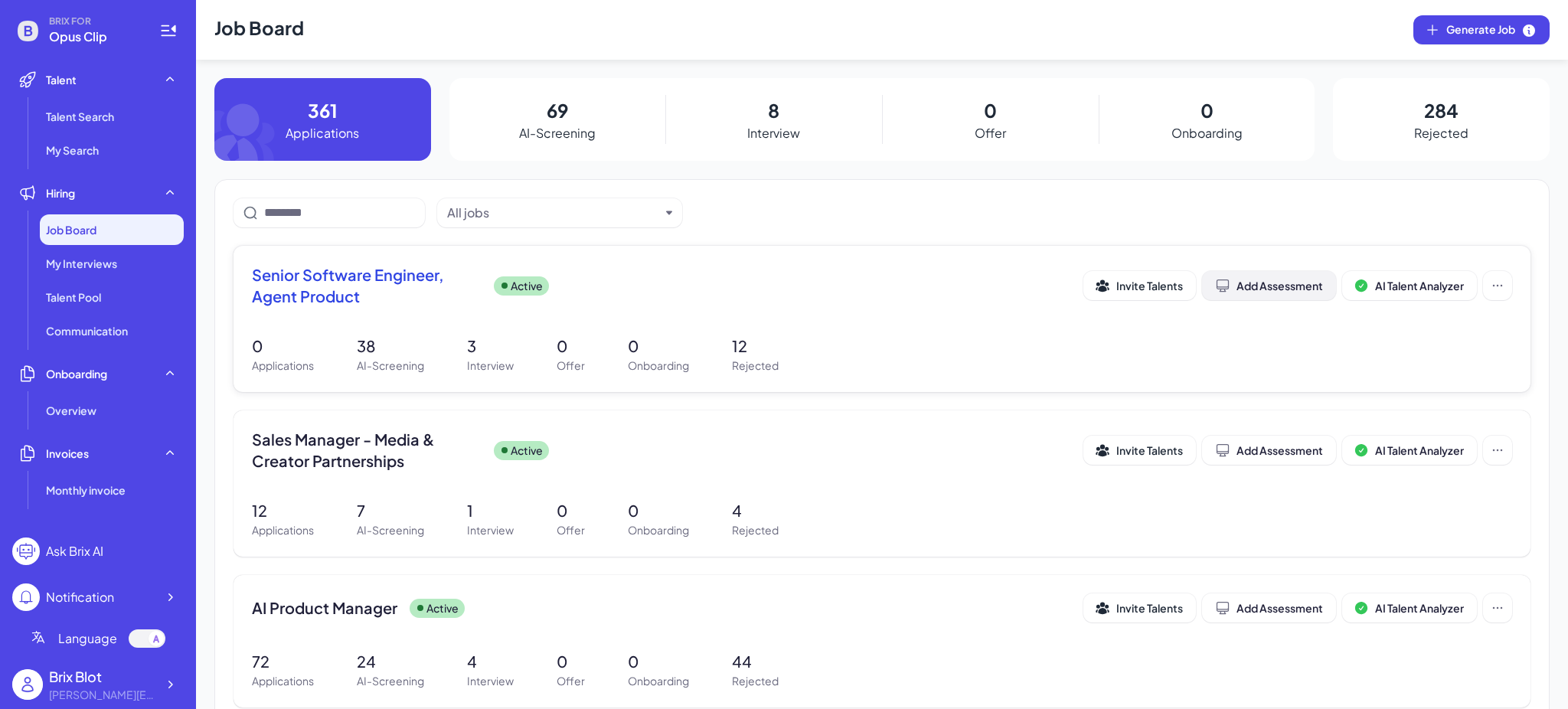
click at [1286, 286] on div "Add Assessment" at bounding box center [1269, 285] width 108 height 15
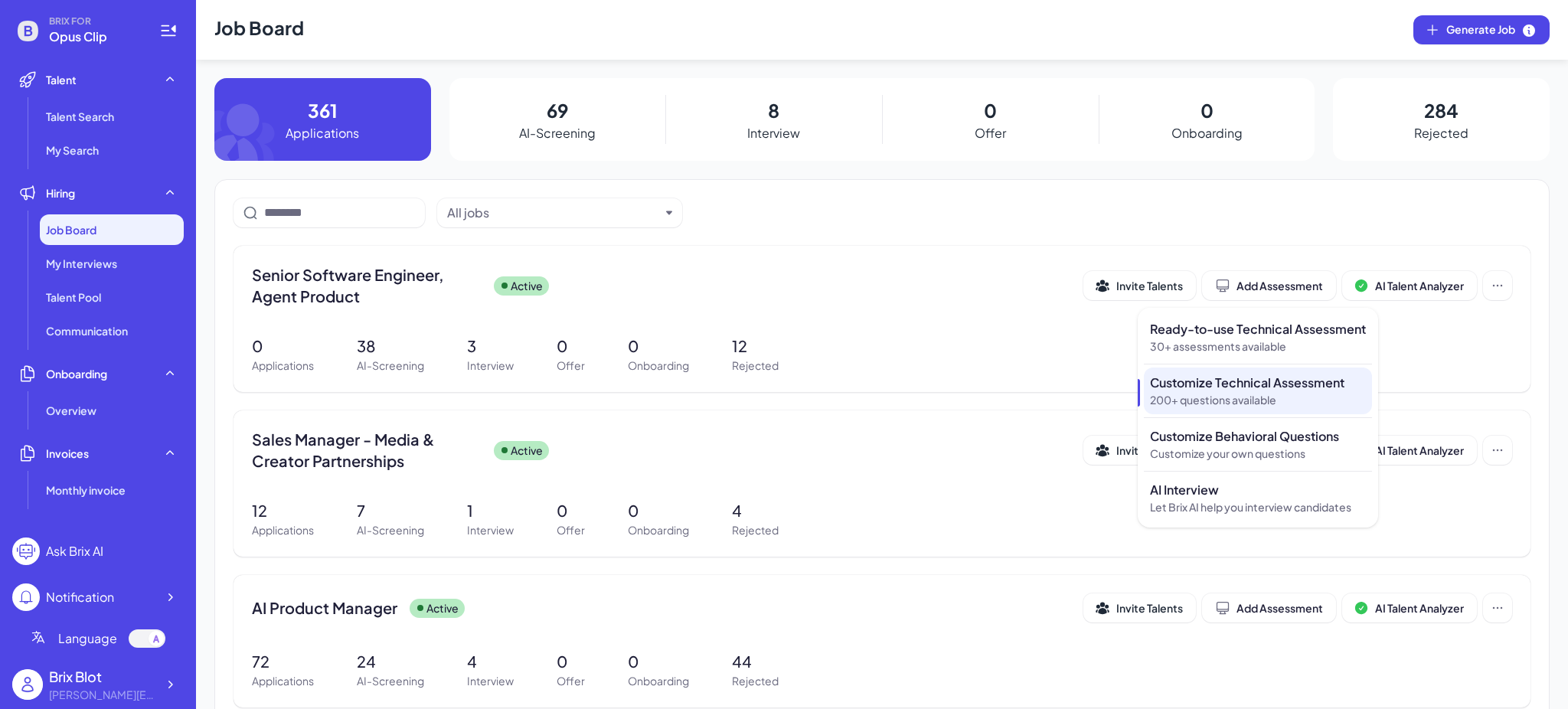
click at [1234, 399] on p "200+ questions available" at bounding box center [1258, 400] width 216 height 16
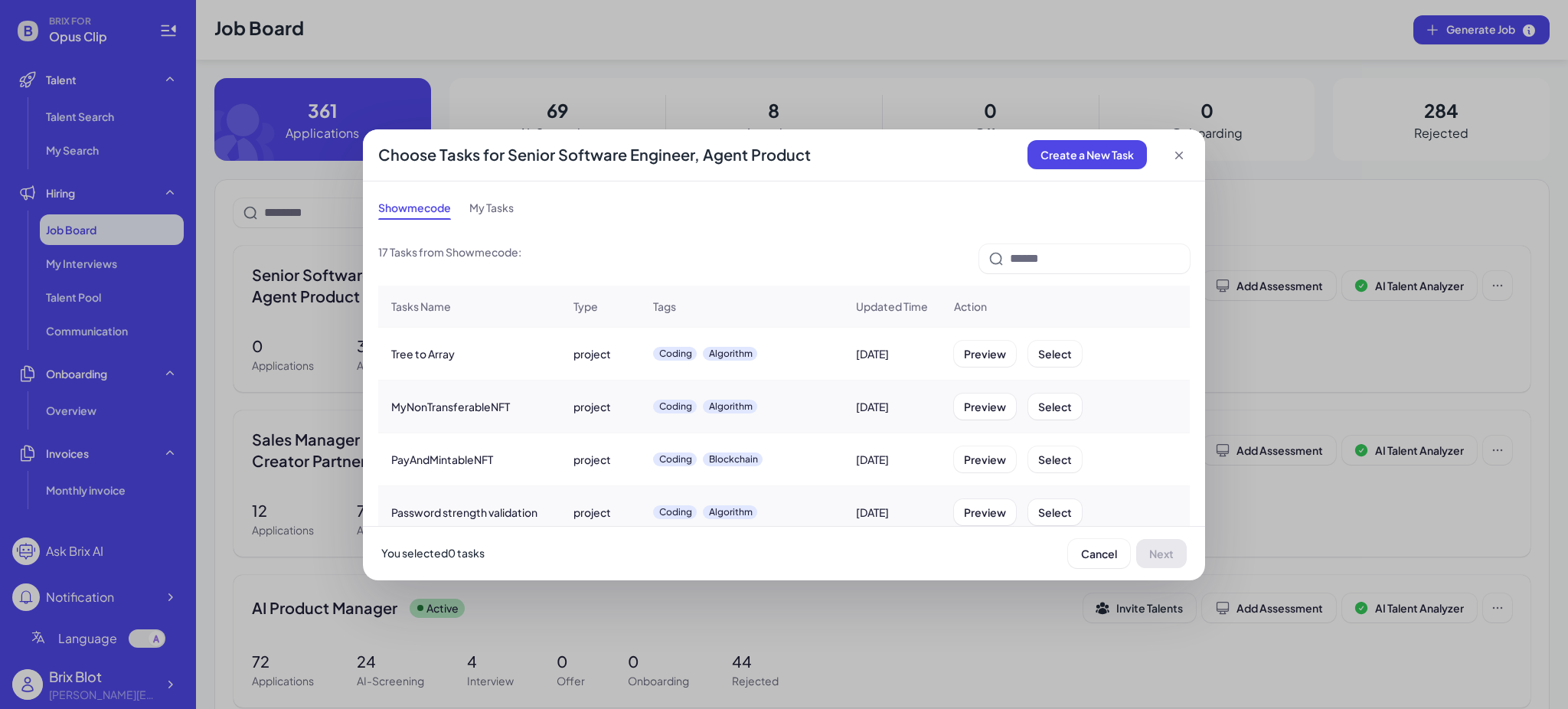
scroll to position [0, 0]
click at [497, 209] on div "My Tasks" at bounding box center [492, 208] width 45 height 24
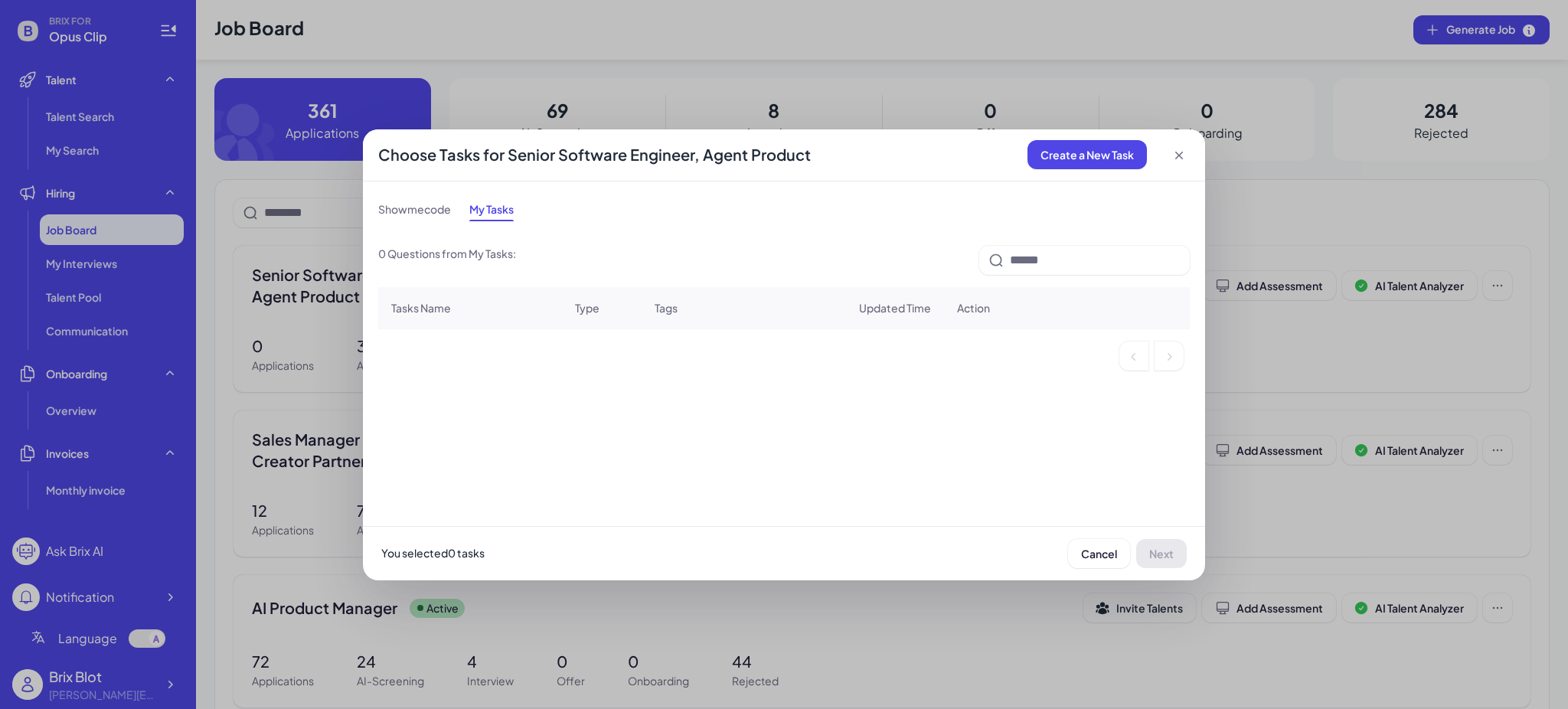
click at [1179, 153] on icon at bounding box center [1179, 155] width 15 height 15
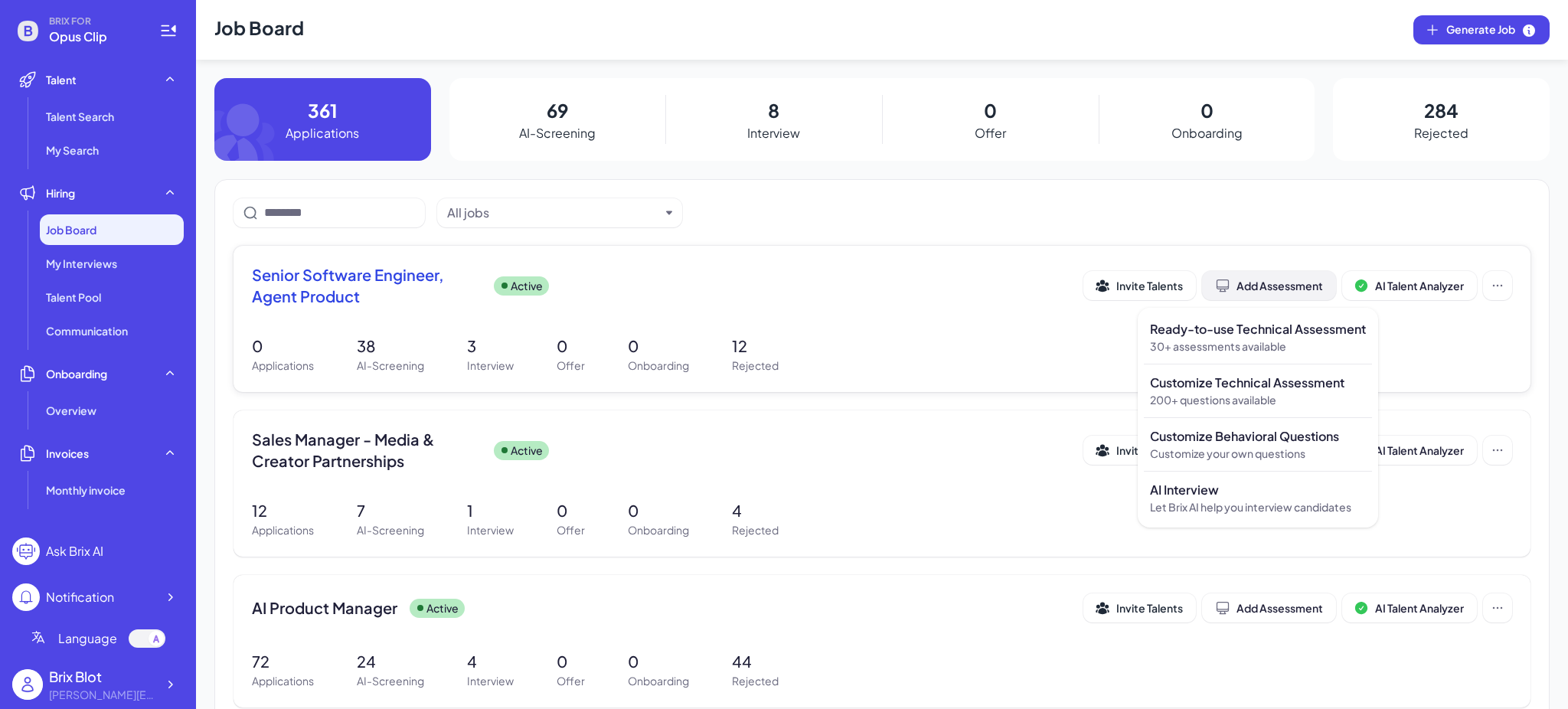
click at [1264, 282] on div "Add Assessment" at bounding box center [1269, 285] width 108 height 15
